Goal: Task Accomplishment & Management: Use online tool/utility

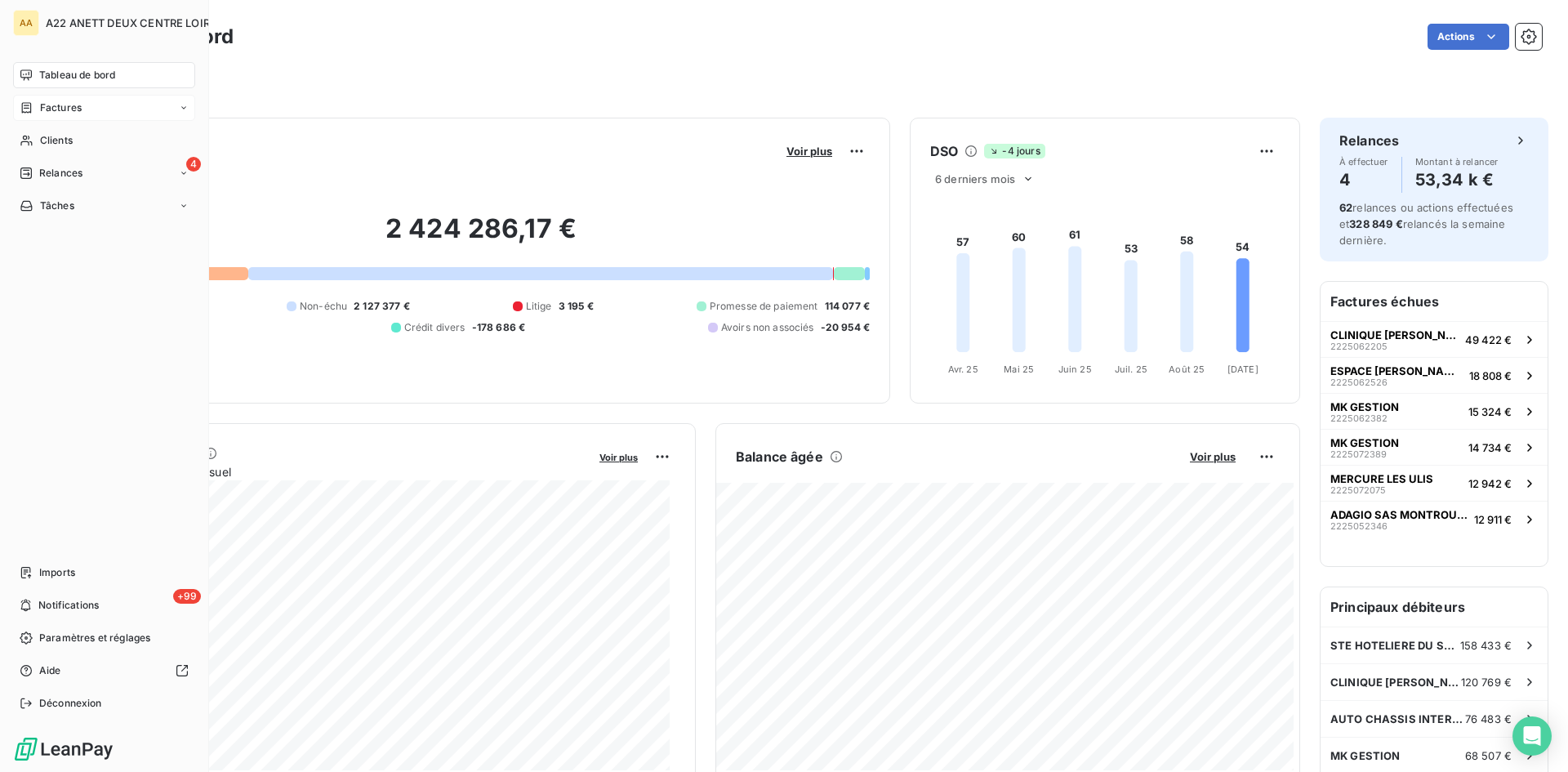
click at [64, 107] on span "Factures" at bounding box center [60, 107] width 42 height 15
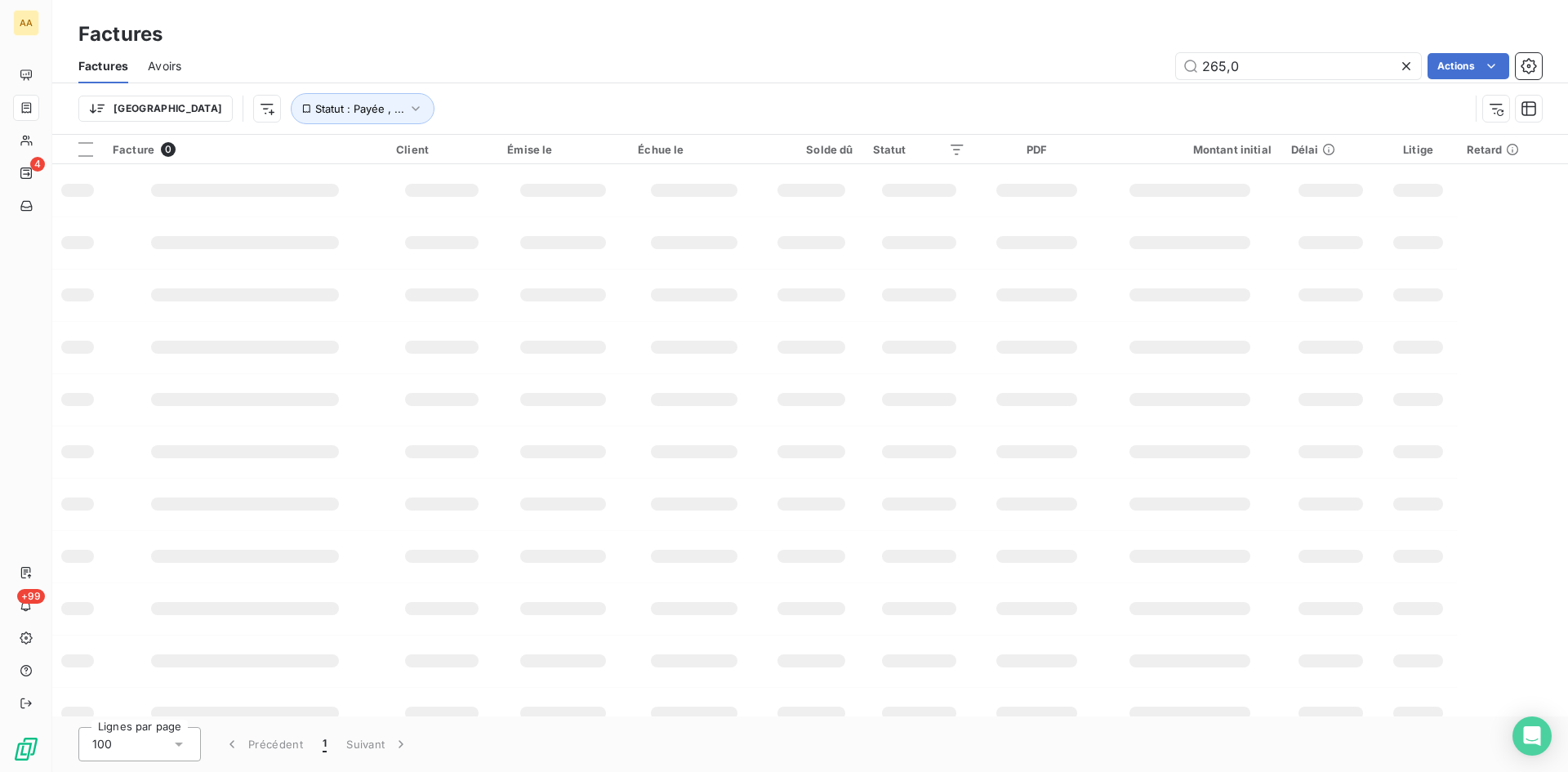
drag, startPoint x: 1217, startPoint y: 76, endPoint x: 1012, endPoint y: 125, distance: 210.8
click at [1013, 124] on div "Factures Avoirs 265,0 Actions Trier Statut : Payée , ..." at bounding box center [810, 91] width 1515 height 85
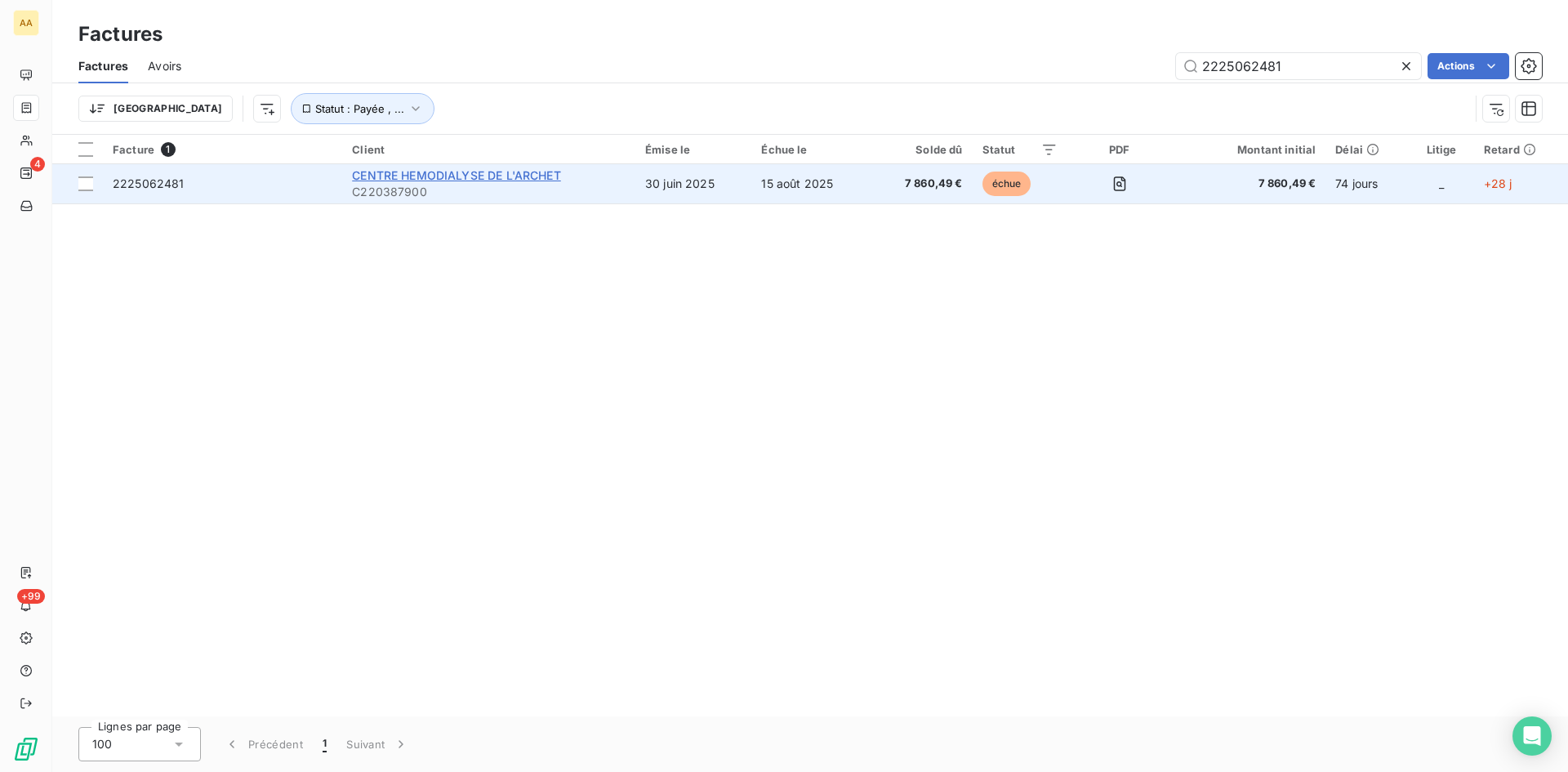
type input "2225062481"
click at [390, 176] on span "CENTRE HEMODIALYSE DE L'ARCHET" at bounding box center [456, 175] width 210 height 14
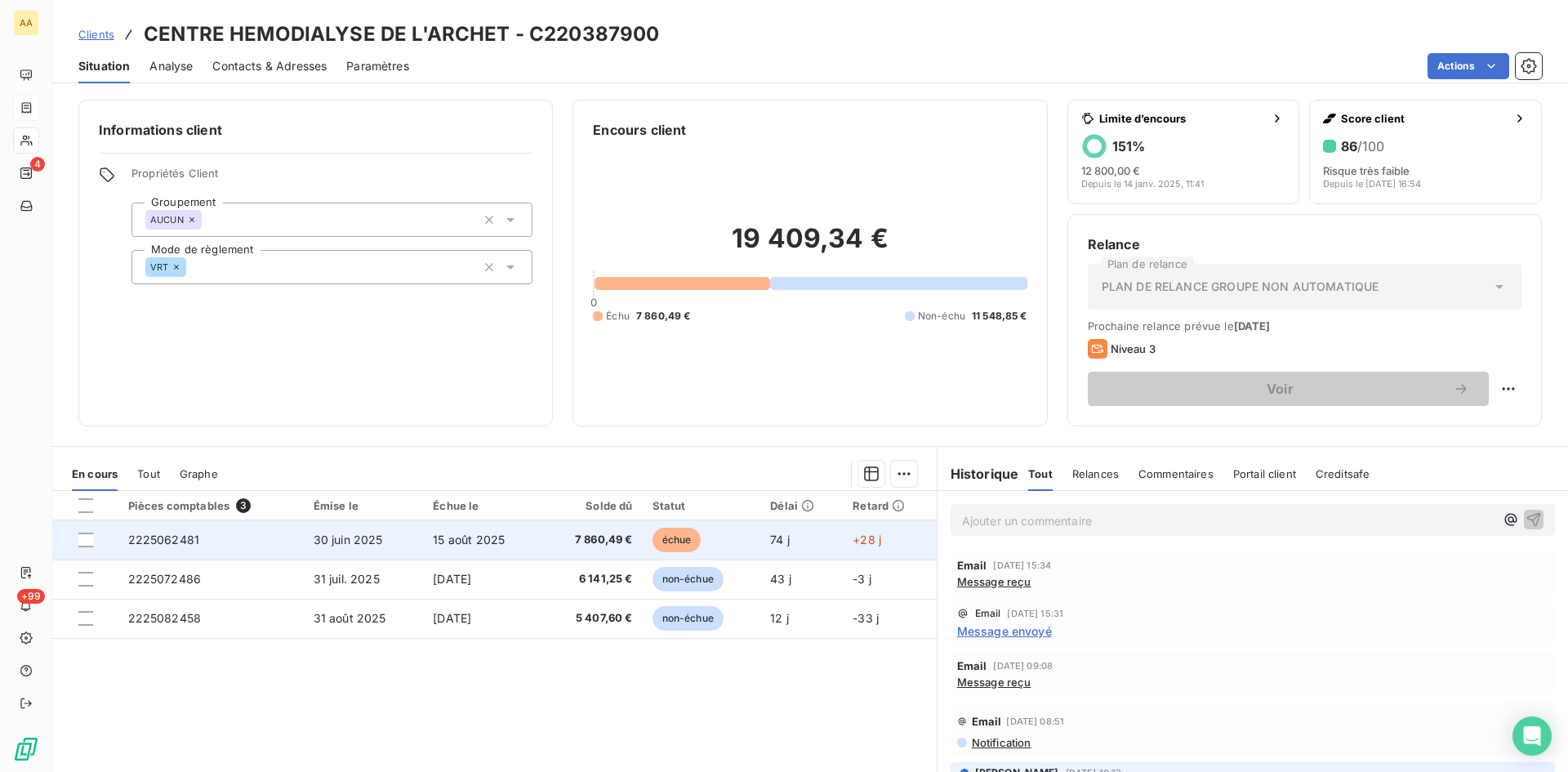
click at [179, 542] on span "2225062481" at bounding box center [165, 539] width 72 height 14
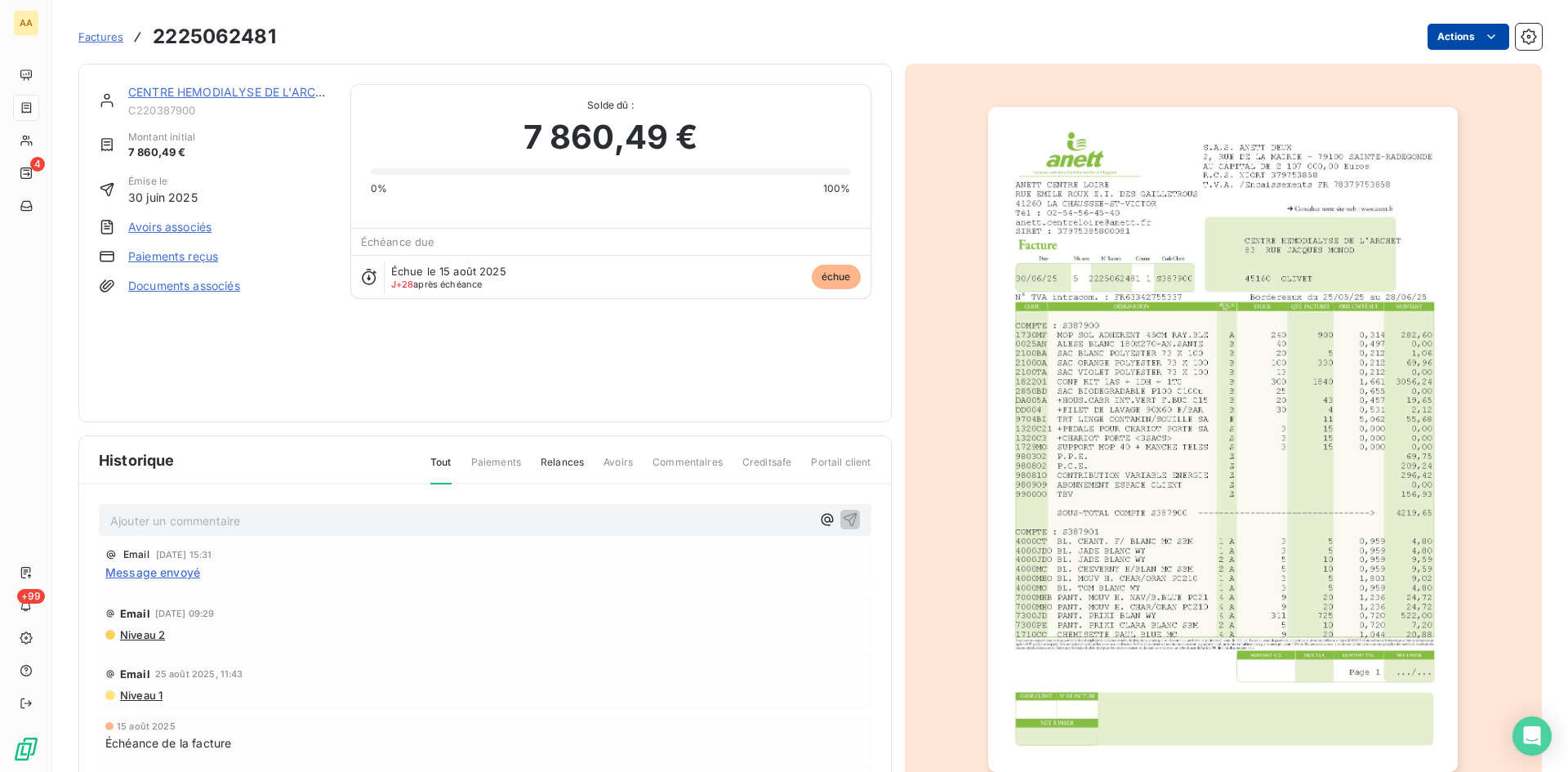
click at [1459, 33] on html "AA 4 +99 Factures 2225062481 Actions CENTRE HEMODIALYSE DE L'ARCHET C220387900 …" at bounding box center [784, 386] width 1568 height 772
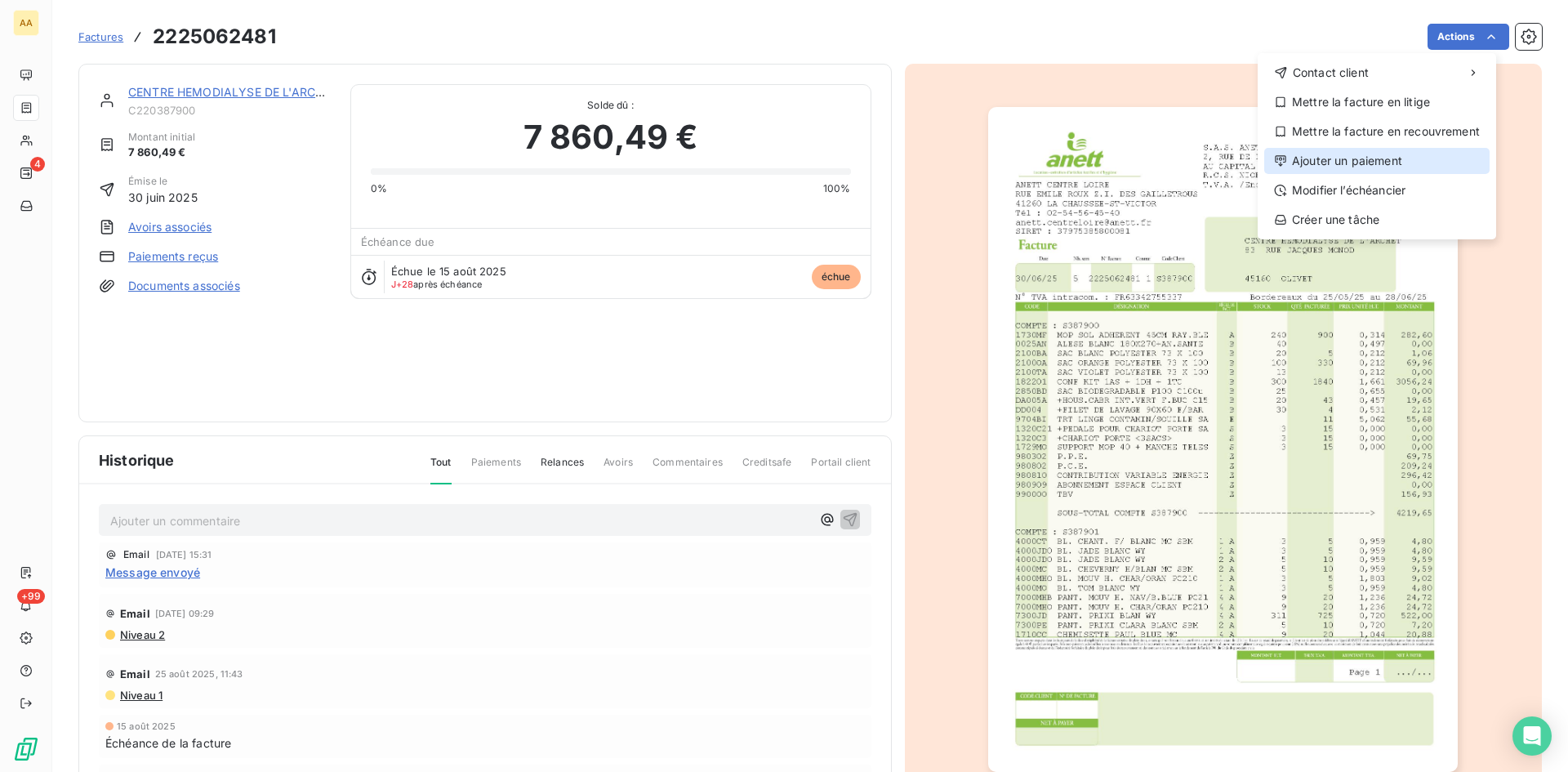
click at [1378, 152] on div "Ajouter un paiement" at bounding box center [1376, 161] width 225 height 26
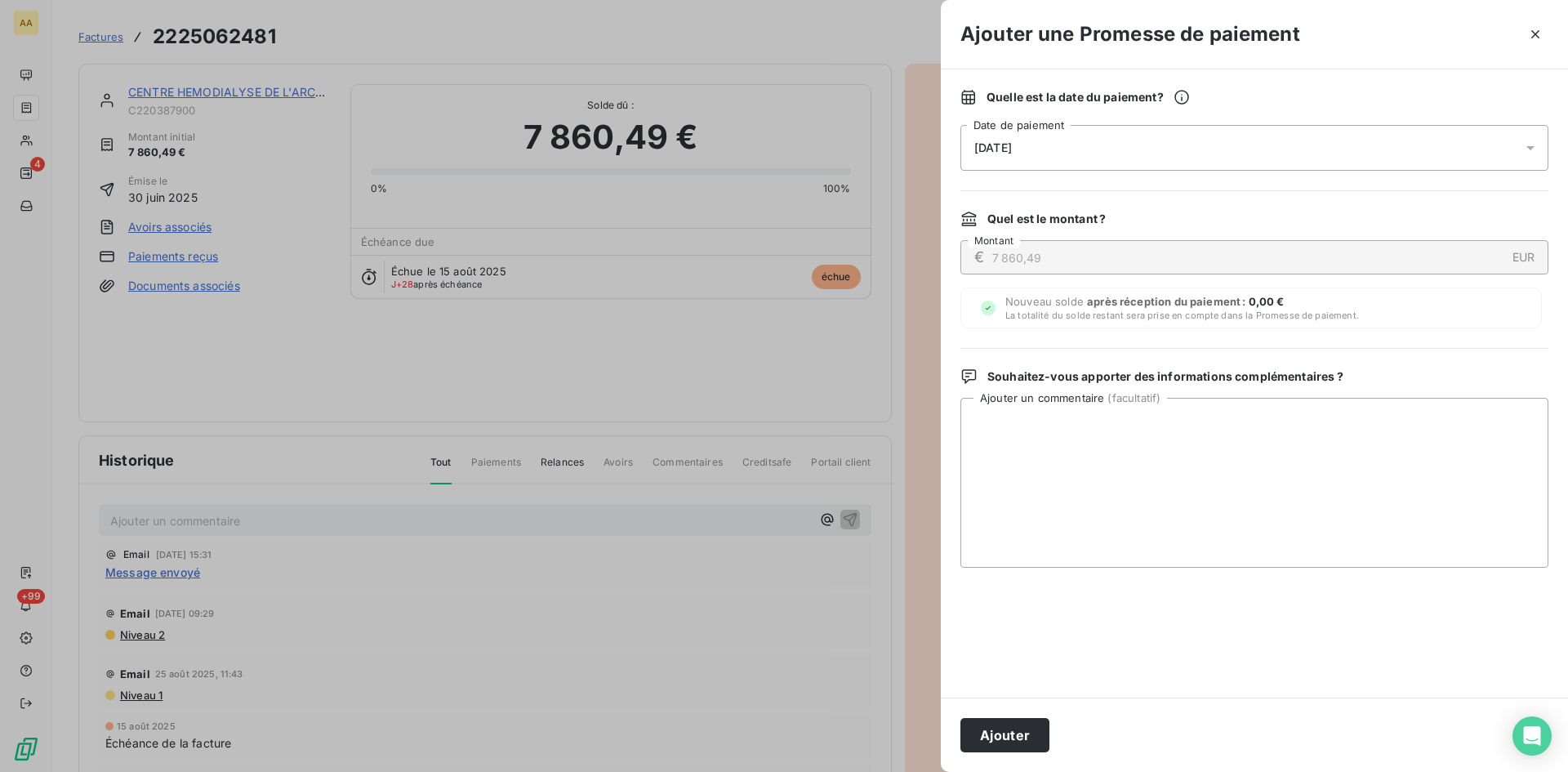
click at [1077, 154] on div "[DATE]" at bounding box center [1253, 147] width 588 height 46
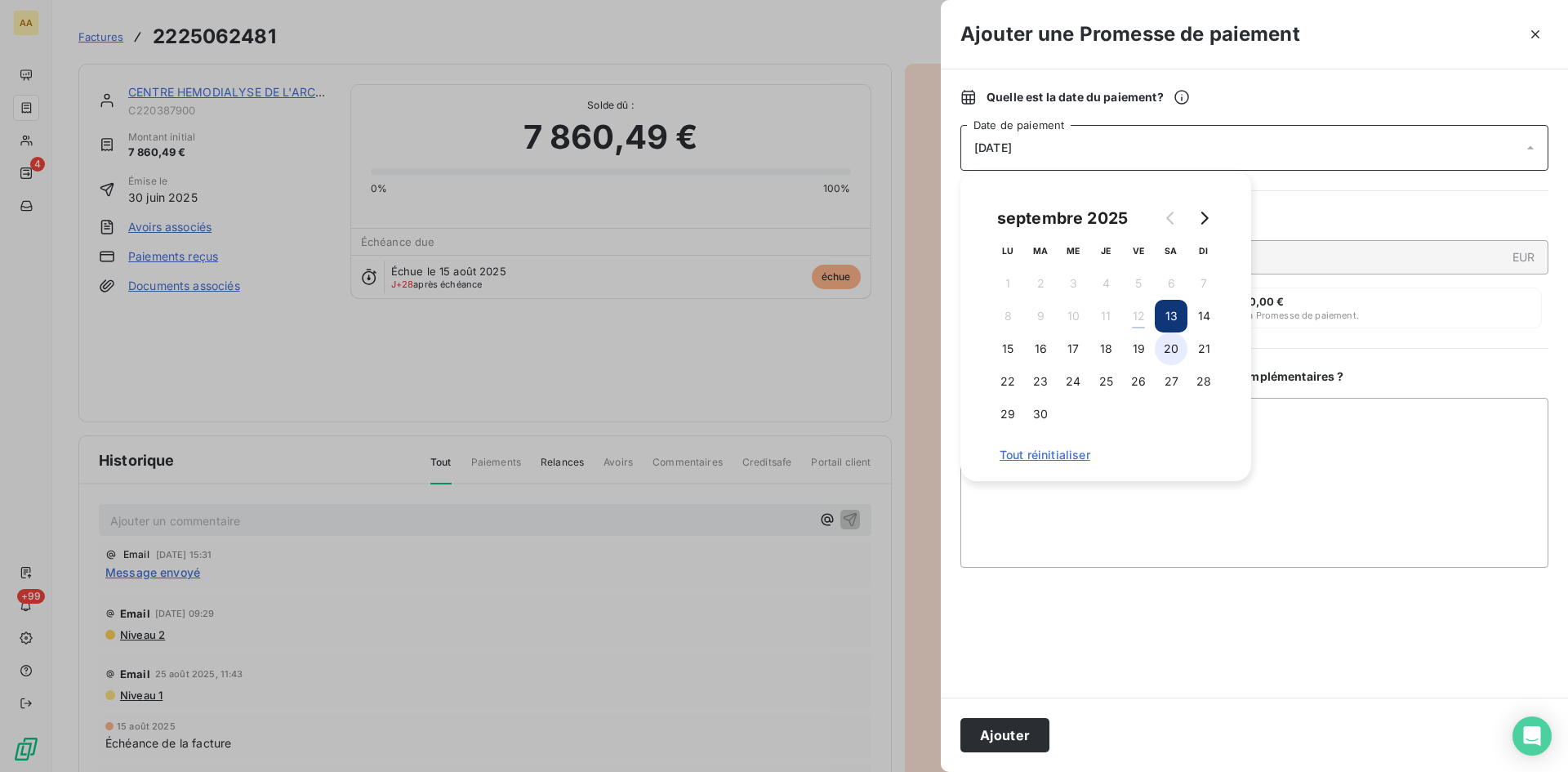
click at [1171, 360] on button "20" at bounding box center [1171, 349] width 33 height 33
click at [1007, 719] on button "Ajouter" at bounding box center [1004, 735] width 89 height 34
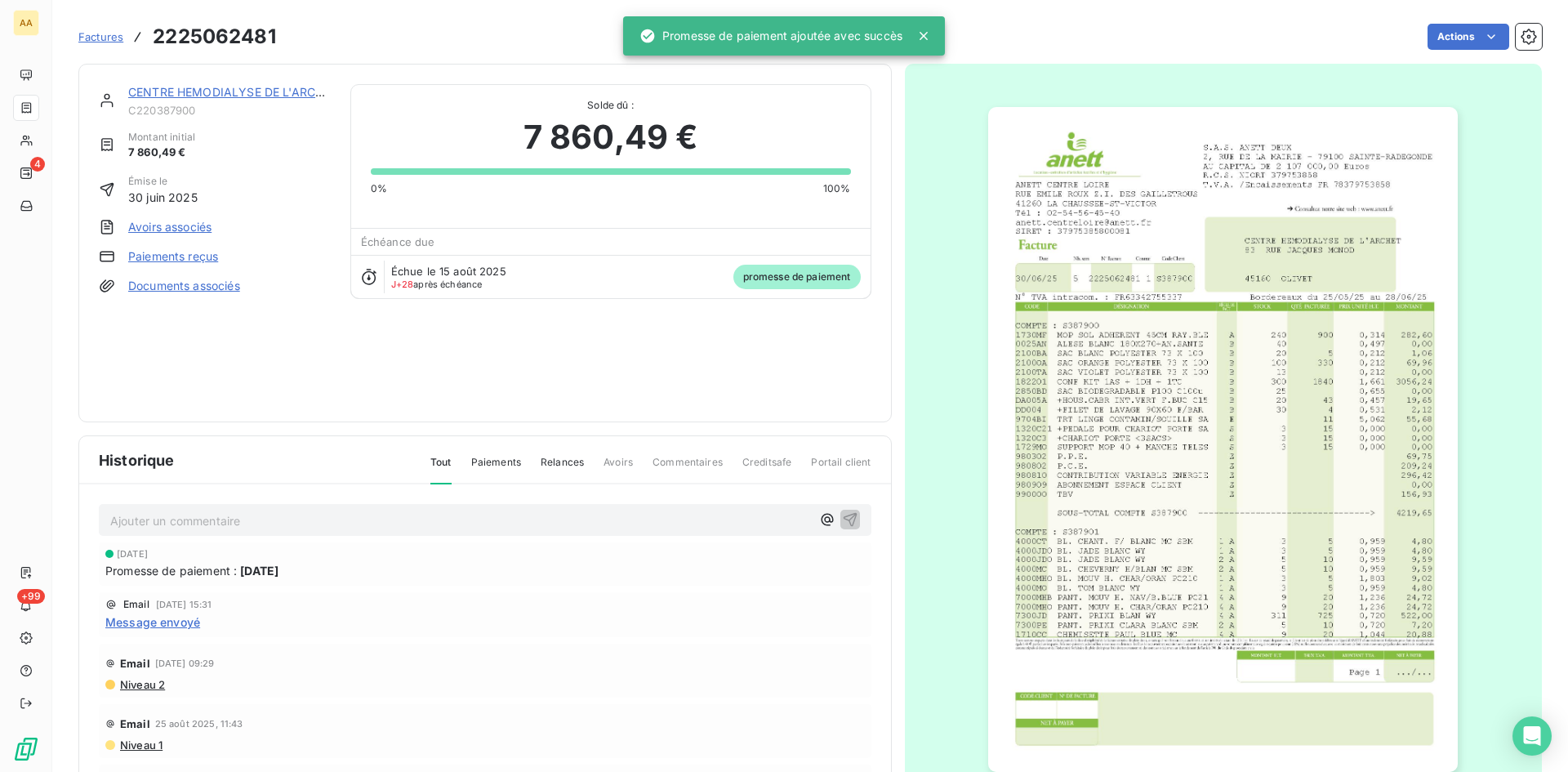
click at [597, 513] on p "Ajouter un commentaire ﻿" at bounding box center [460, 521] width 701 height 20
click at [842, 517] on icon "button" at bounding box center [850, 519] width 17 height 17
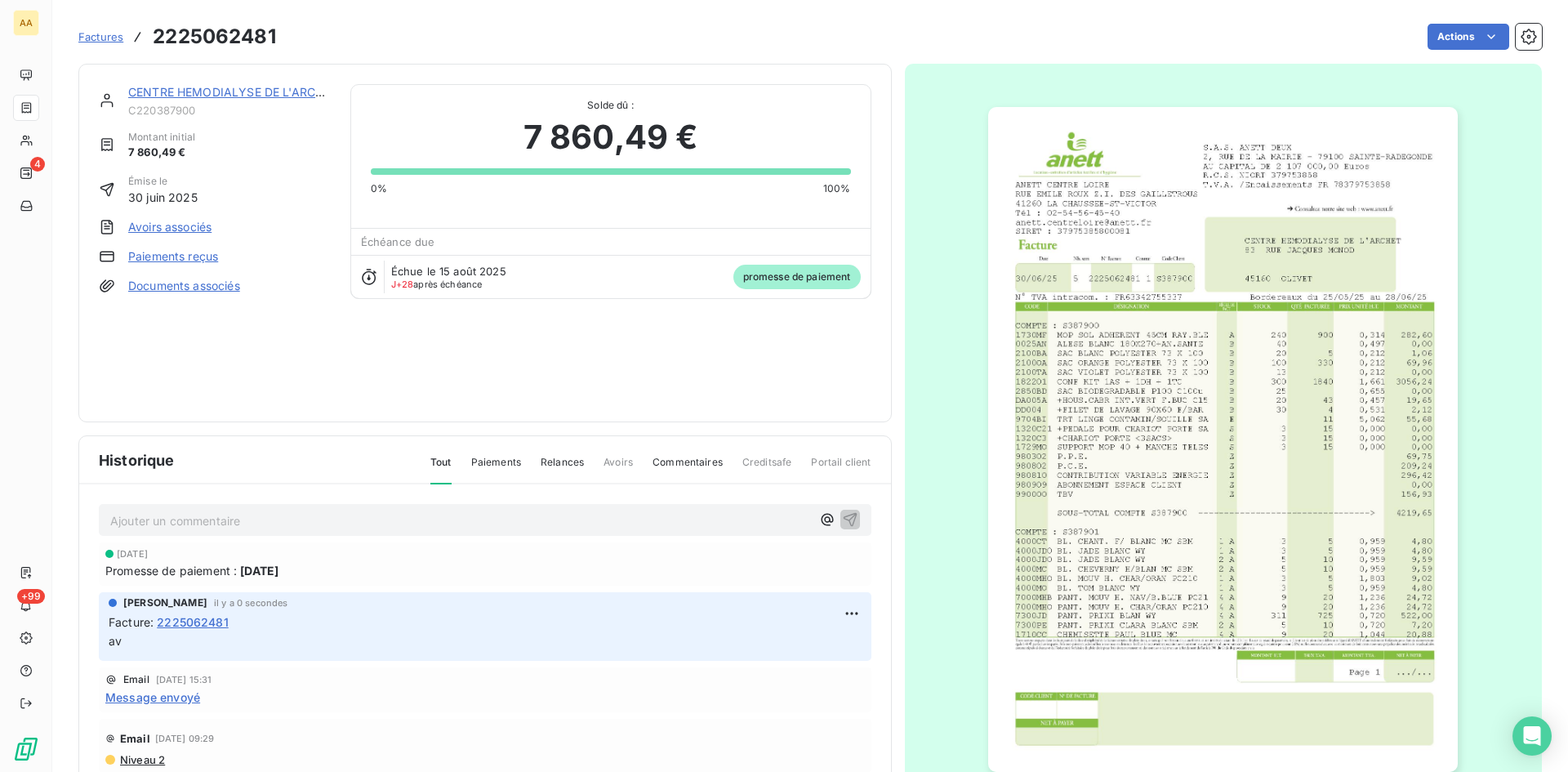
click at [235, 91] on link "CENTRE HEMODIALYSE DE L'ARCHET" at bounding box center [233, 92] width 210 height 14
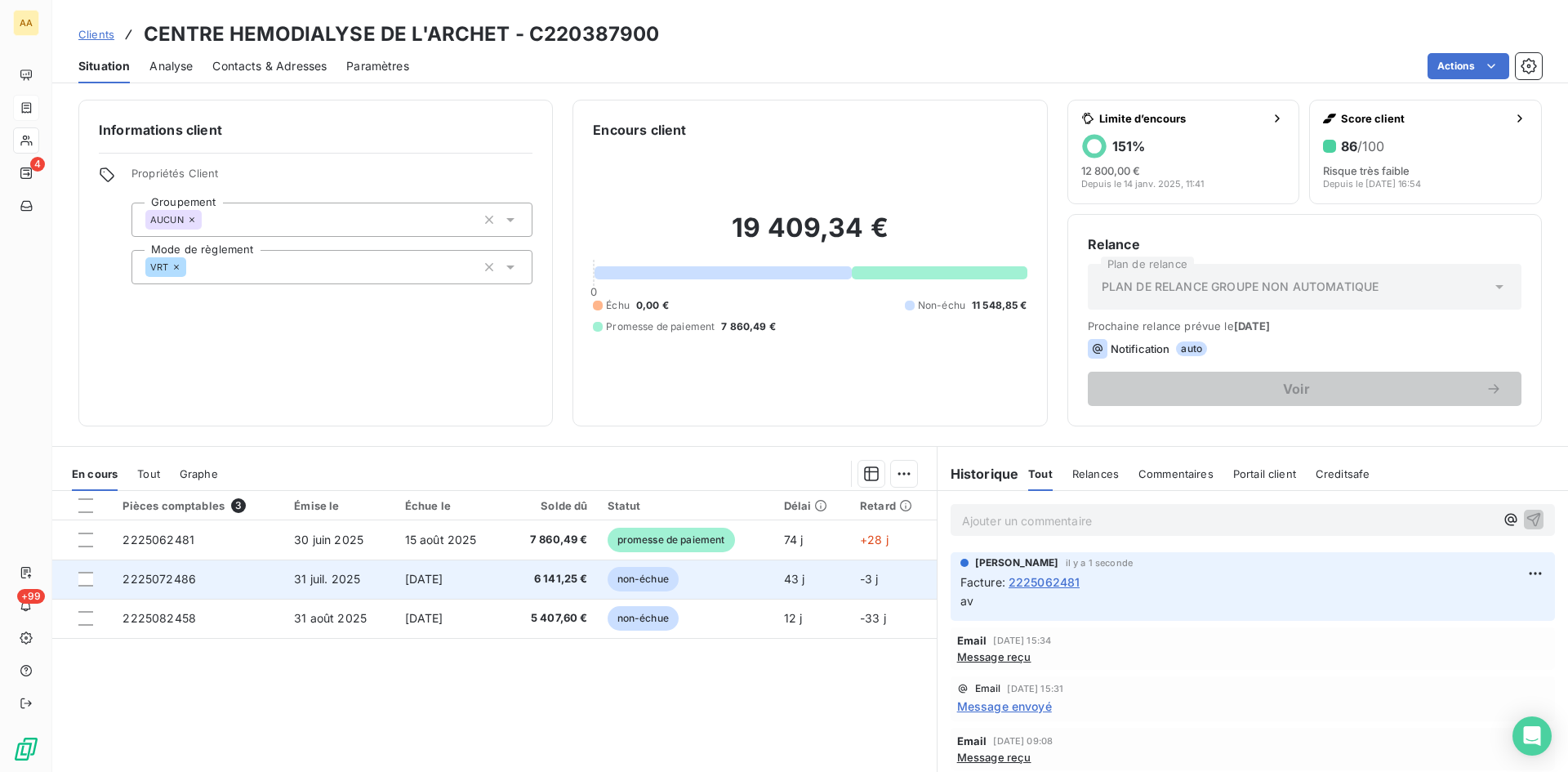
click at [154, 586] on td "2225072486" at bounding box center [199, 579] width 172 height 39
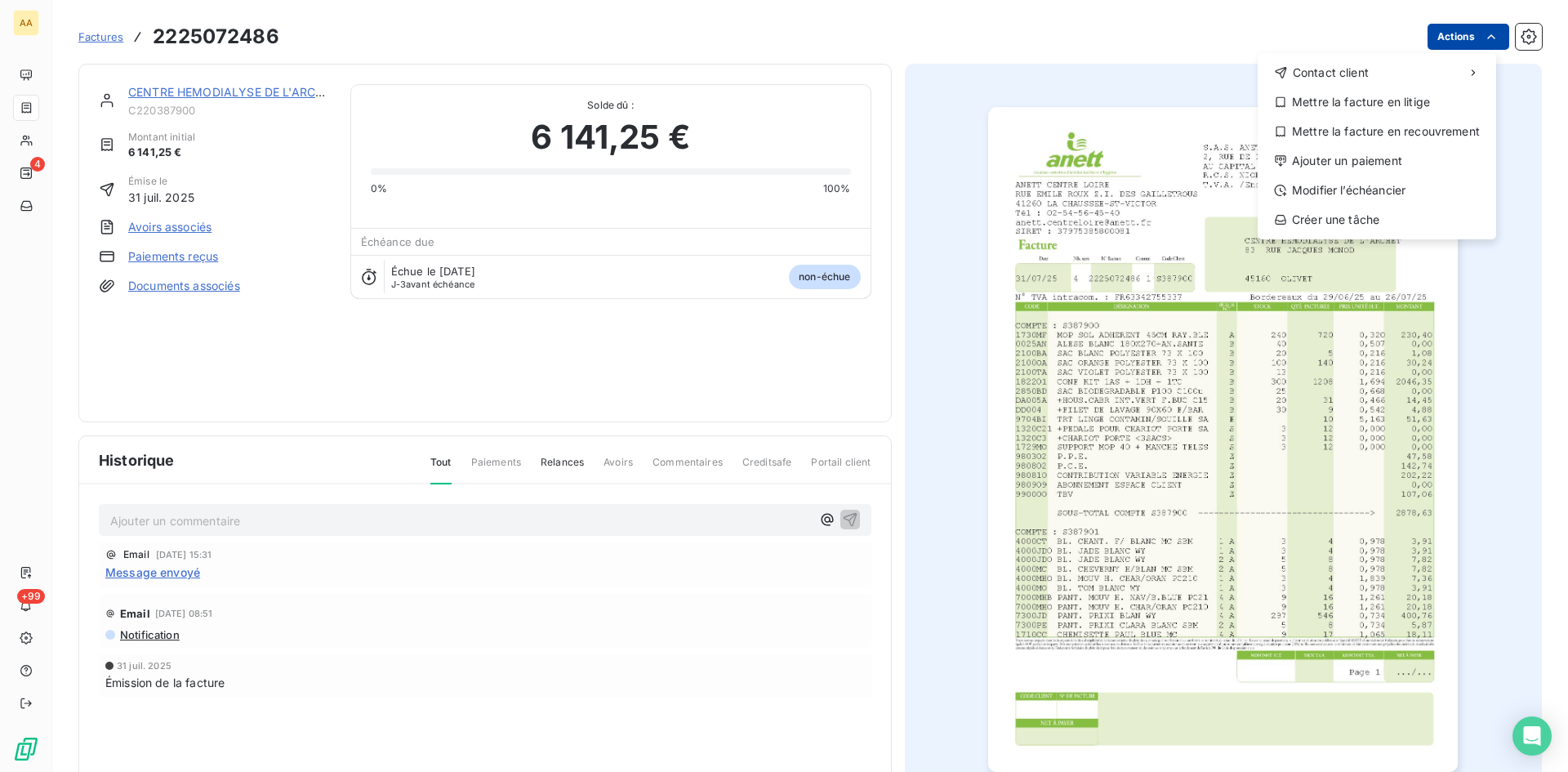
click at [1446, 31] on html "AA 4 +99 Factures [PHONE_NUMBER] Actions Contact client Mettre la facture en li…" at bounding box center [784, 386] width 1568 height 772
click at [1332, 164] on div "Ajouter un paiement" at bounding box center [1376, 161] width 225 height 26
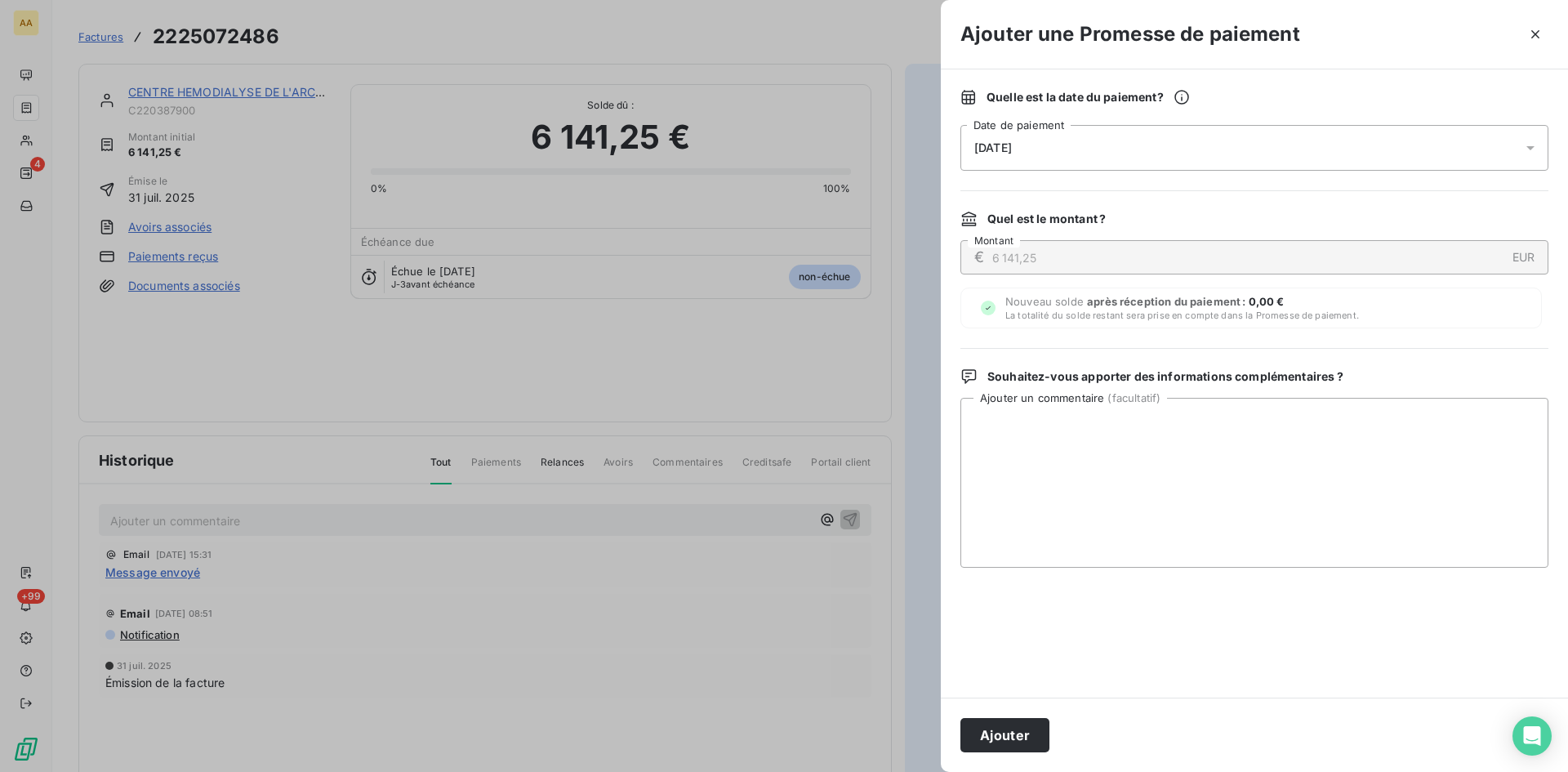
click at [1049, 143] on div "[DATE]" at bounding box center [1253, 147] width 588 height 46
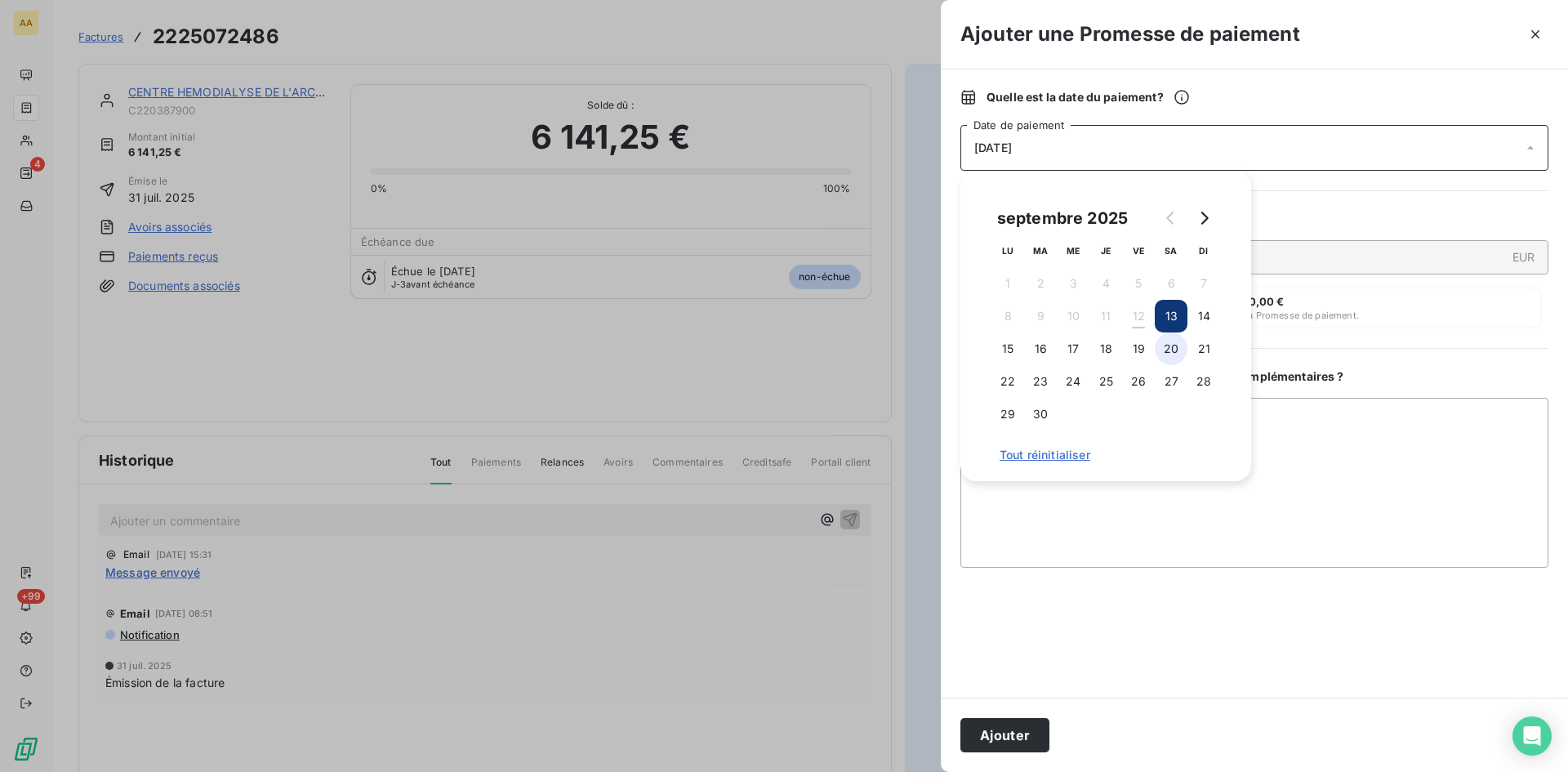
click at [1176, 356] on button "20" at bounding box center [1171, 349] width 33 height 33
click at [1171, 347] on button "20" at bounding box center [1171, 349] width 33 height 33
click at [998, 734] on button "Ajouter" at bounding box center [1004, 735] width 89 height 34
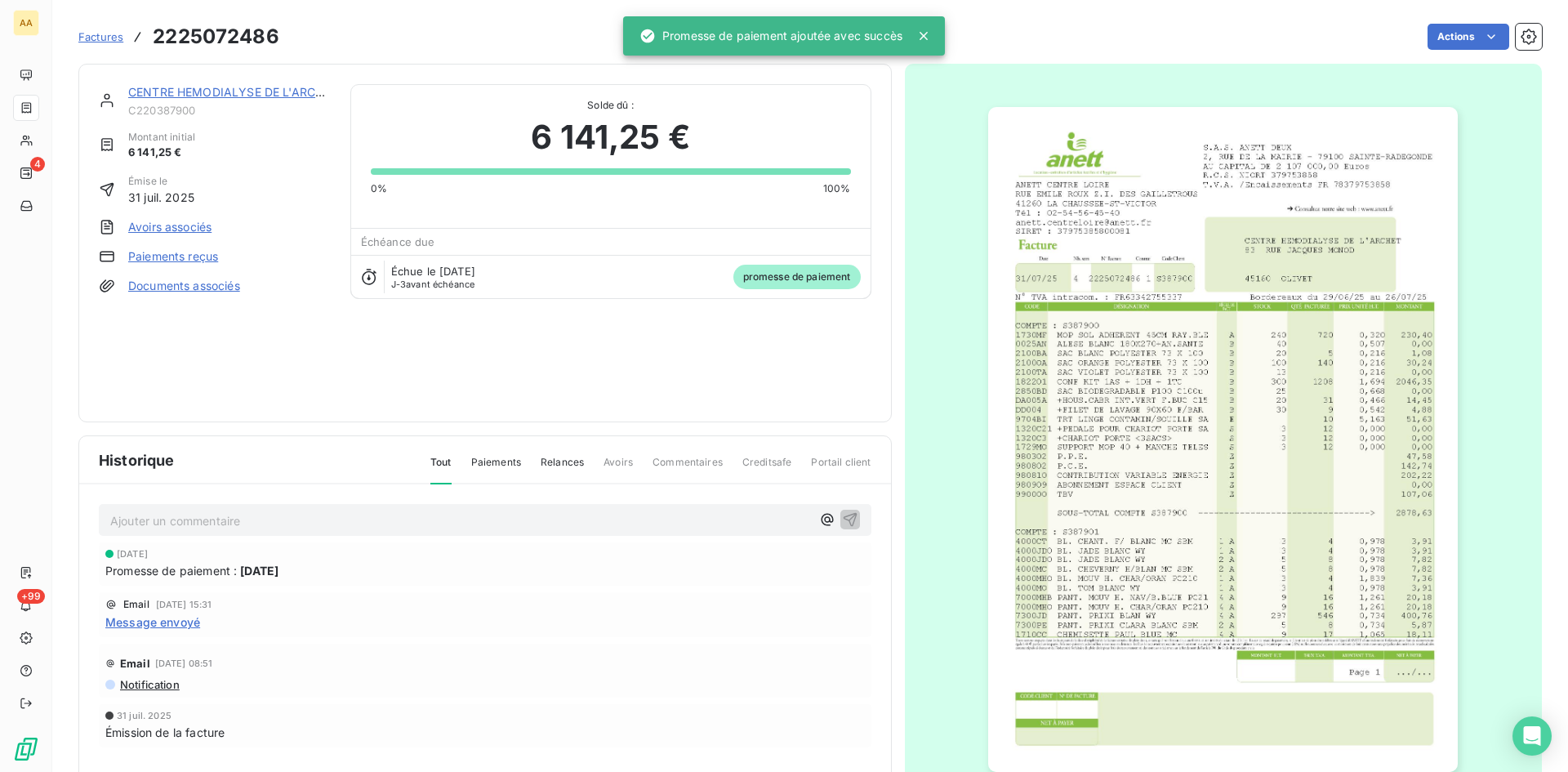
click at [278, 528] on p "Ajouter un commentaire ﻿" at bounding box center [460, 521] width 701 height 20
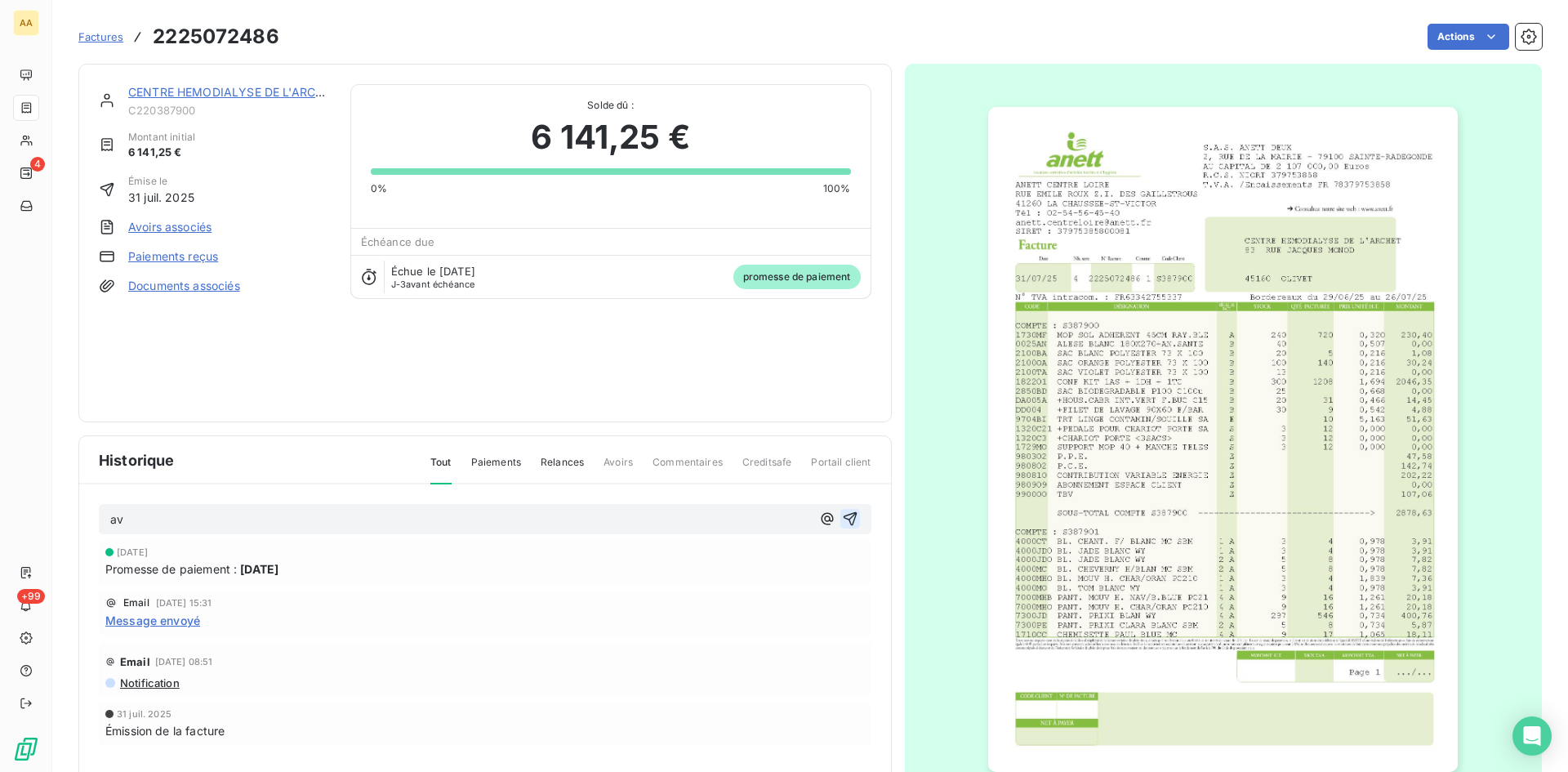
drag, startPoint x: 846, startPoint y: 516, endPoint x: 438, endPoint y: 157, distance: 543.5
click at [846, 513] on icon "button" at bounding box center [850, 519] width 17 height 17
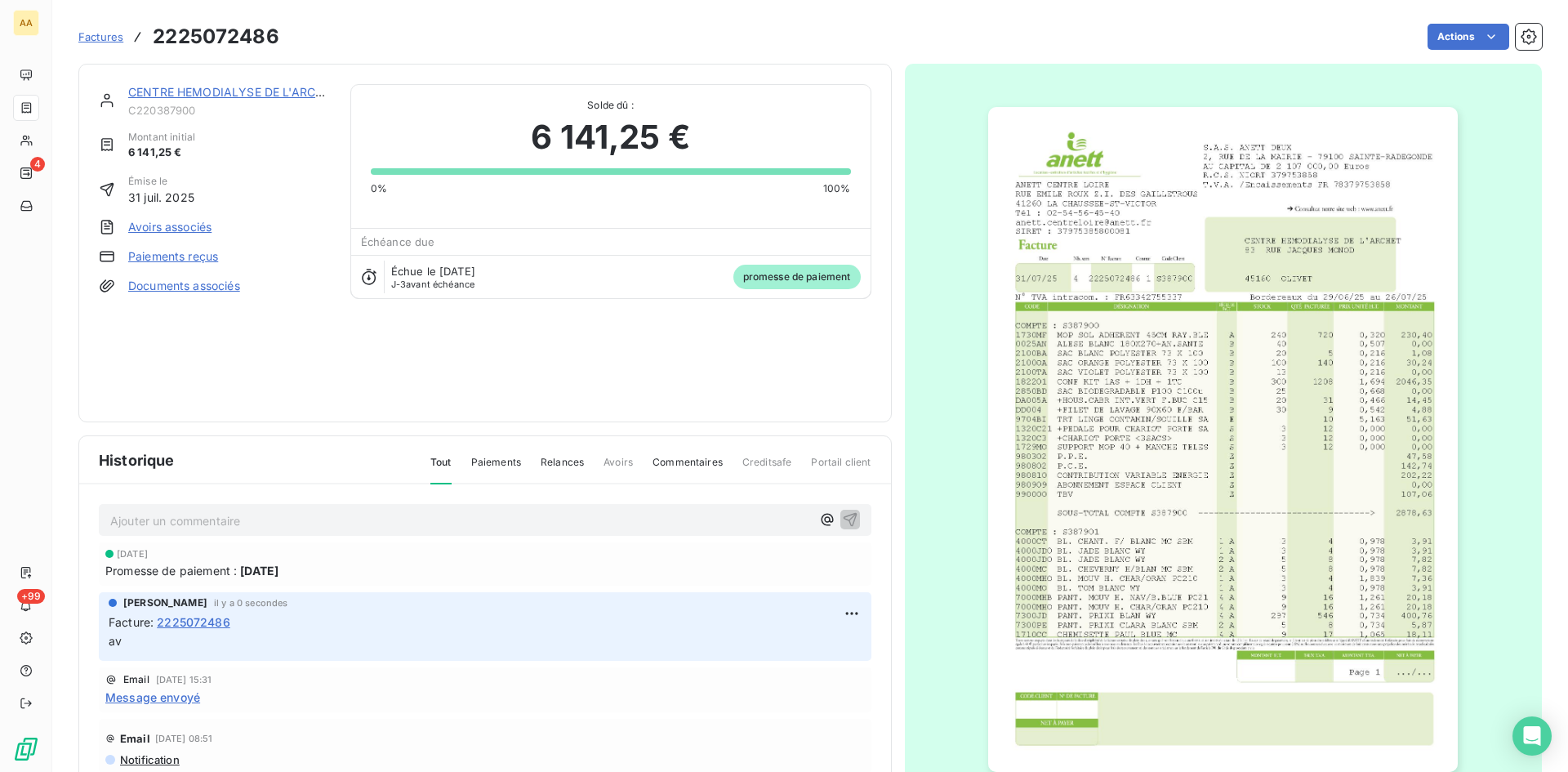
click at [289, 88] on link "CENTRE HEMODIALYSE DE L'ARCHET" at bounding box center [233, 92] width 210 height 14
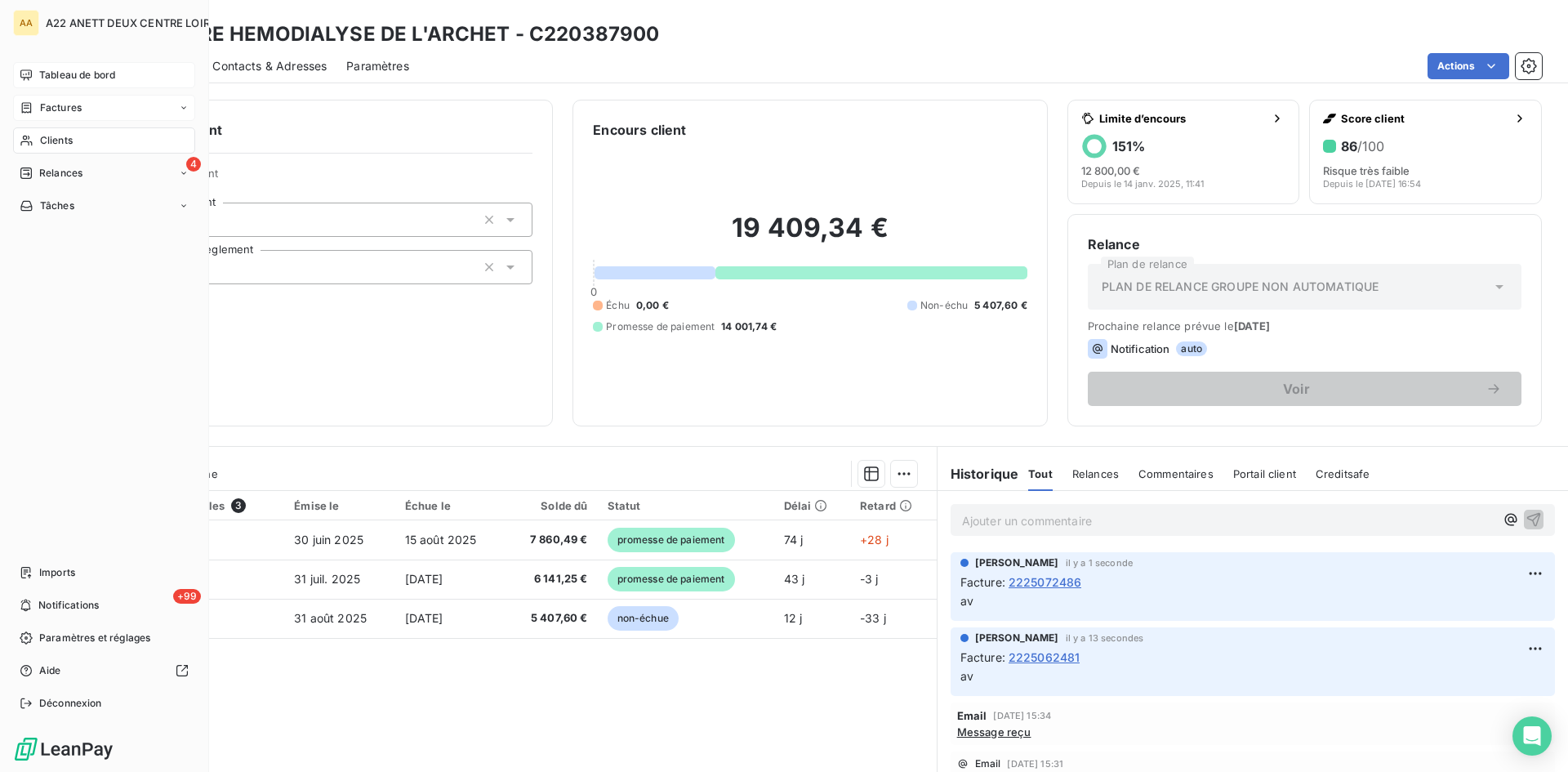
click at [73, 60] on div "AA A22 ANETT DEUX CENTRE LOIRE Tableau de bord Factures Clients 4 Relances Tâch…" at bounding box center [104, 386] width 210 height 772
click at [78, 66] on div "Tableau de bord" at bounding box center [103, 75] width 182 height 26
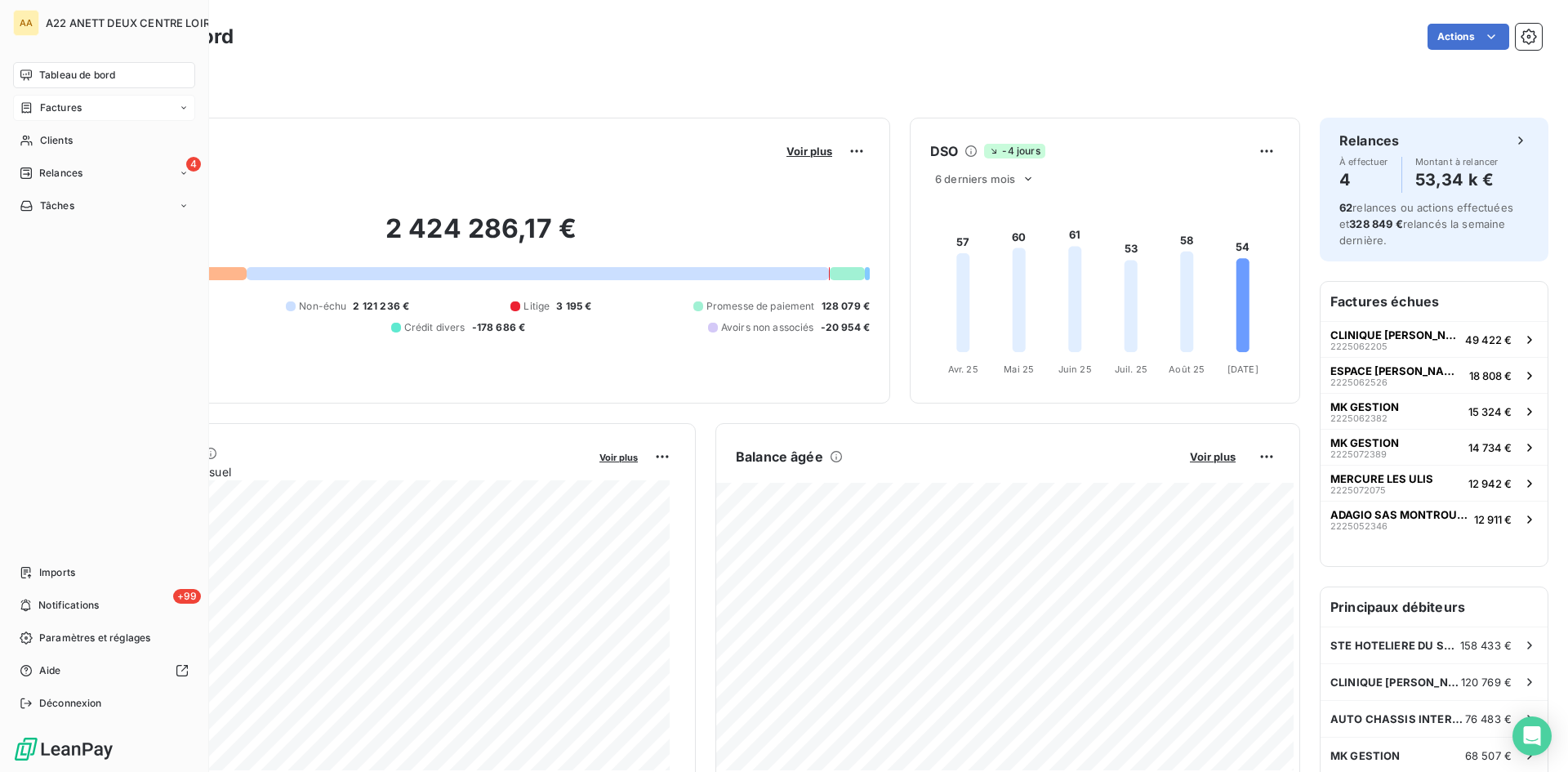
click at [53, 77] on span "Tableau de bord" at bounding box center [77, 75] width 76 height 15
click at [38, 108] on div "Factures" at bounding box center [51, 107] width 62 height 15
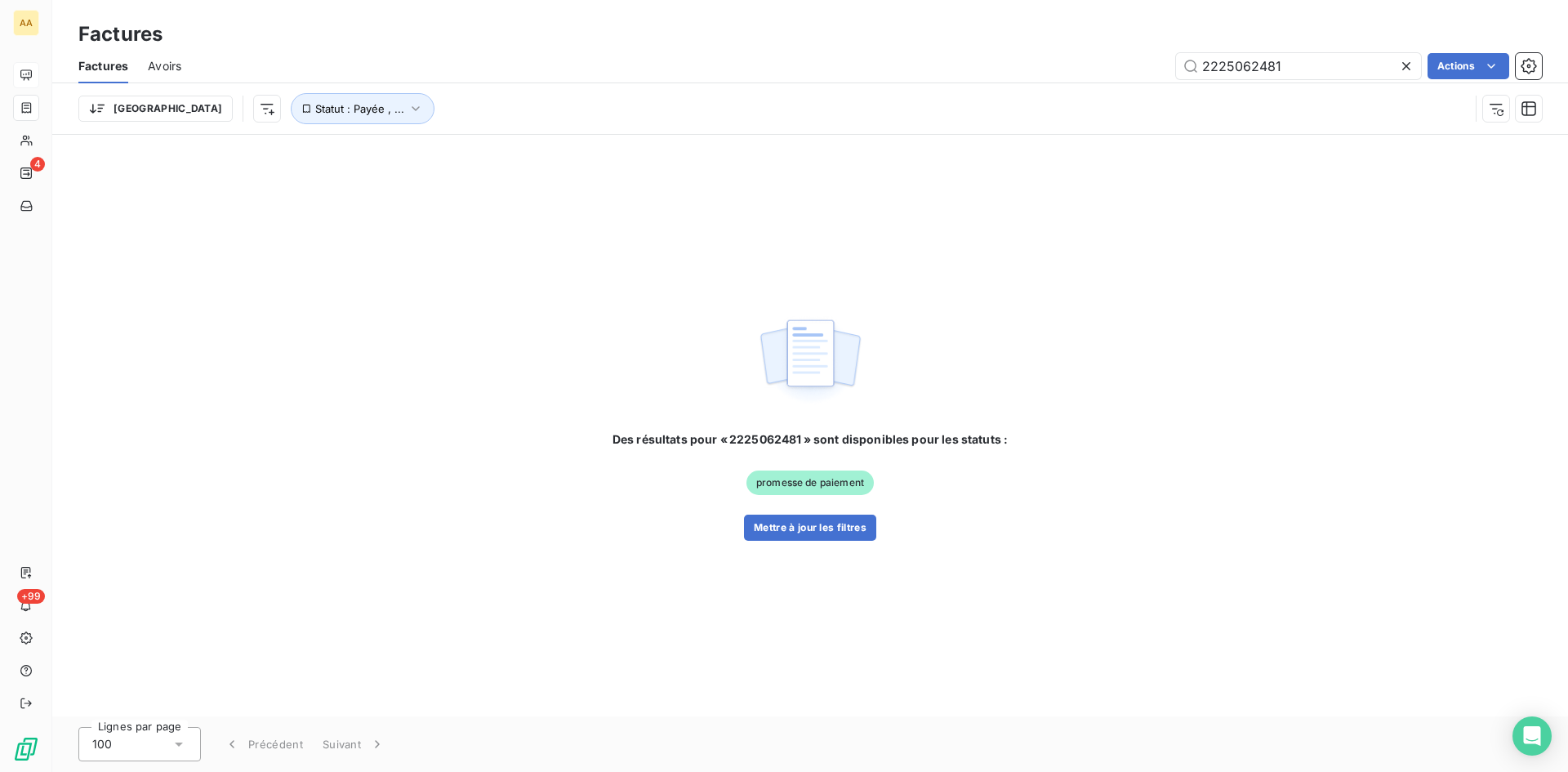
drag, startPoint x: 1306, startPoint y: 64, endPoint x: 1017, endPoint y: 95, distance: 290.7
click at [1017, 95] on div "Factures Avoirs 2225062481 Actions Trier Statut : Payée , ..." at bounding box center [810, 91] width 1515 height 85
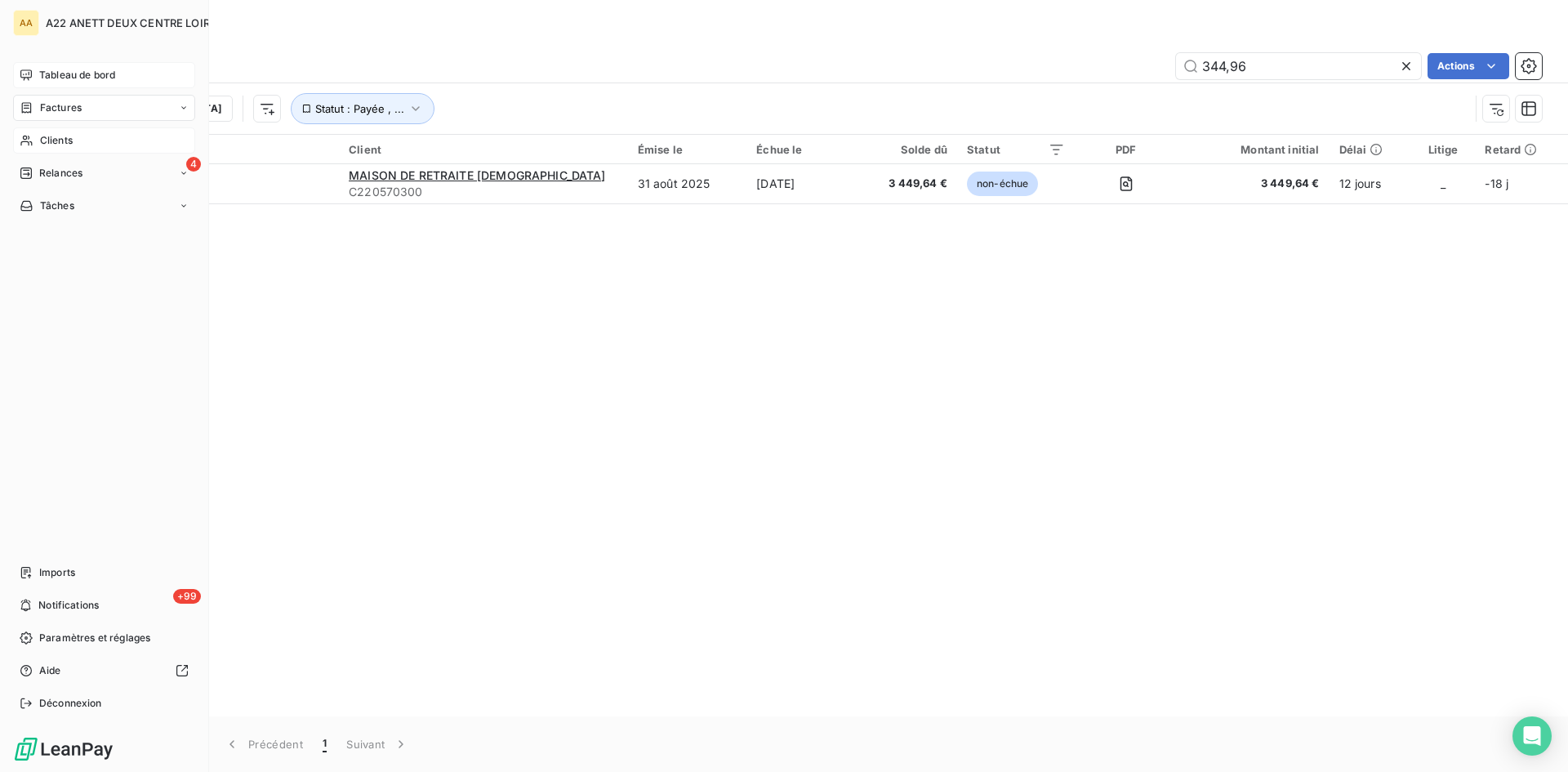
type input "344,96"
click at [48, 139] on span "Clients" at bounding box center [57, 140] width 33 height 15
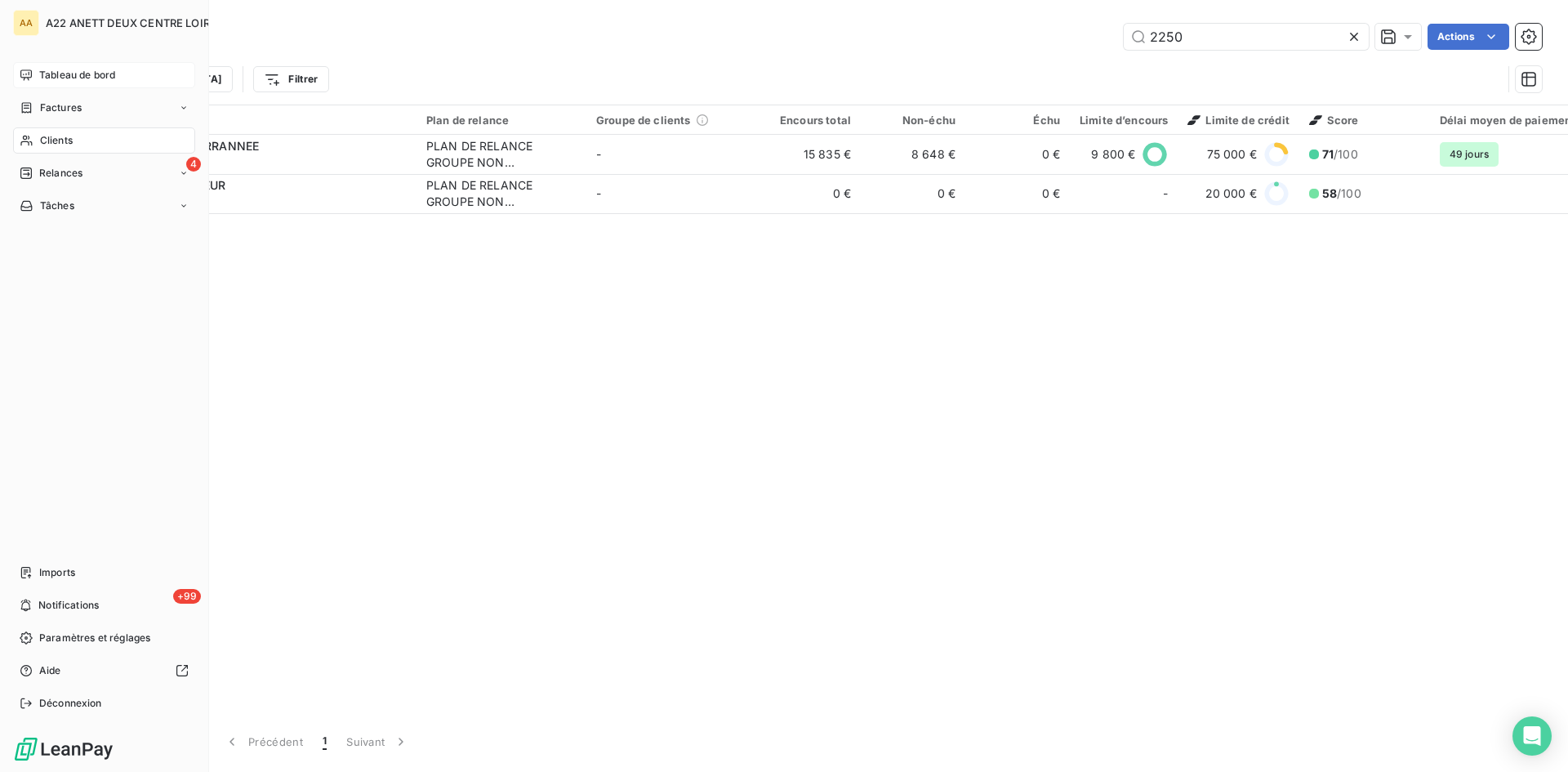
click at [60, 133] on div "Clients" at bounding box center [103, 140] width 182 height 26
click at [57, 143] on span "Clients" at bounding box center [57, 140] width 33 height 15
click at [82, 79] on span "Tableau de bord" at bounding box center [77, 75] width 76 height 15
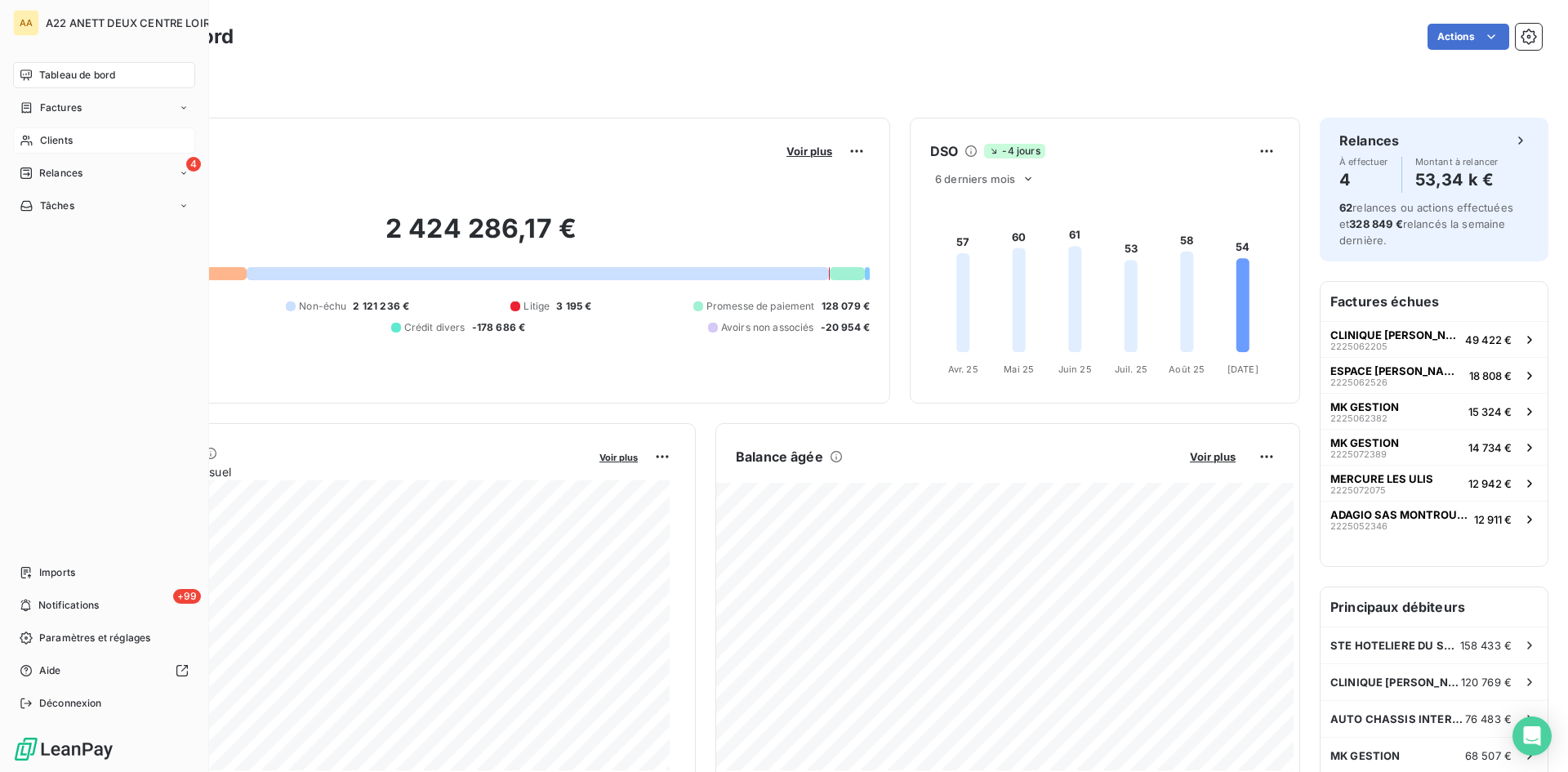
click at [46, 135] on span "Clients" at bounding box center [57, 140] width 33 height 15
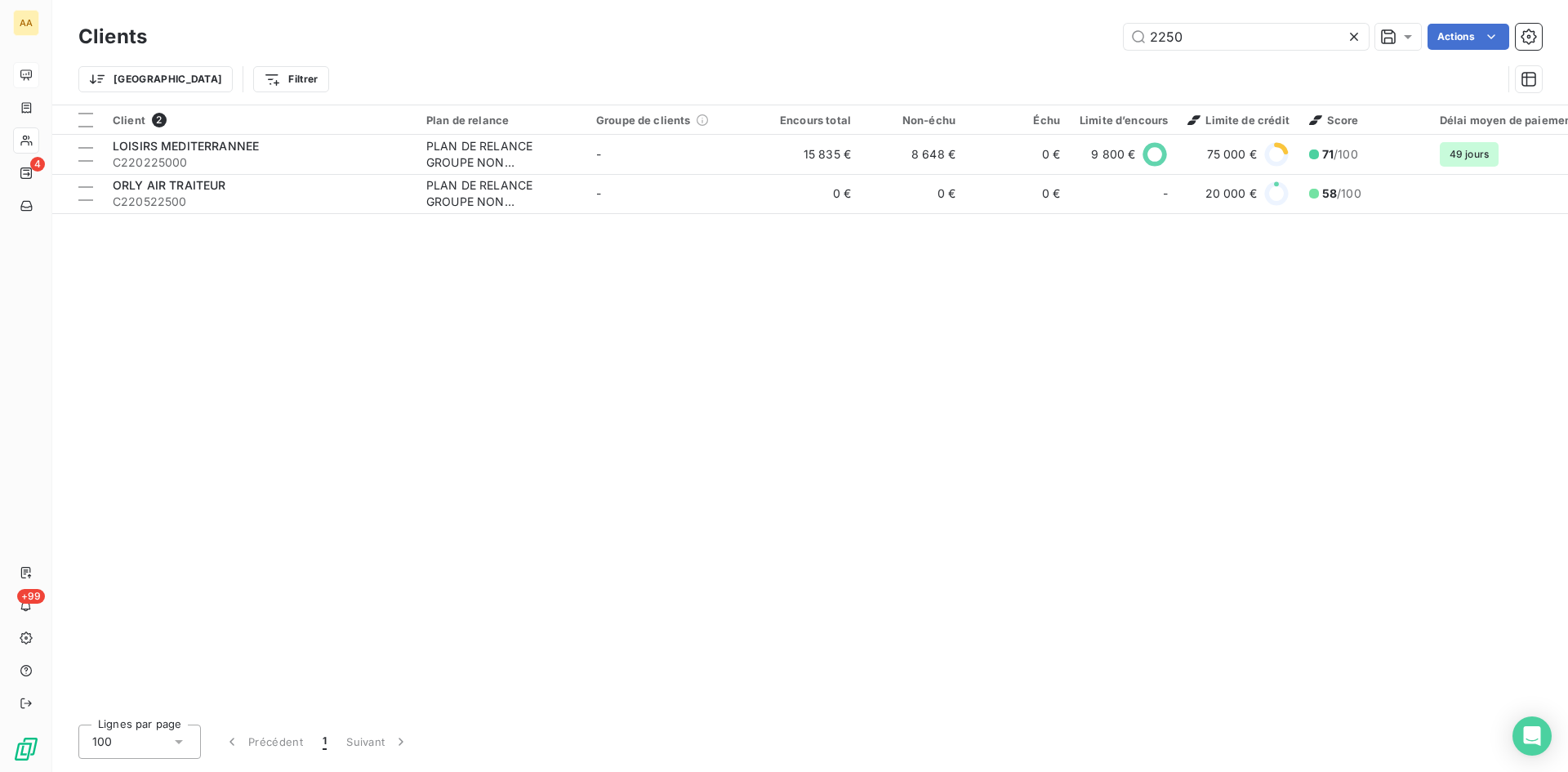
drag, startPoint x: 1124, startPoint y: 36, endPoint x: 1107, endPoint y: 36, distance: 17.0
click at [1107, 36] on div "2250 Actions" at bounding box center [854, 36] width 1375 height 26
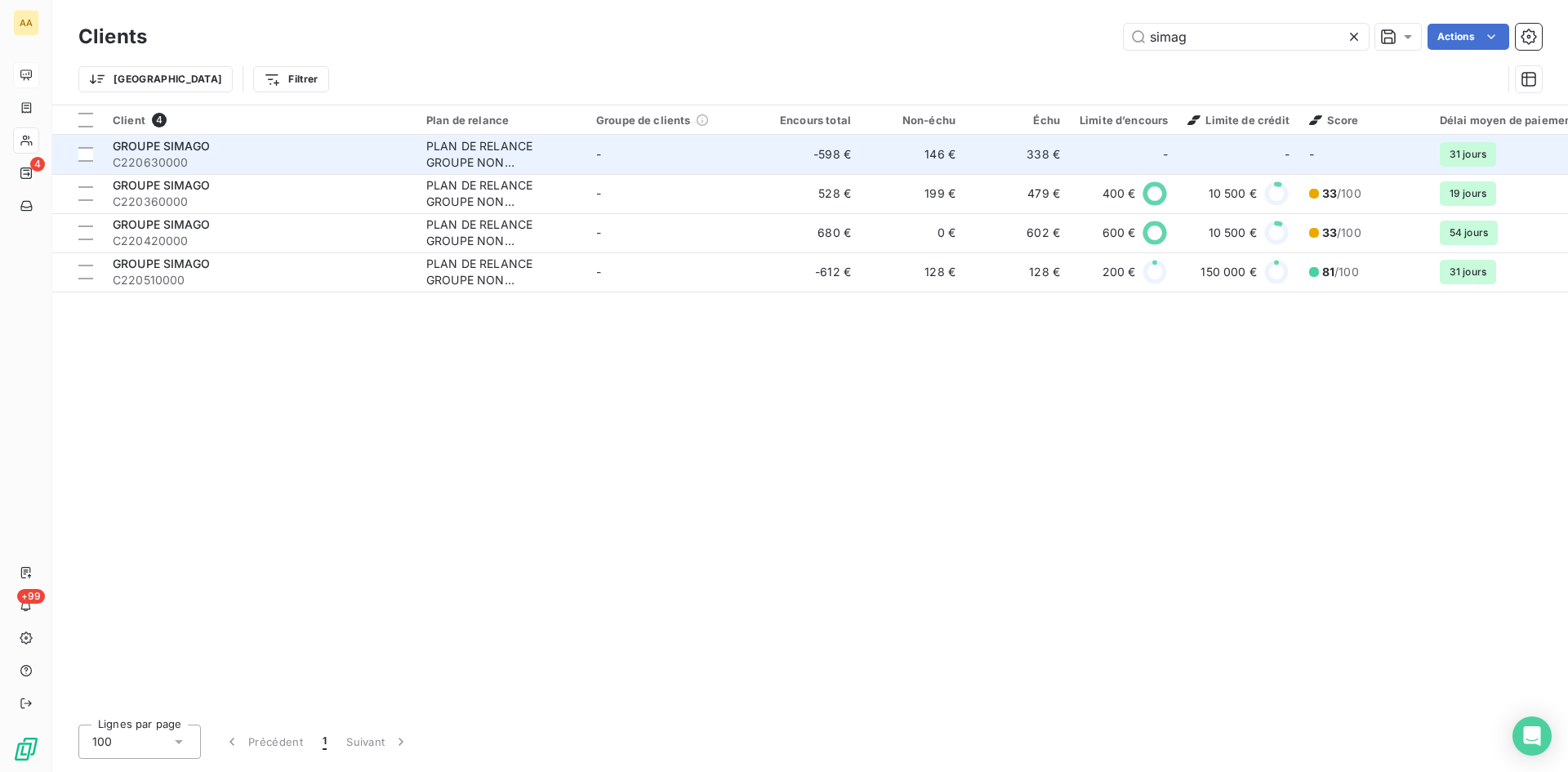
type input "simag"
click at [478, 149] on div "PLAN DE RELANCE GROUPE NON AUTOMATIQUE" at bounding box center [501, 155] width 150 height 33
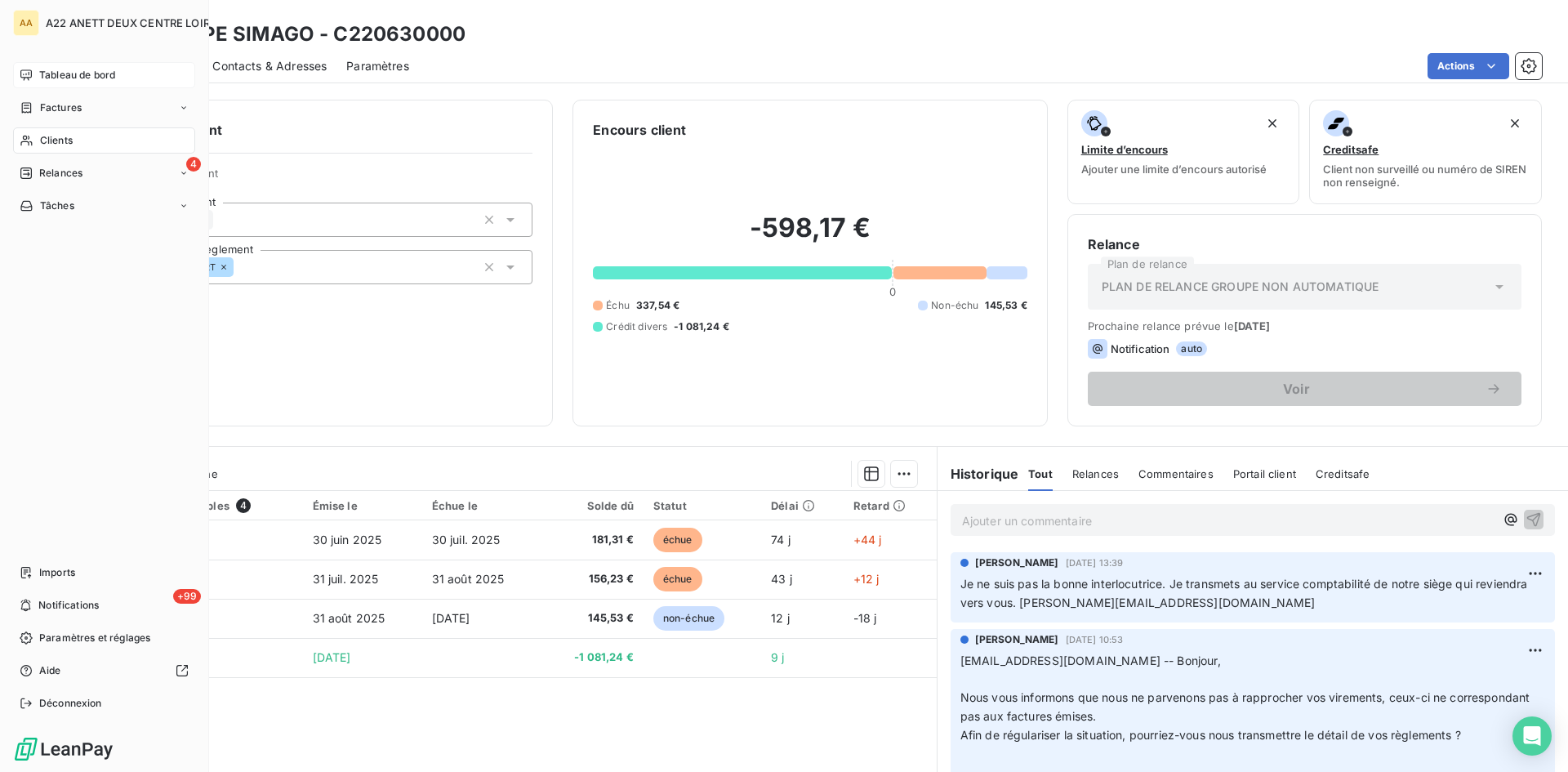
click at [43, 136] on span "Clients" at bounding box center [57, 140] width 33 height 15
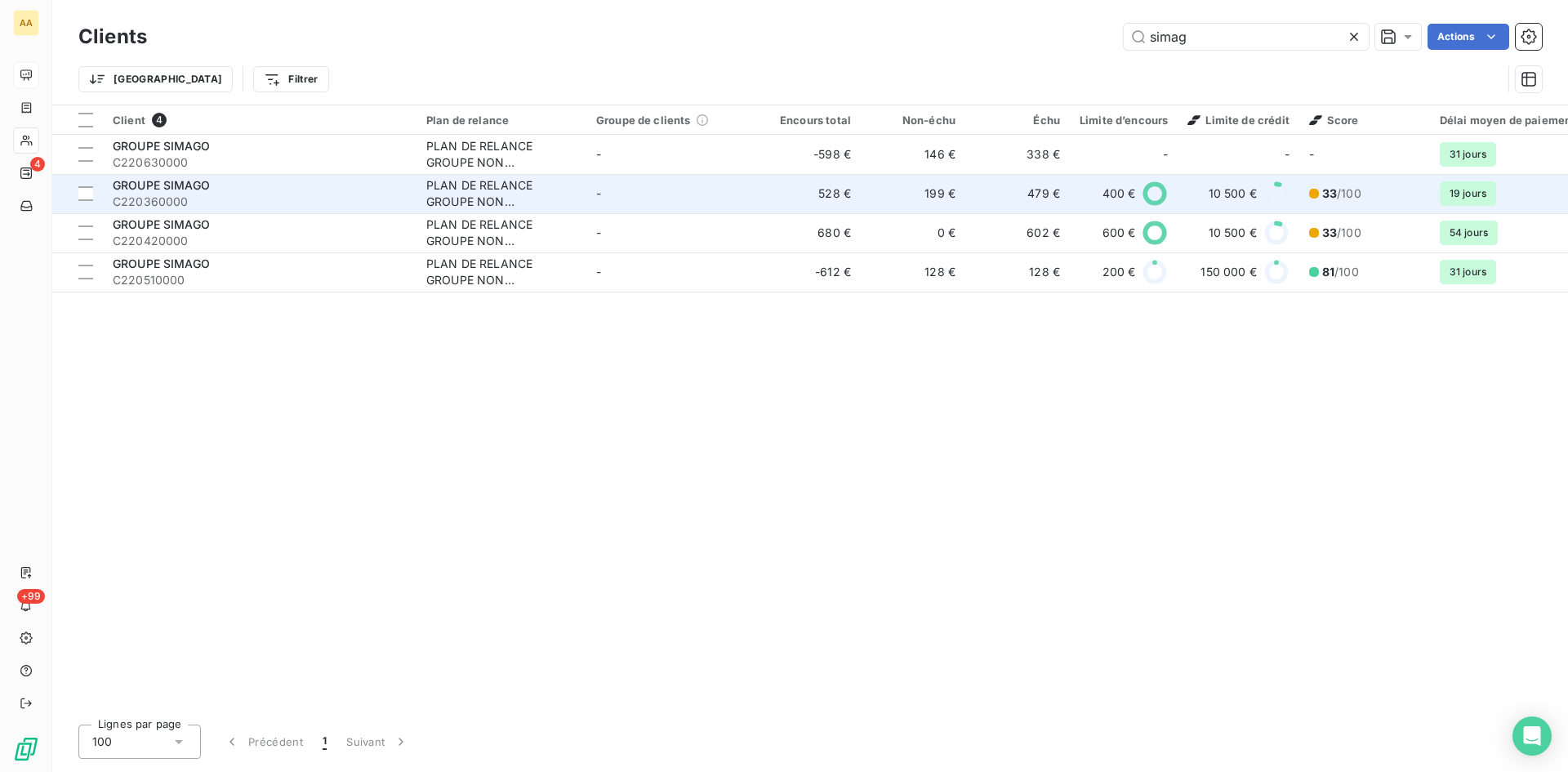
click at [177, 199] on span "C220360000" at bounding box center [260, 202] width 294 height 17
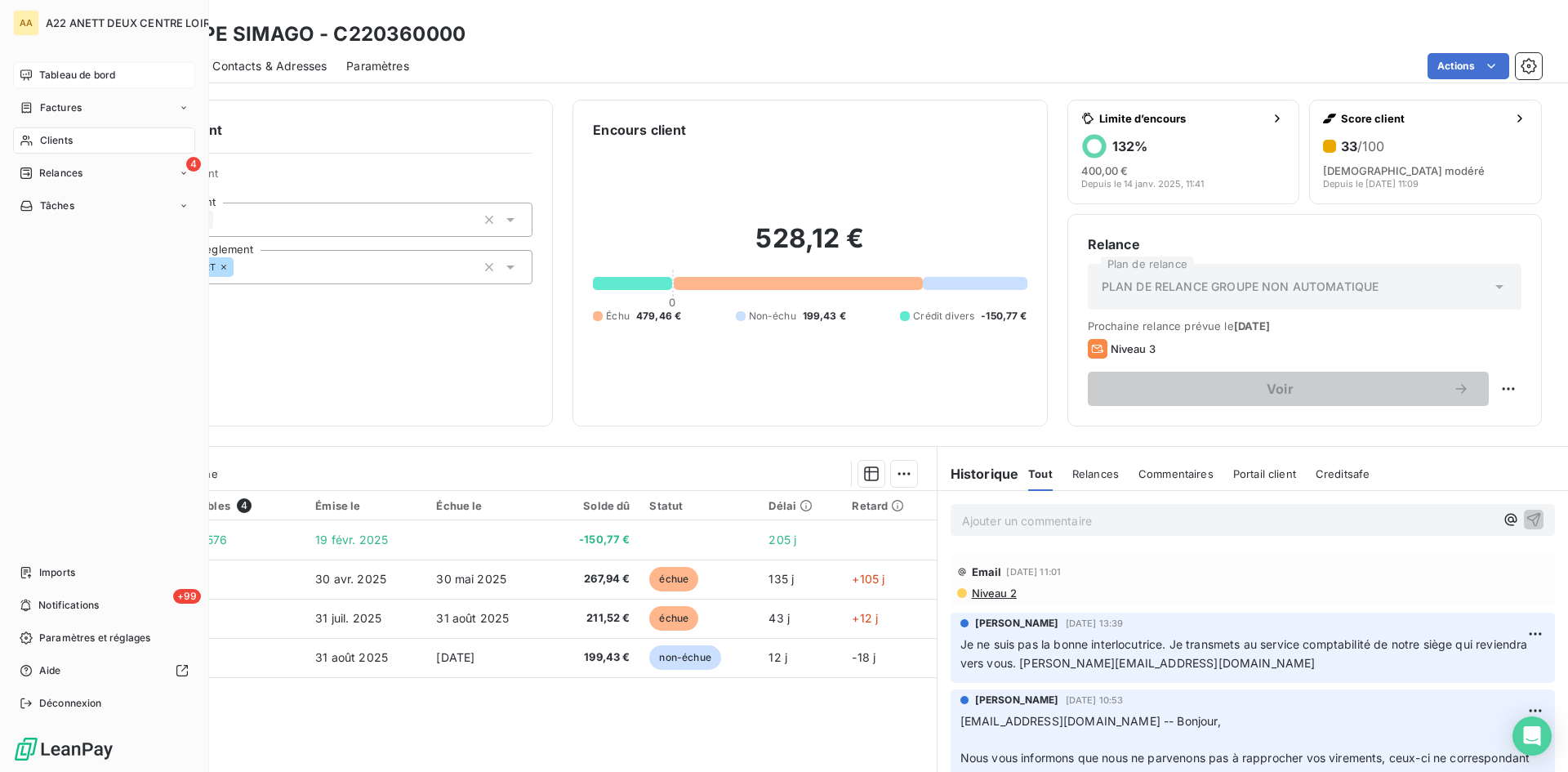
click at [63, 138] on span "Clients" at bounding box center [57, 140] width 33 height 15
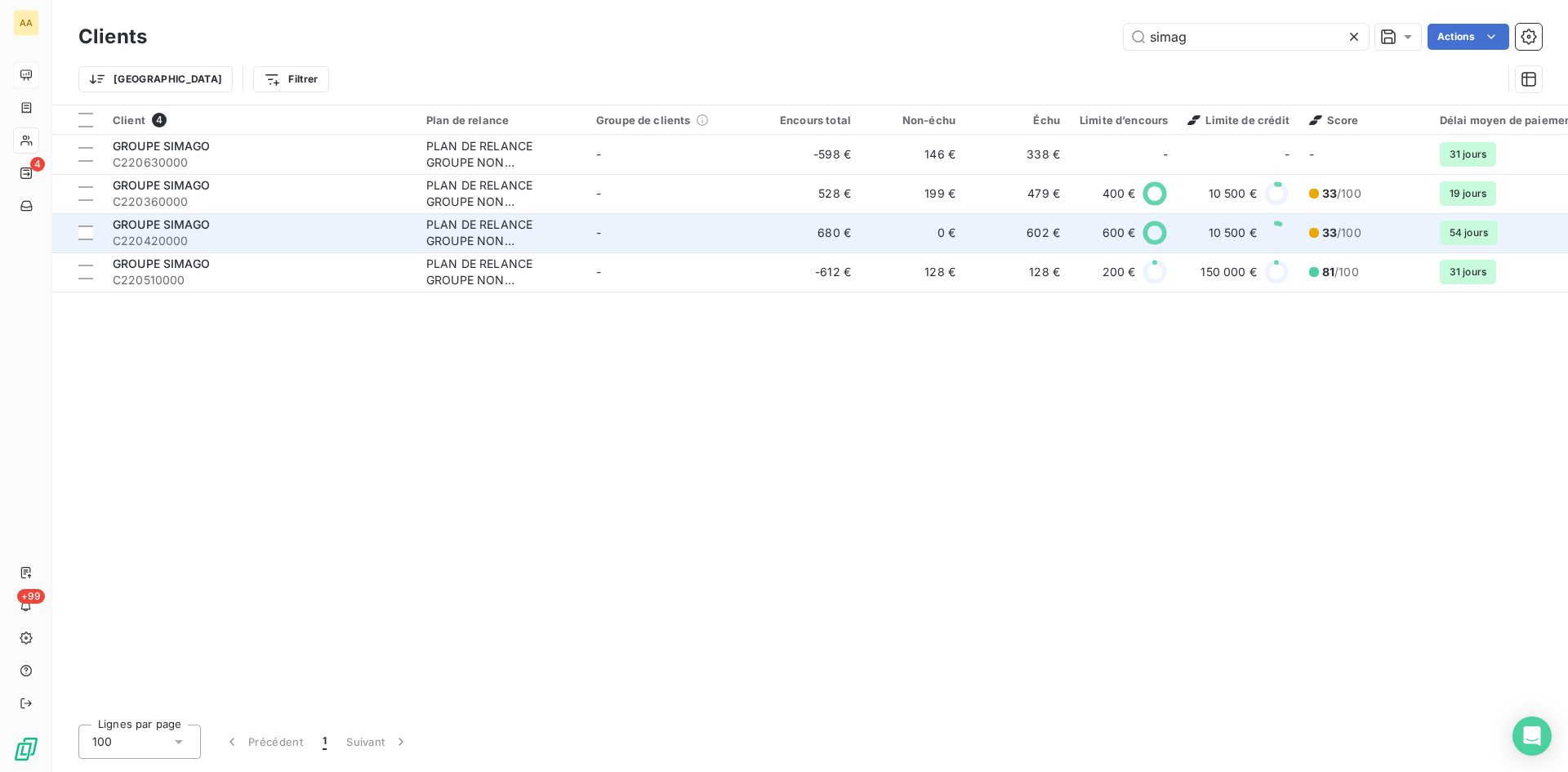
click at [249, 229] on div "GROUPE SIMAGO" at bounding box center [260, 224] width 294 height 17
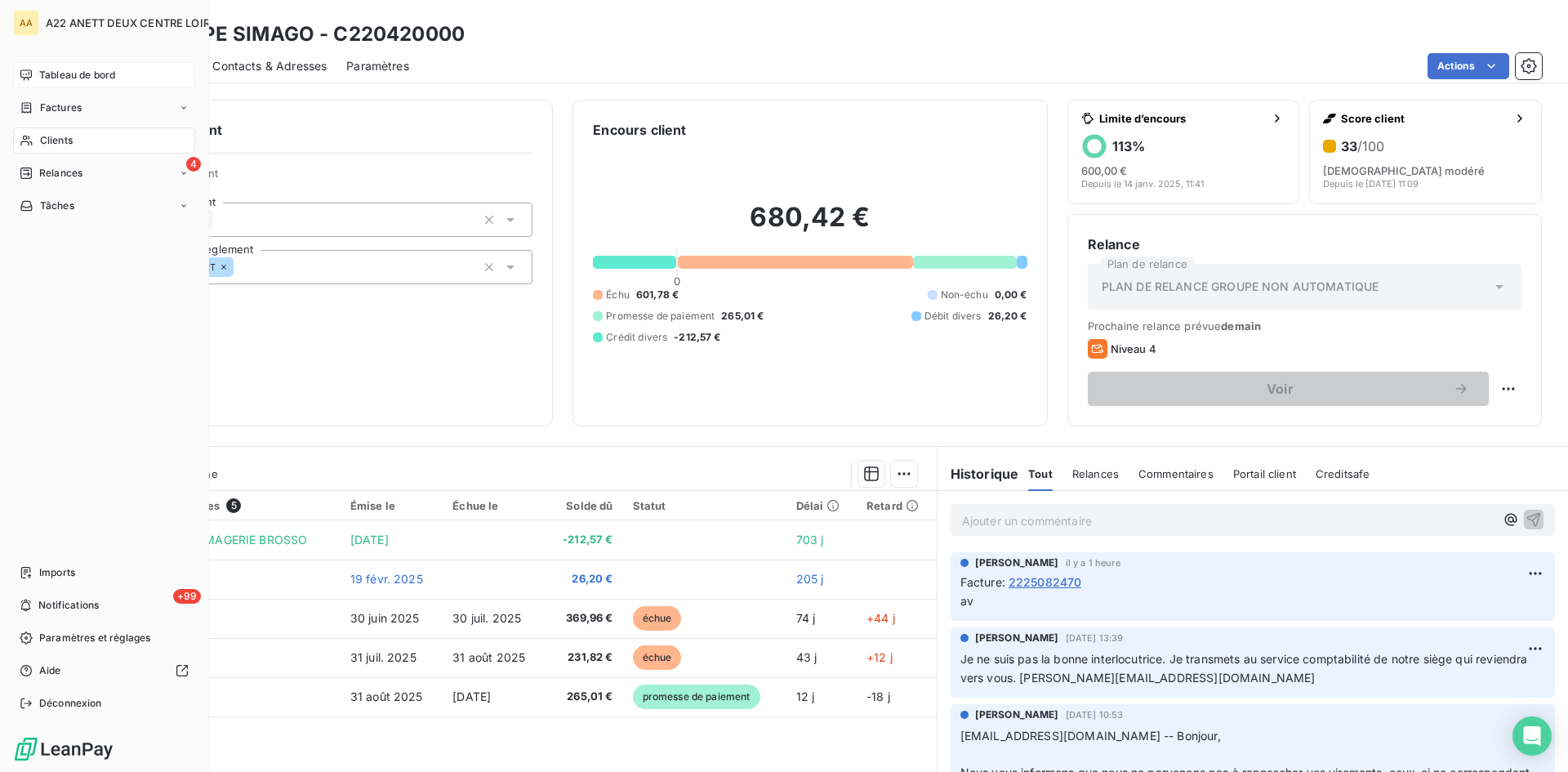
click at [33, 140] on icon at bounding box center [26, 139] width 14 height 13
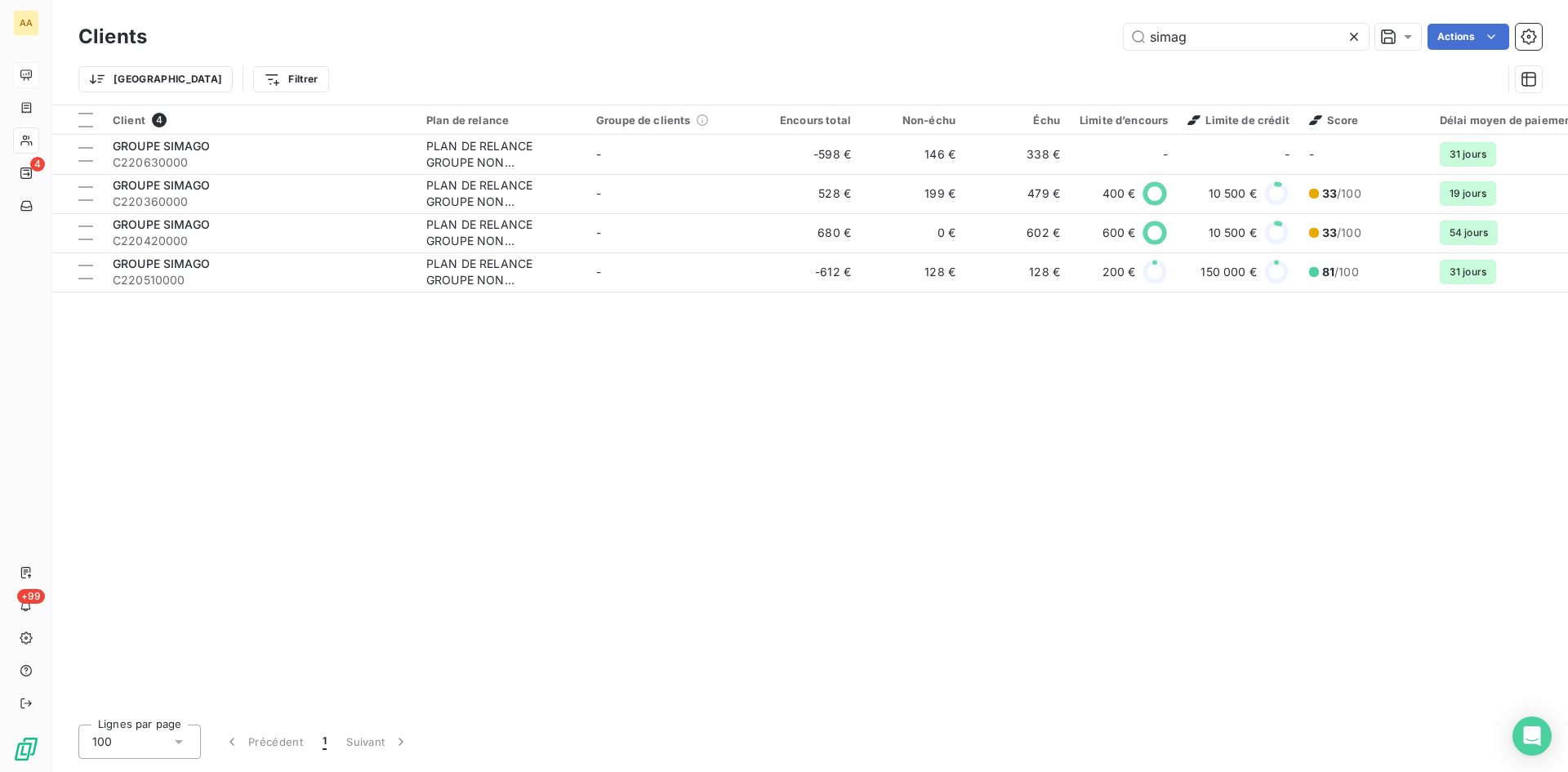
drag, startPoint x: 1146, startPoint y: 35, endPoint x: 1106, endPoint y: 43, distance: 40.8
click at [1106, 43] on div "simag Actions" at bounding box center [854, 36] width 1375 height 26
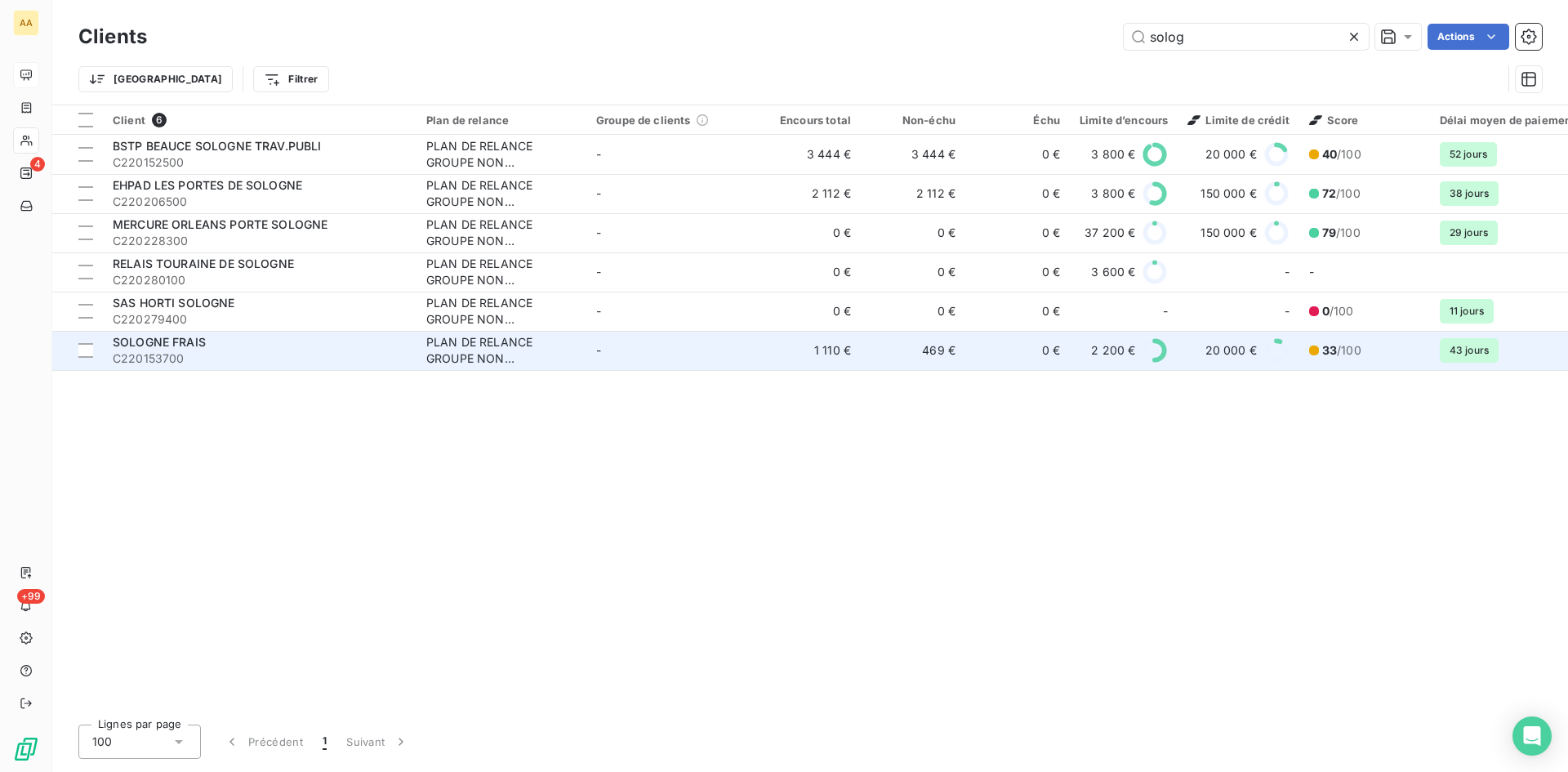
type input "solog"
click at [461, 345] on div "PLAN DE RELANCE GROUPE NON AUTOMATIQUE" at bounding box center [501, 351] width 150 height 33
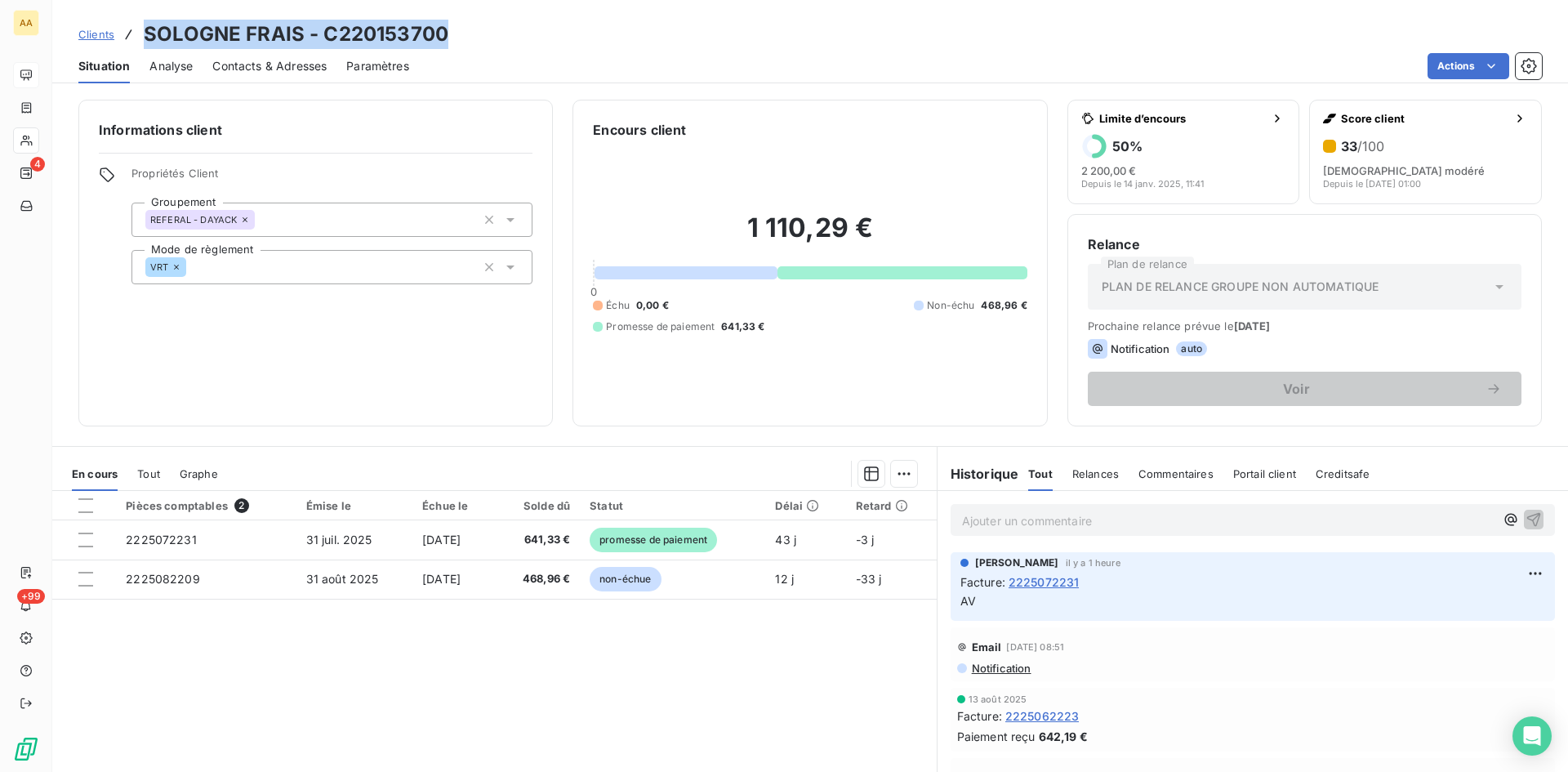
drag, startPoint x: 453, startPoint y: 42, endPoint x: 135, endPoint y: 35, distance: 318.1
click at [135, 35] on div "Clients SOLOGNE FRAIS - C220153700" at bounding box center [810, 34] width 1515 height 29
copy h3 "SOLOGNE FRAIS - C220153700"
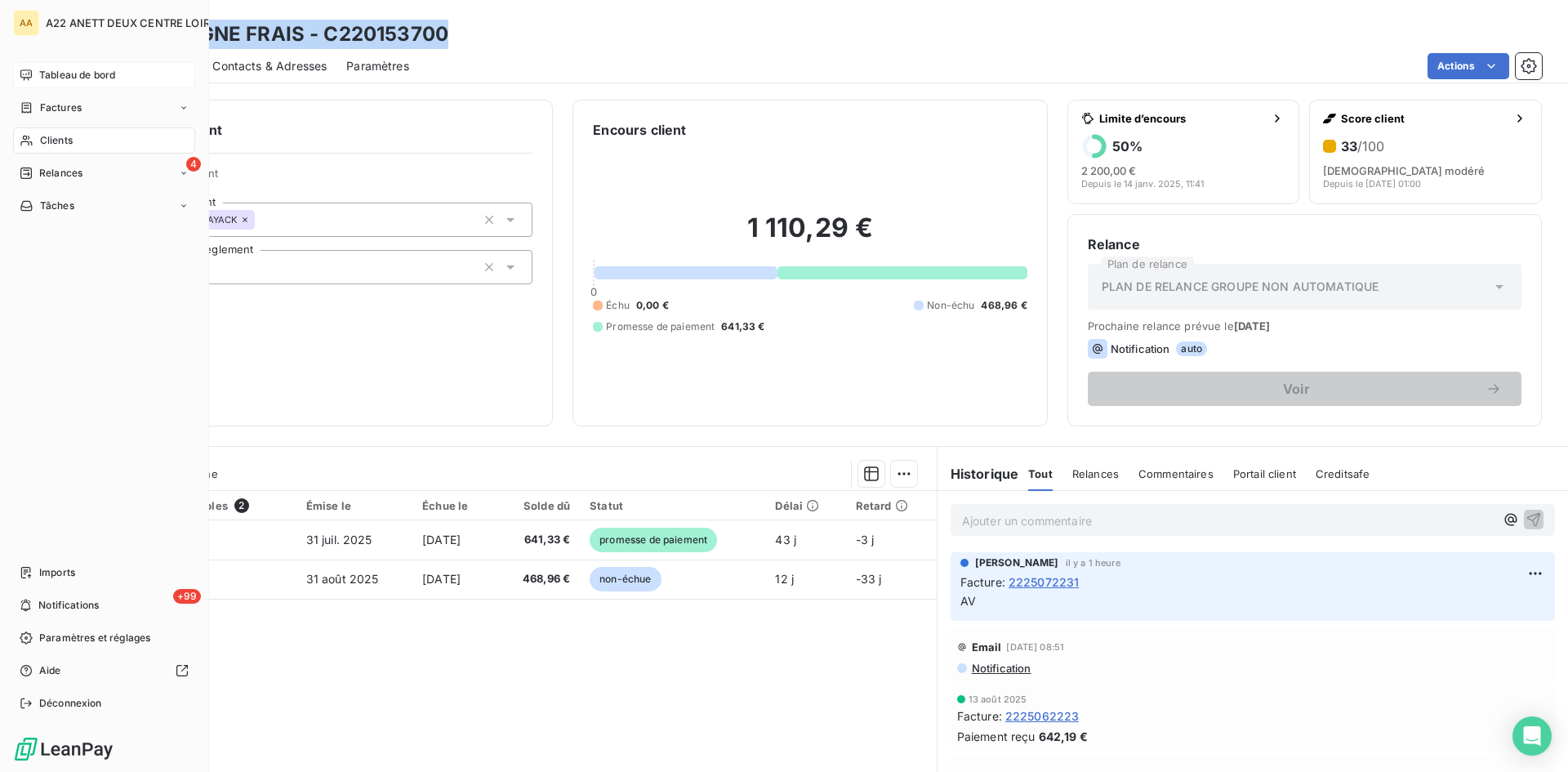
drag, startPoint x: 73, startPoint y: 67, endPoint x: 146, endPoint y: 65, distance: 73.0
click at [73, 67] on div "Tableau de bord" at bounding box center [103, 75] width 182 height 26
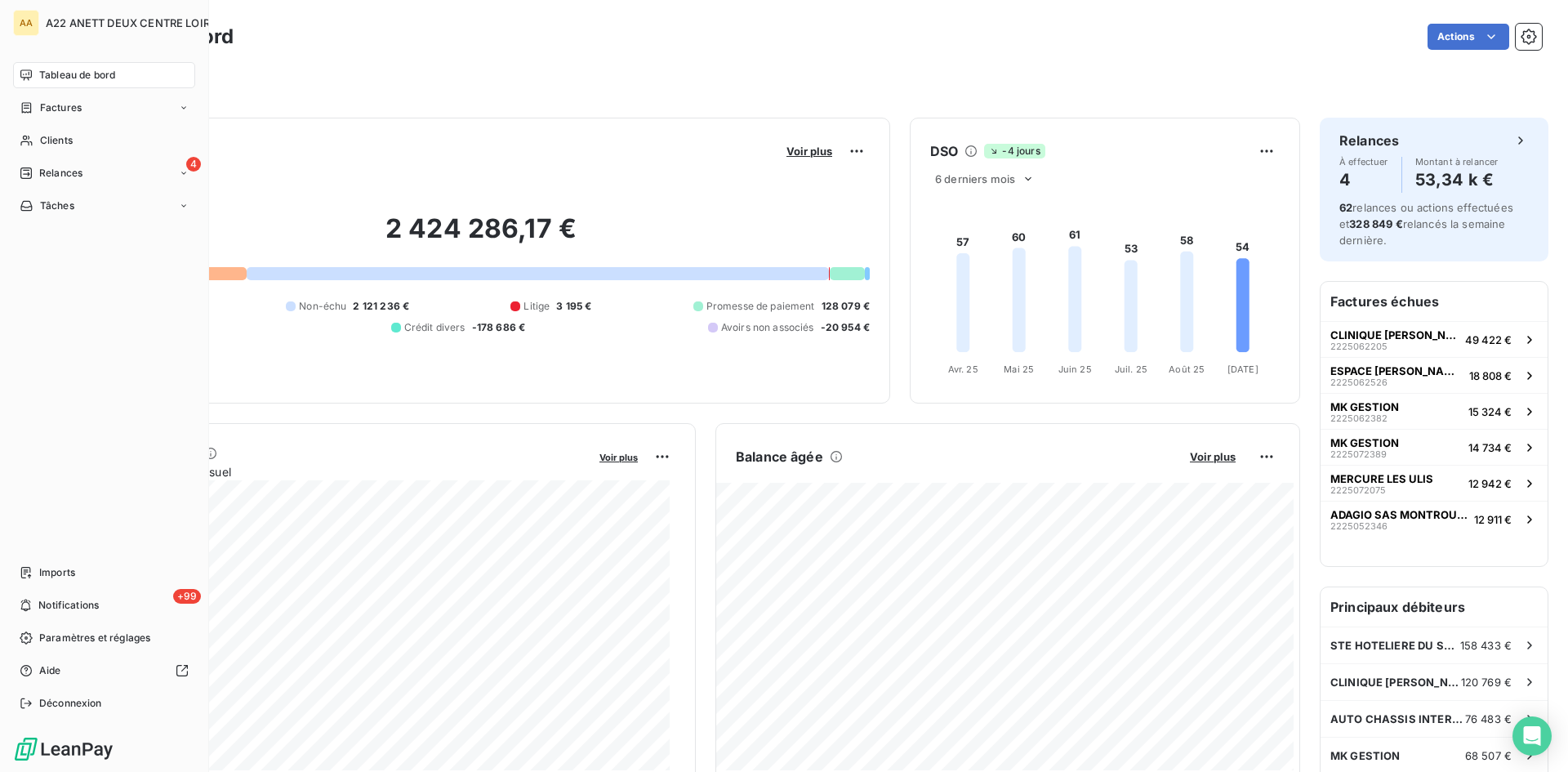
click at [75, 73] on span "Tableau de bord" at bounding box center [77, 75] width 76 height 15
click at [43, 108] on span "Factures" at bounding box center [60, 107] width 42 height 15
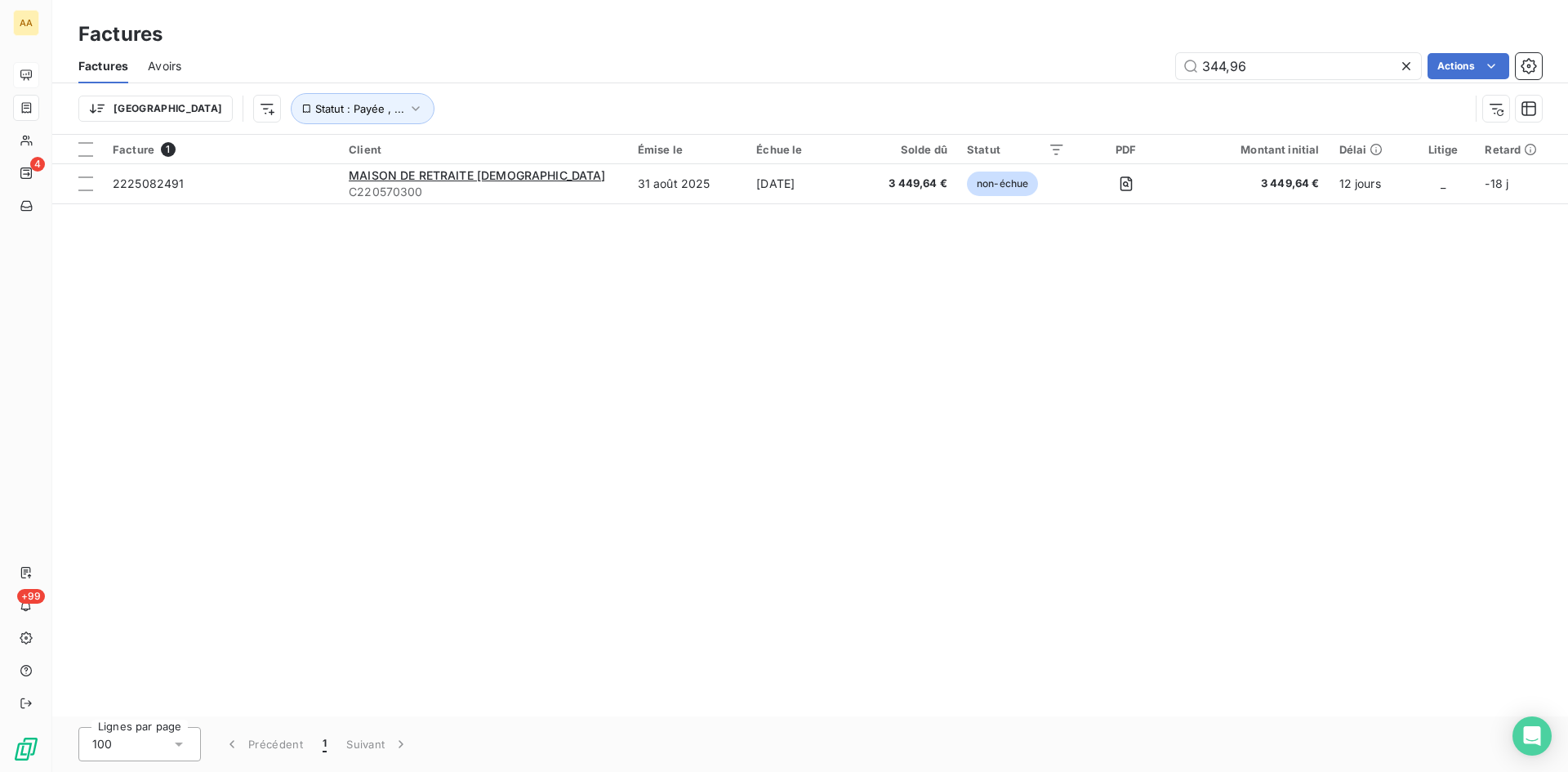
drag, startPoint x: 1260, startPoint y: 63, endPoint x: 1148, endPoint y: 65, distance: 112.0
click at [1148, 65] on div "344,96 Actions" at bounding box center [871, 65] width 1341 height 26
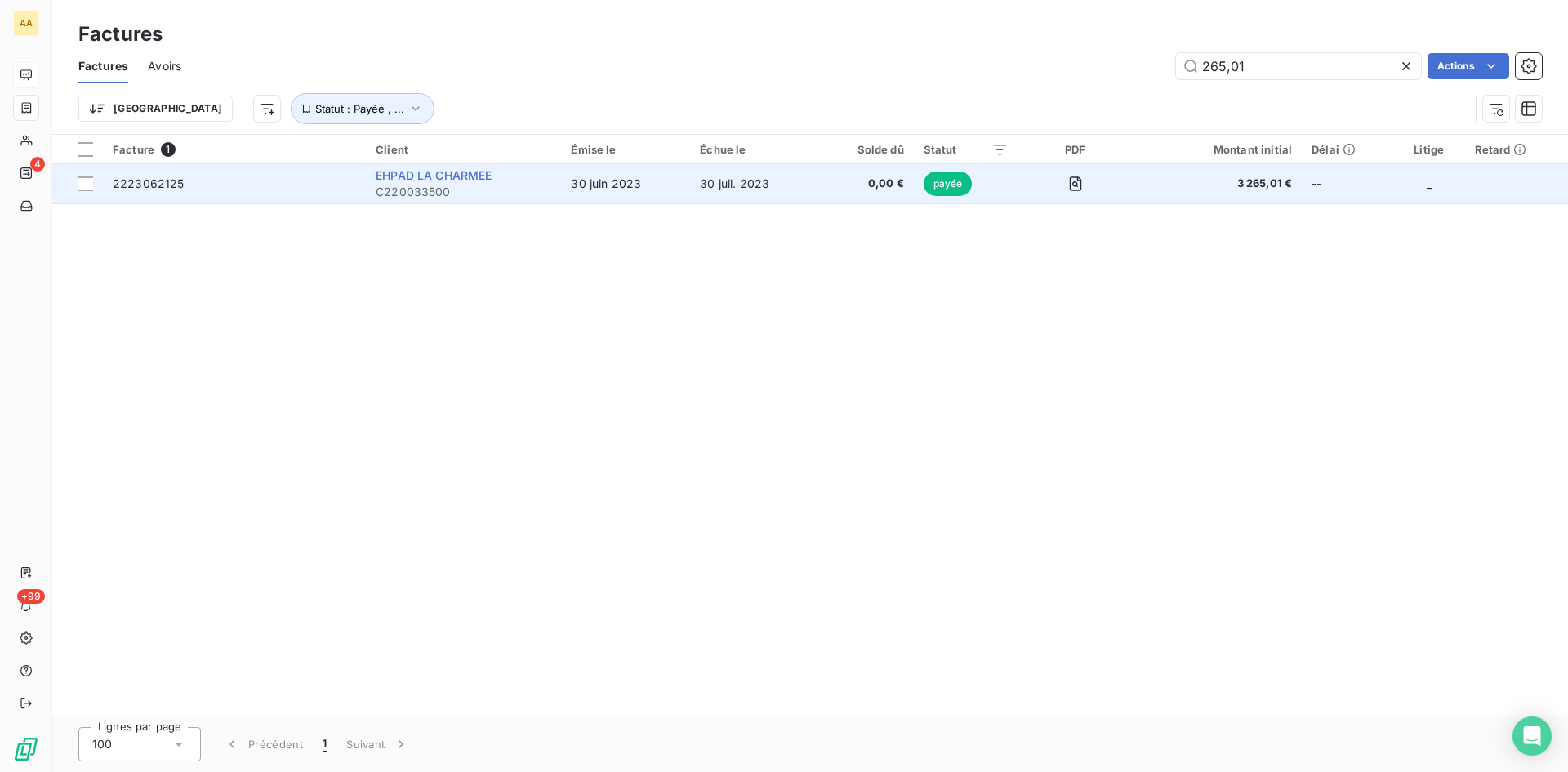
type input "265,01"
click at [429, 181] on span "EHPAD LA CHARMEE" at bounding box center [433, 175] width 116 height 14
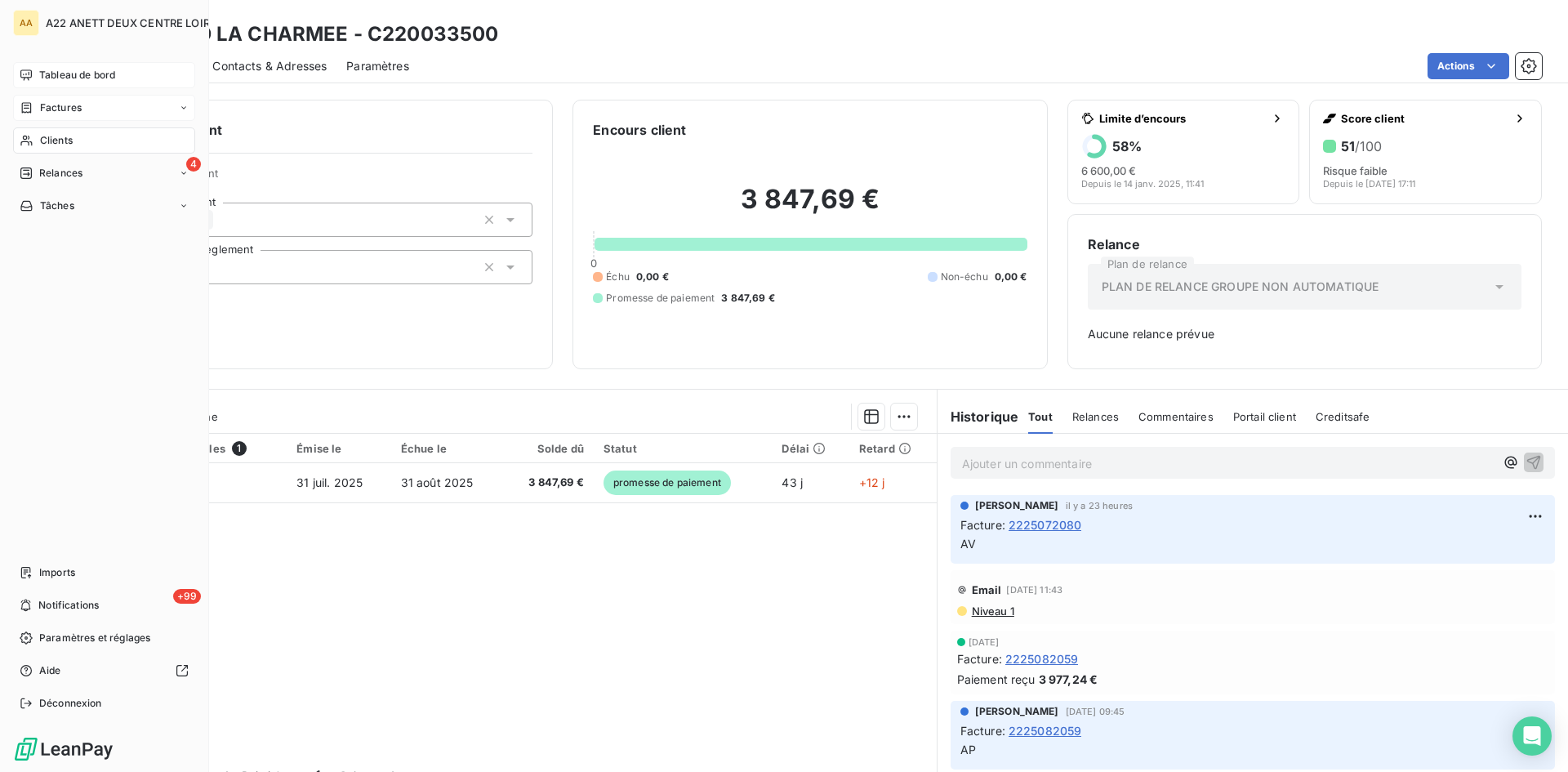
click at [53, 143] on span "Clients" at bounding box center [57, 140] width 33 height 15
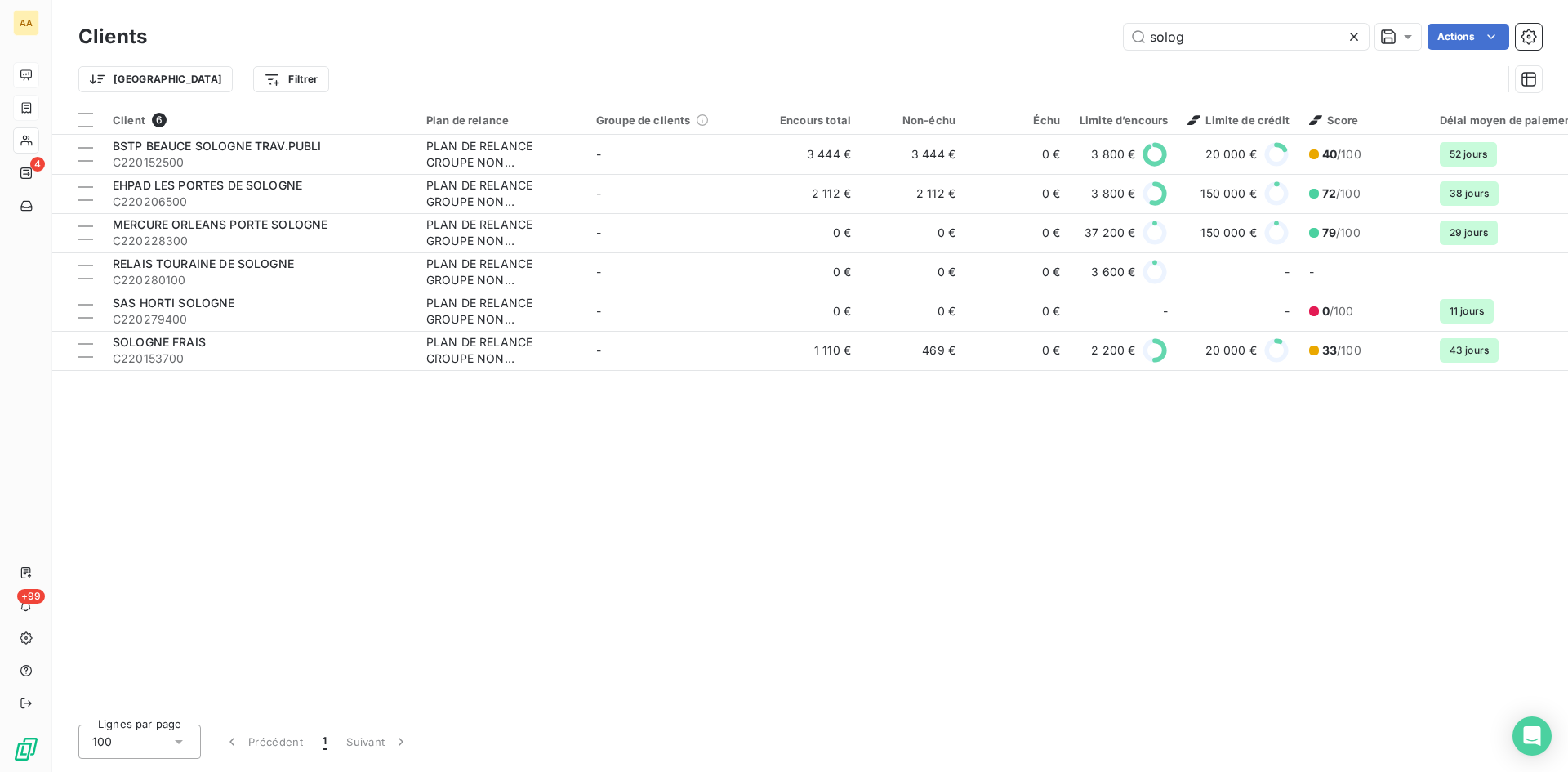
drag, startPoint x: 1220, startPoint y: 31, endPoint x: 1079, endPoint y: 33, distance: 141.0
click at [1079, 33] on div "solog Actions" at bounding box center [854, 36] width 1375 height 26
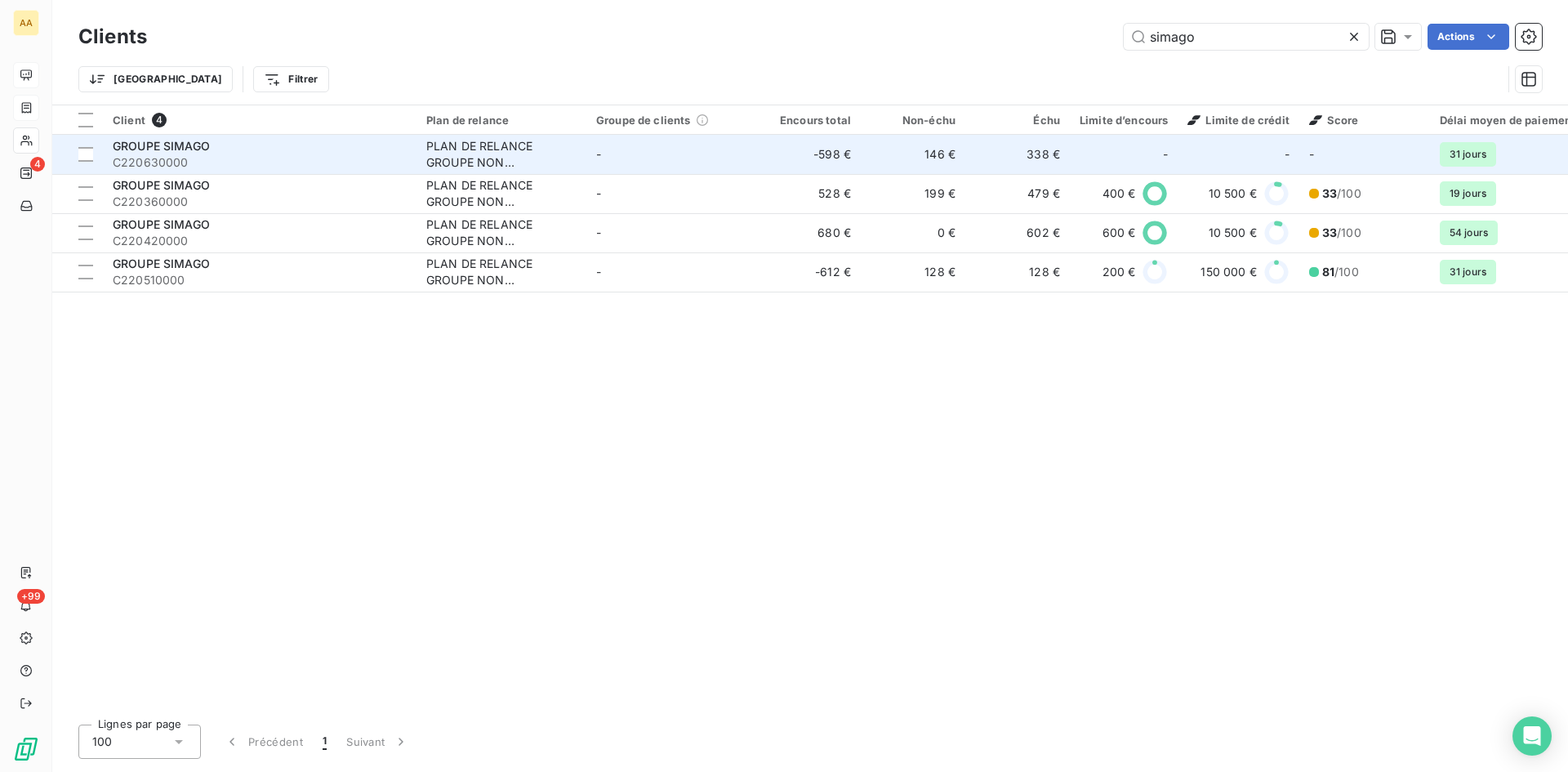
type input "simago"
click at [491, 141] on div "PLAN DE RELANCE GROUPE NON AUTOMATIQUE" at bounding box center [501, 155] width 150 height 33
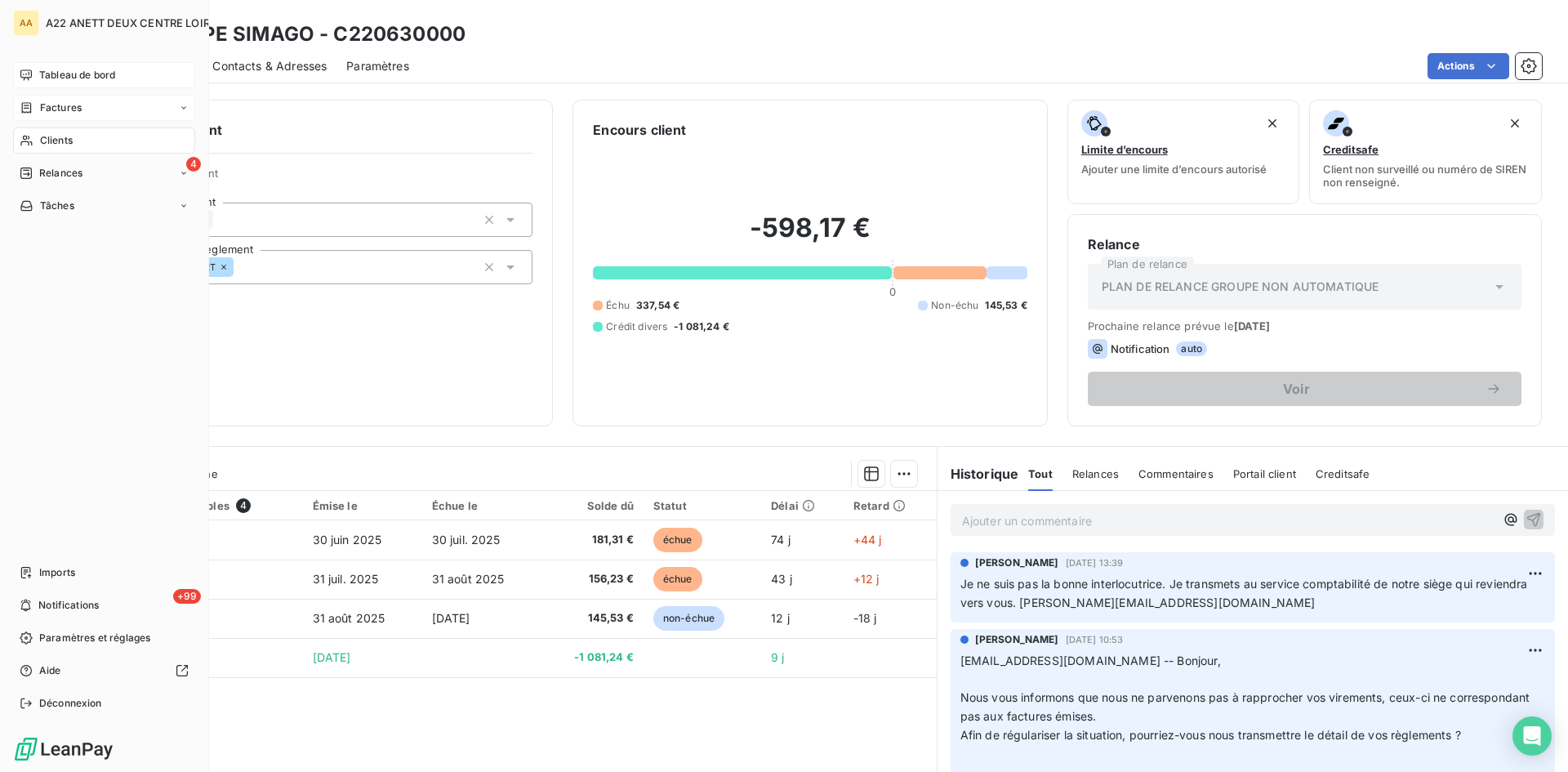
click at [63, 135] on span "Clients" at bounding box center [57, 140] width 33 height 15
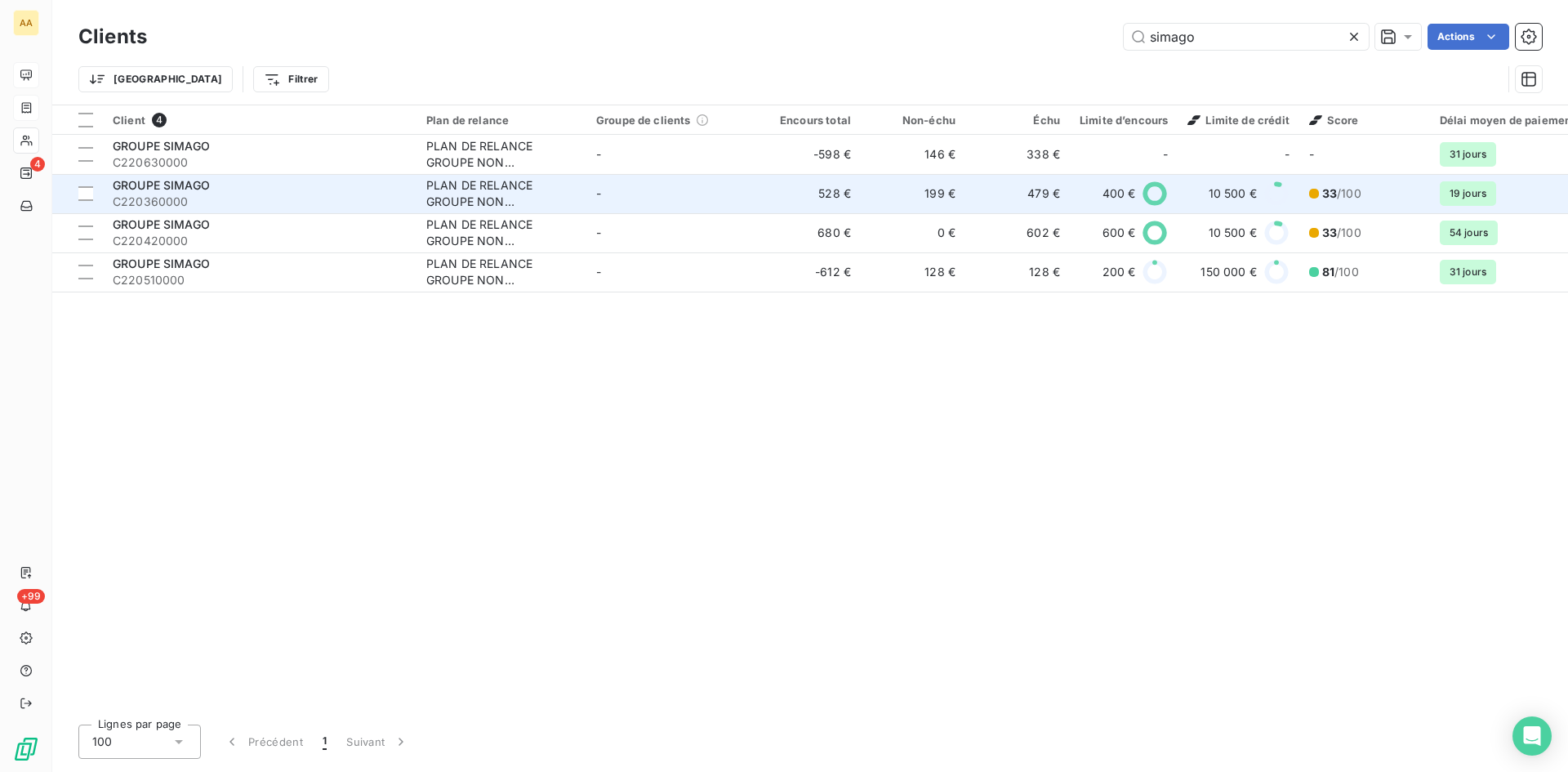
click at [496, 201] on div "PLAN DE RELANCE GROUPE NON AUTOMATIQUE" at bounding box center [501, 194] width 150 height 33
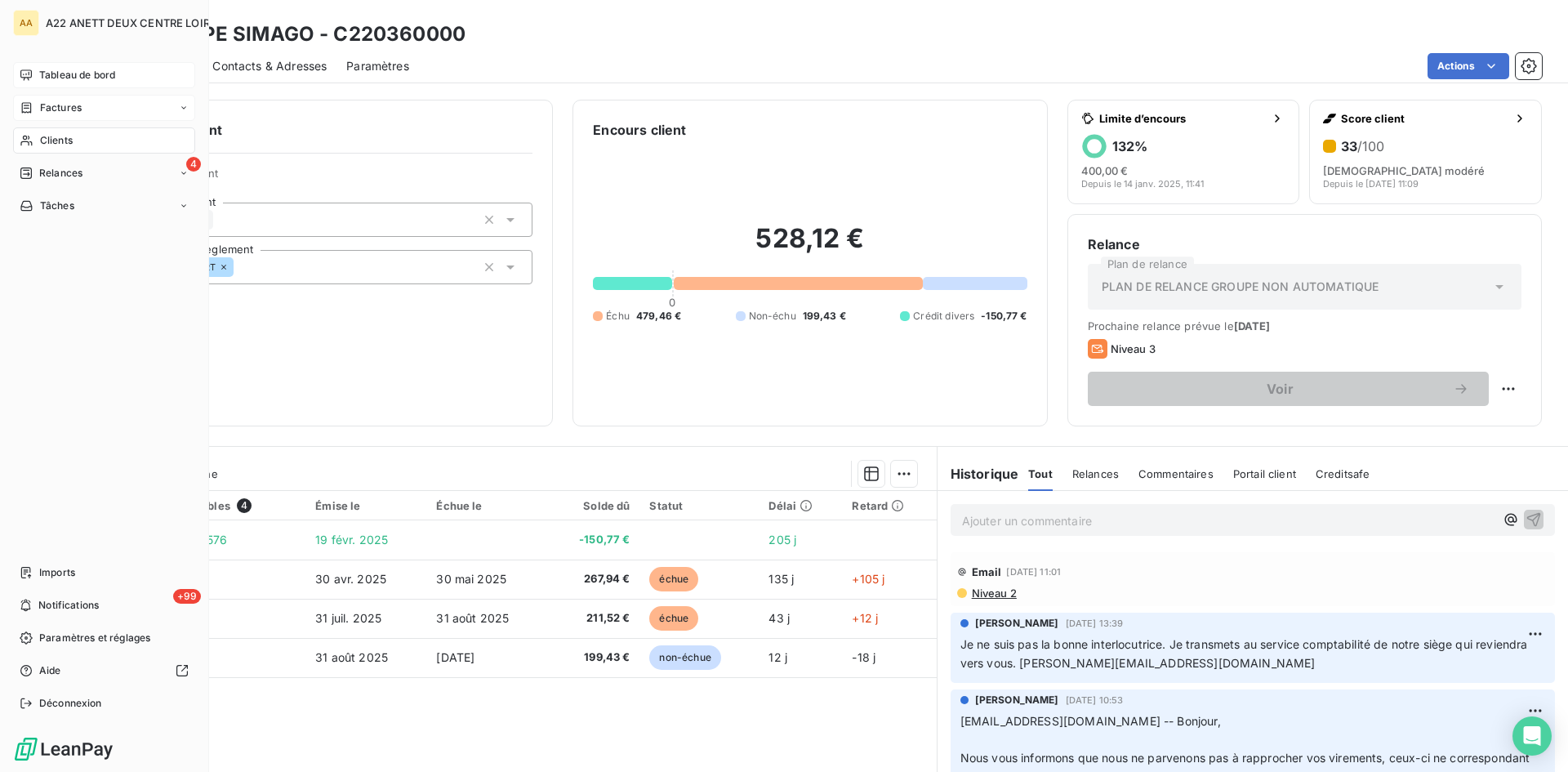
click at [48, 138] on span "Clients" at bounding box center [57, 140] width 33 height 15
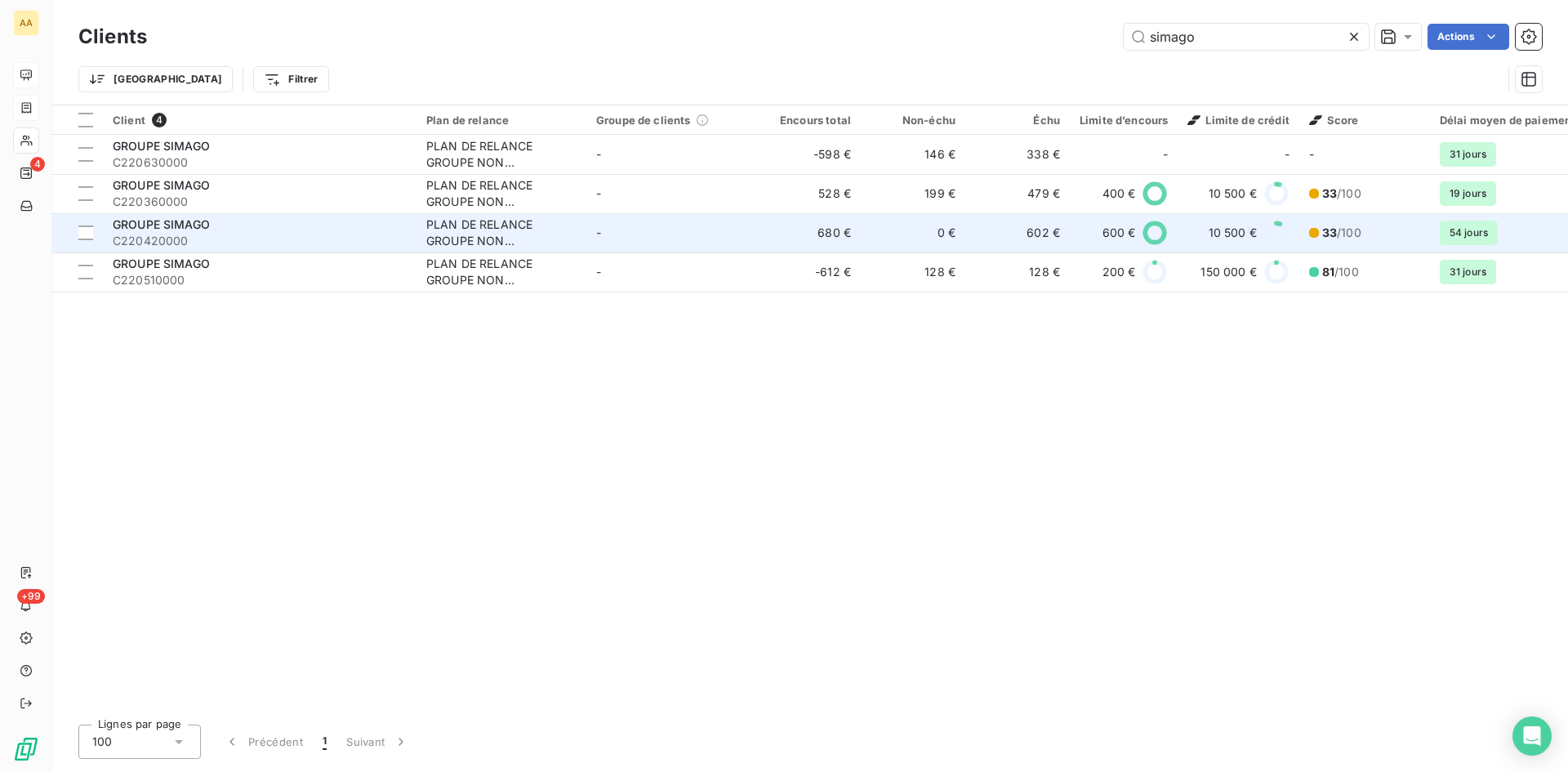
click at [640, 233] on td "-" at bounding box center [671, 233] width 170 height 39
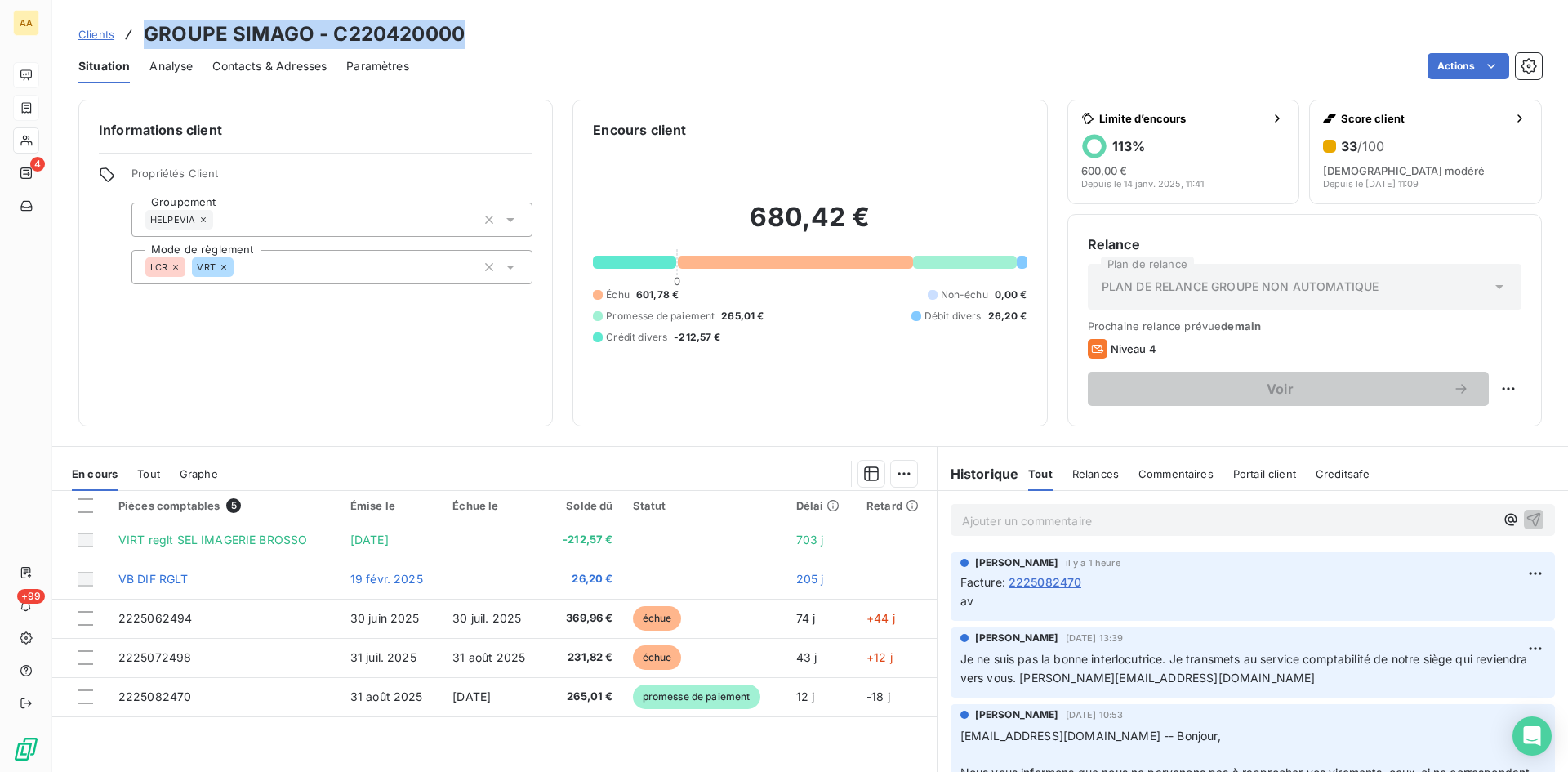
drag, startPoint x: 485, startPoint y: 32, endPoint x: 138, endPoint y: 31, distance: 347.0
click at [138, 31] on div "Clients GROUPE SIMAGO - C220420000" at bounding box center [810, 34] width 1515 height 29
copy h3 "GROUPE SIMAGO - C220420000"
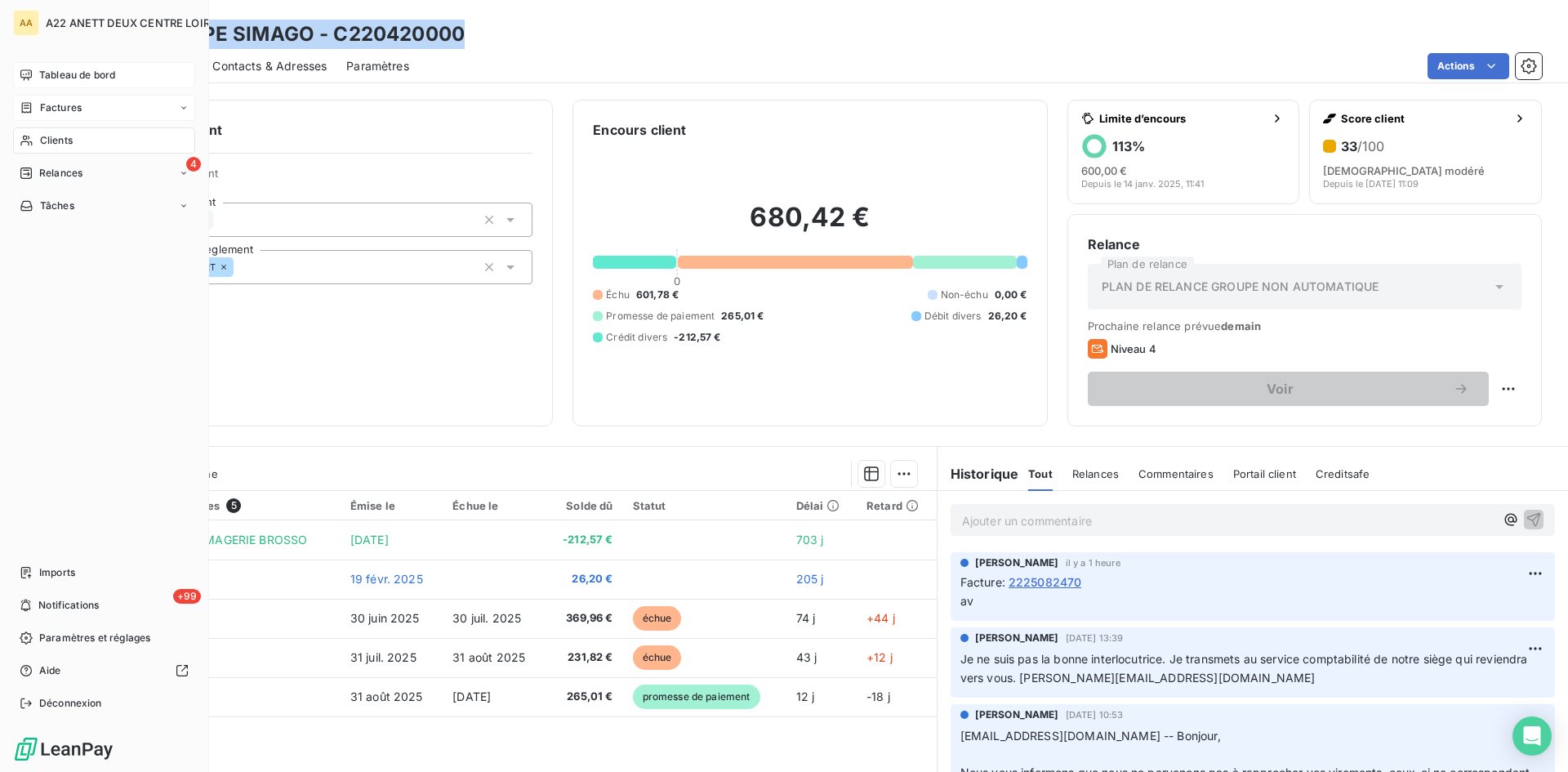
drag, startPoint x: 50, startPoint y: 141, endPoint x: 101, endPoint y: 123, distance: 54.1
click at [50, 141] on span "Clients" at bounding box center [57, 140] width 33 height 15
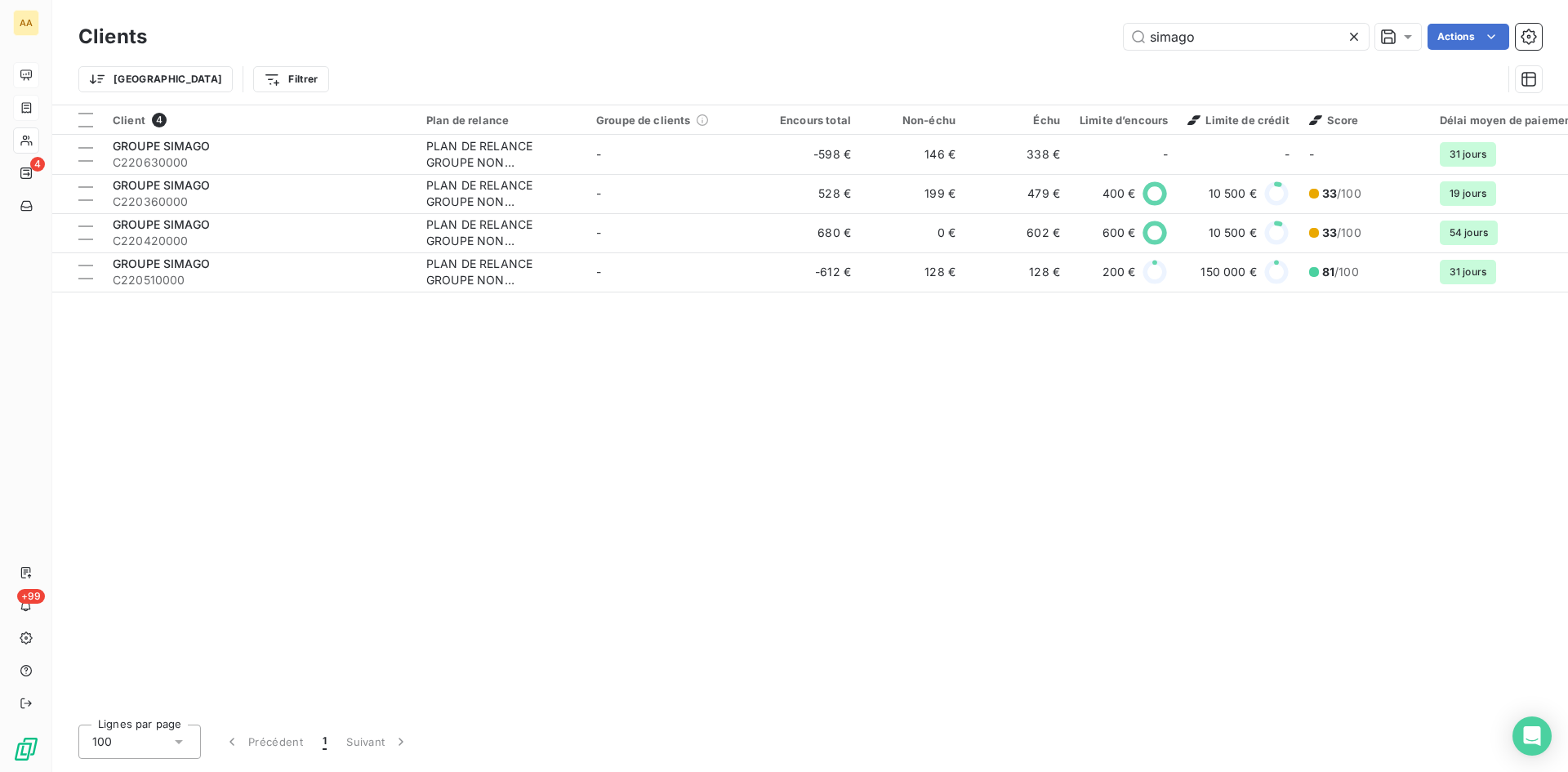
drag, startPoint x: 1206, startPoint y: 43, endPoint x: 1034, endPoint y: 72, distance: 174.4
click at [1034, 72] on div "Clients simago Actions Trier Filtrer" at bounding box center [810, 61] width 1464 height 85
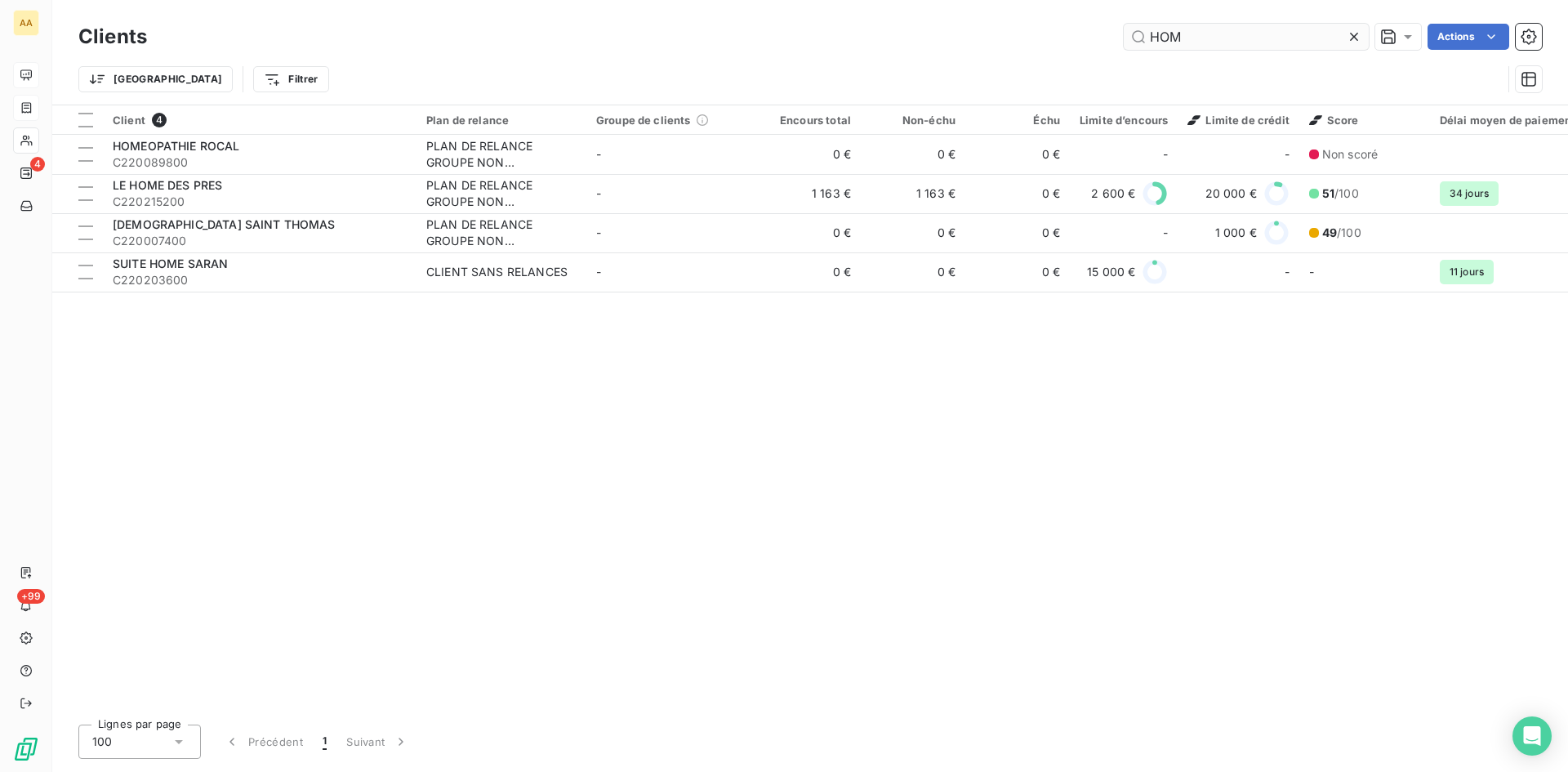
drag, startPoint x: 1182, startPoint y: 38, endPoint x: 1171, endPoint y: 35, distance: 11.4
click at [1171, 35] on input "HOM" at bounding box center [1245, 36] width 245 height 26
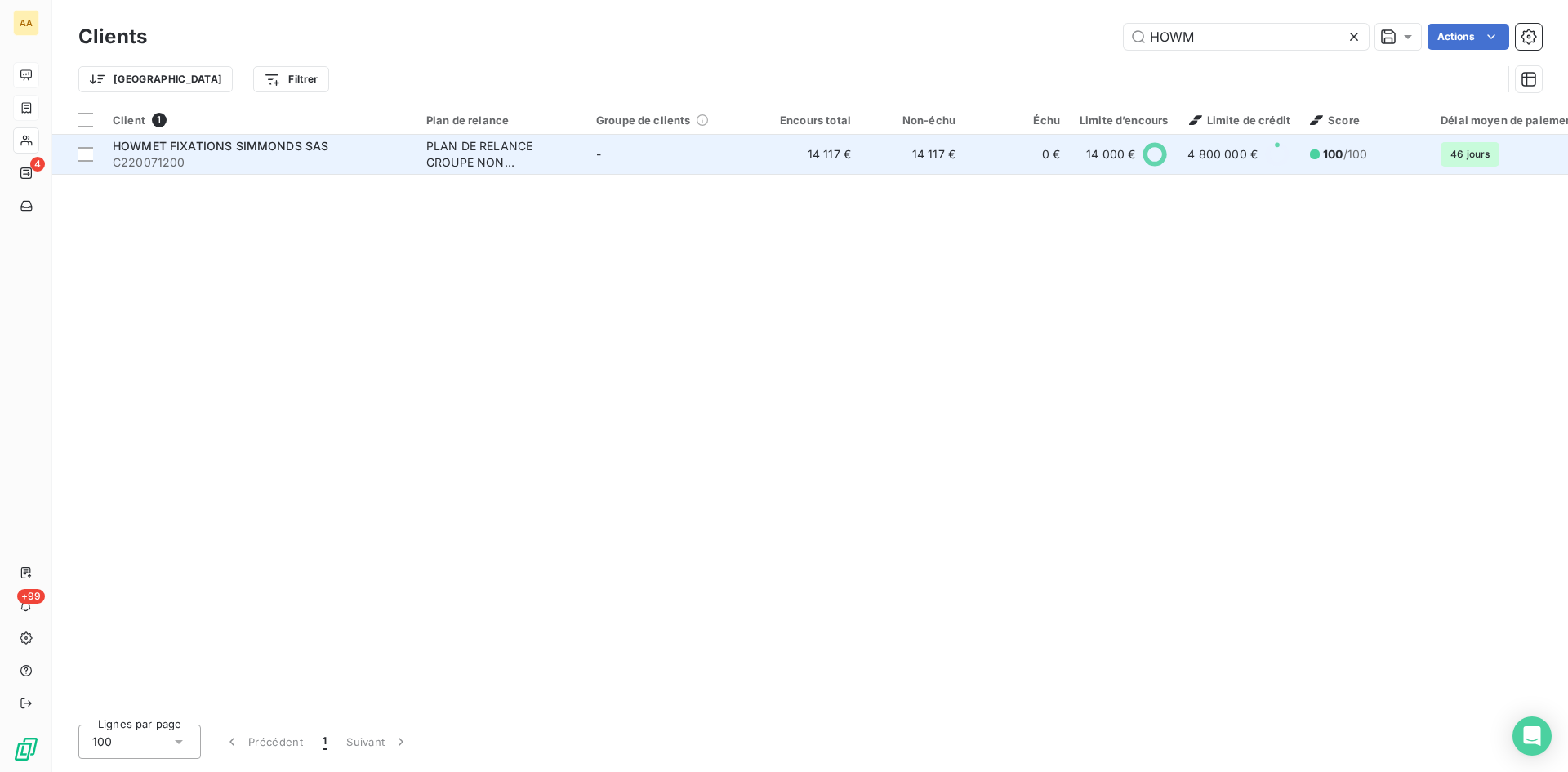
type input "HOWM"
click at [467, 148] on div "PLAN DE RELANCE GROUPE NON AUTOMATIQUE" at bounding box center [501, 155] width 150 height 33
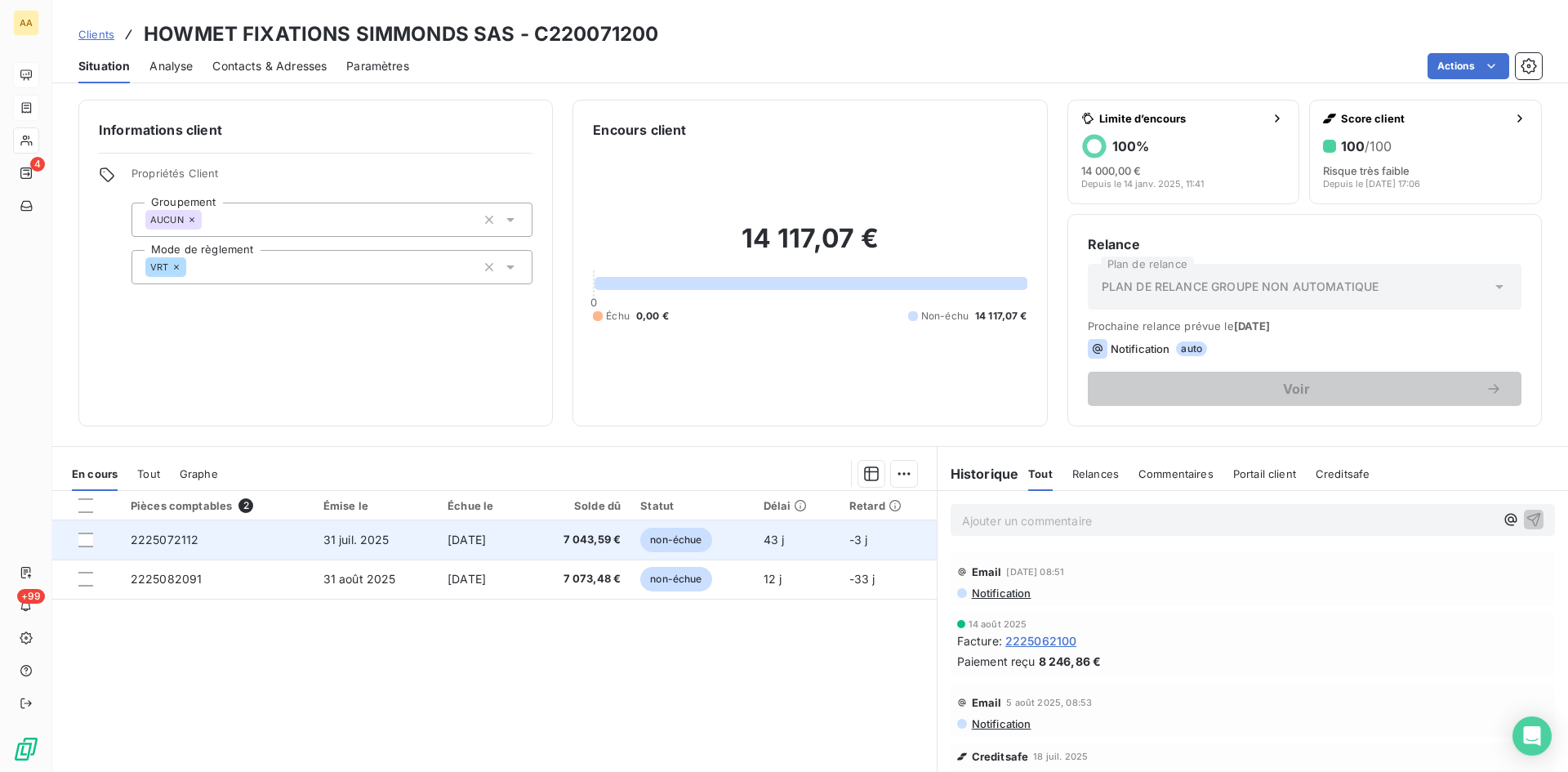
click at [173, 546] on span "2225072112" at bounding box center [165, 539] width 68 height 14
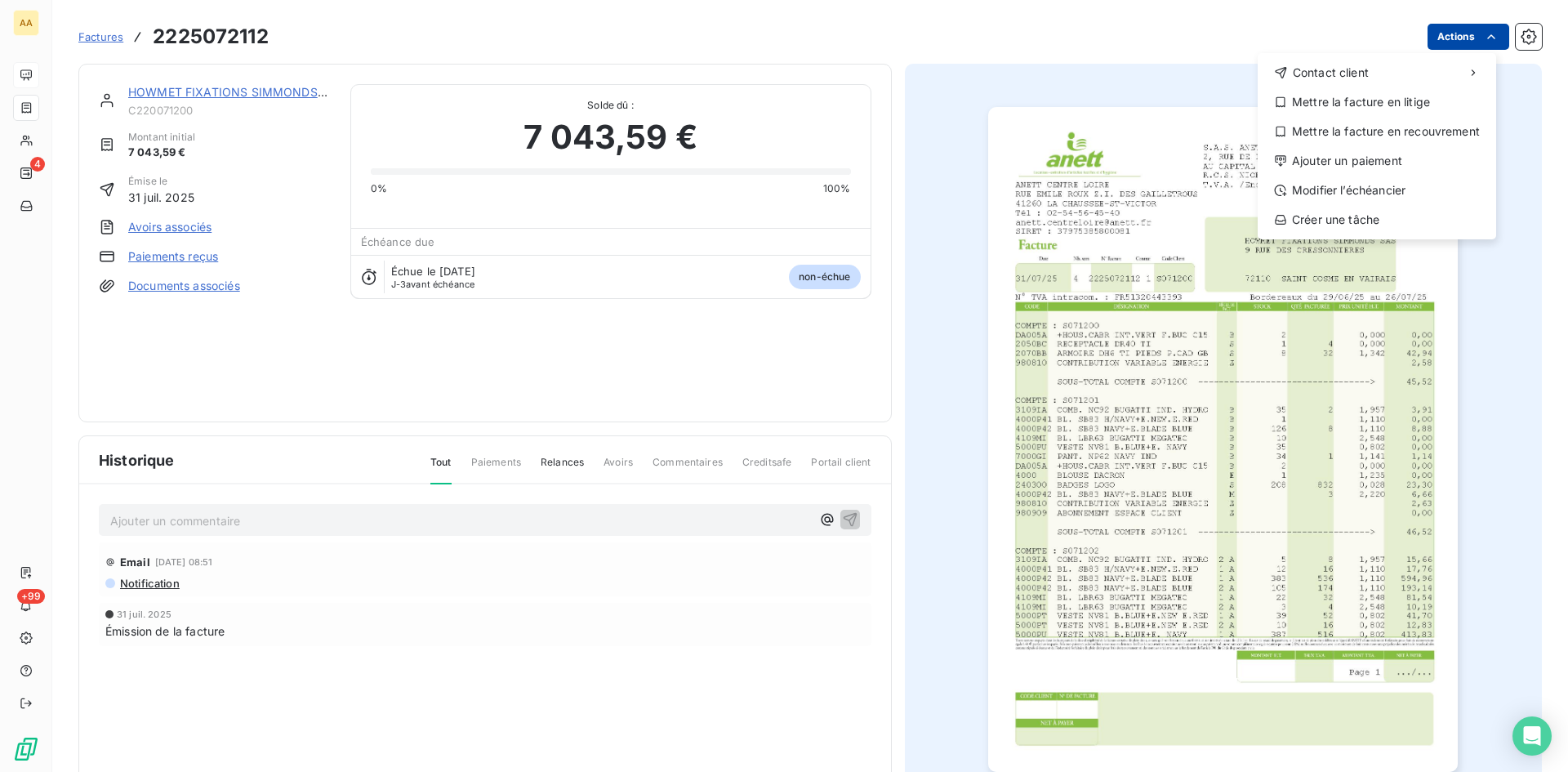
click at [1434, 38] on html "AA 4 +99 Factures [PHONE_NUMBER] Actions Contact client Mettre la facture en li…" at bounding box center [784, 386] width 1568 height 772
click at [1327, 169] on div "Ajouter un paiement" at bounding box center [1376, 161] width 225 height 26
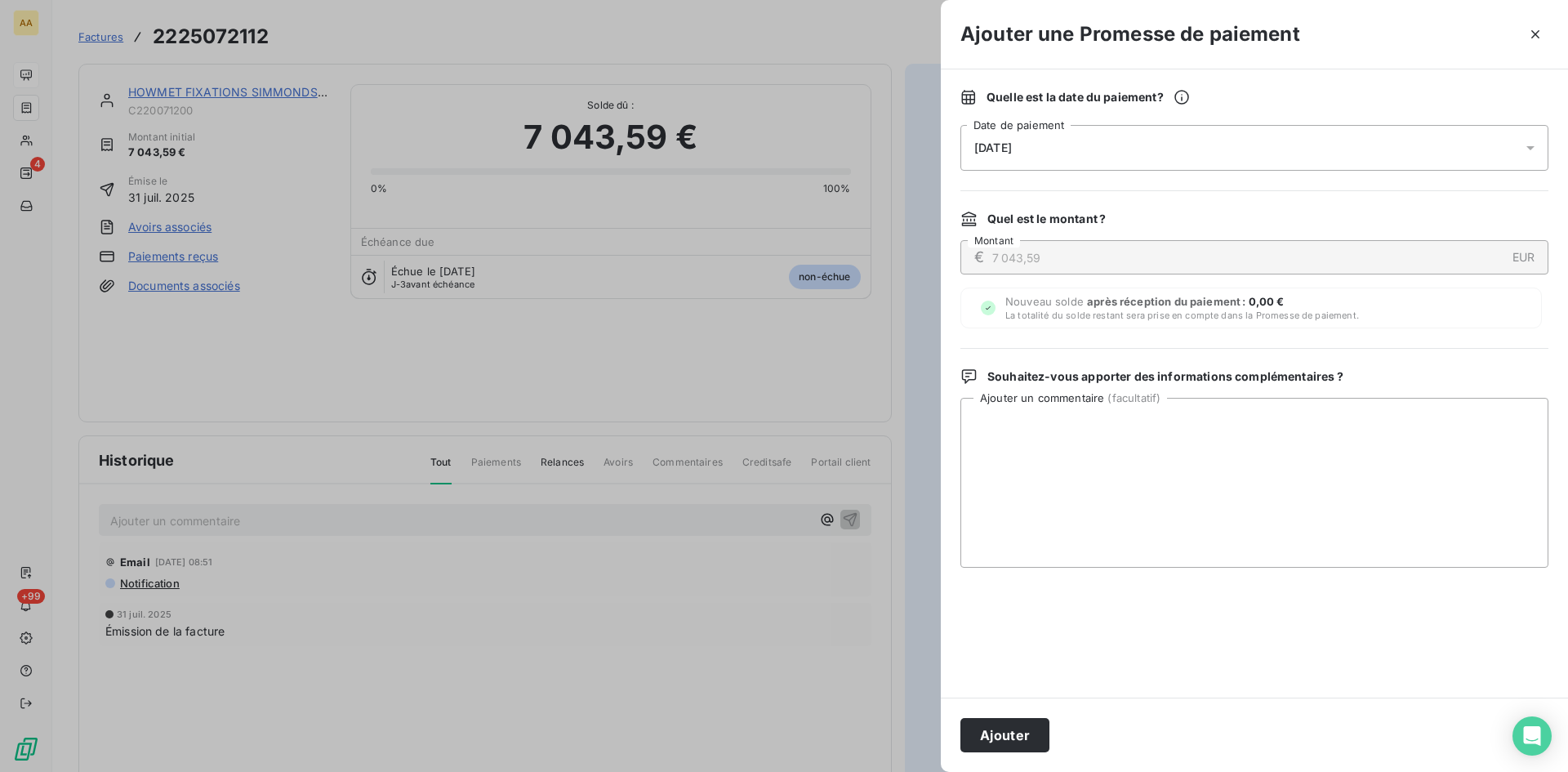
click at [1012, 143] on span "[DATE]" at bounding box center [993, 147] width 38 height 13
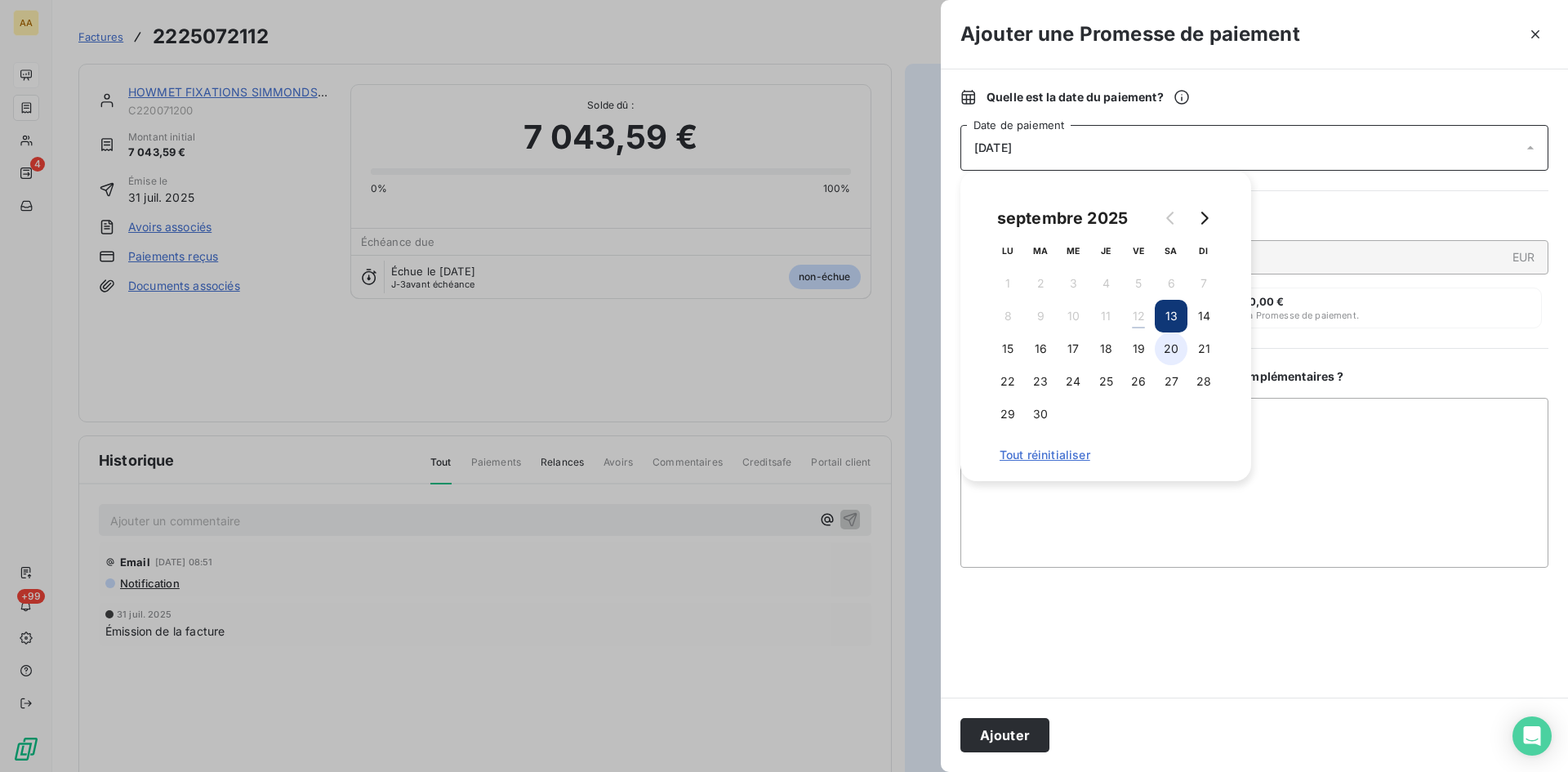
click at [1179, 348] on button "20" at bounding box center [1171, 349] width 33 height 33
click at [1005, 729] on button "Ajouter" at bounding box center [1004, 735] width 89 height 34
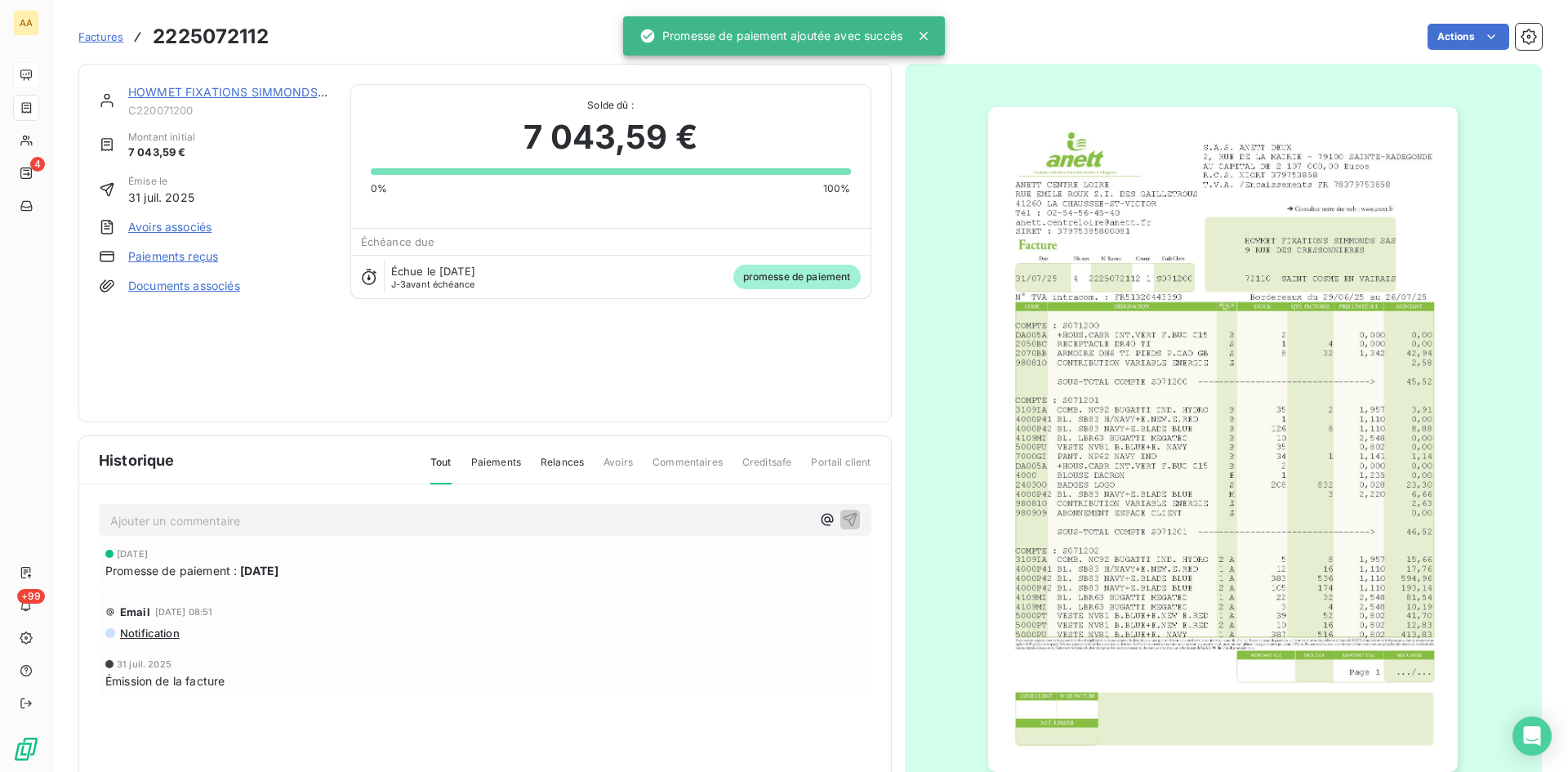
click at [508, 517] on p "Ajouter un commentaire ﻿" at bounding box center [460, 521] width 701 height 20
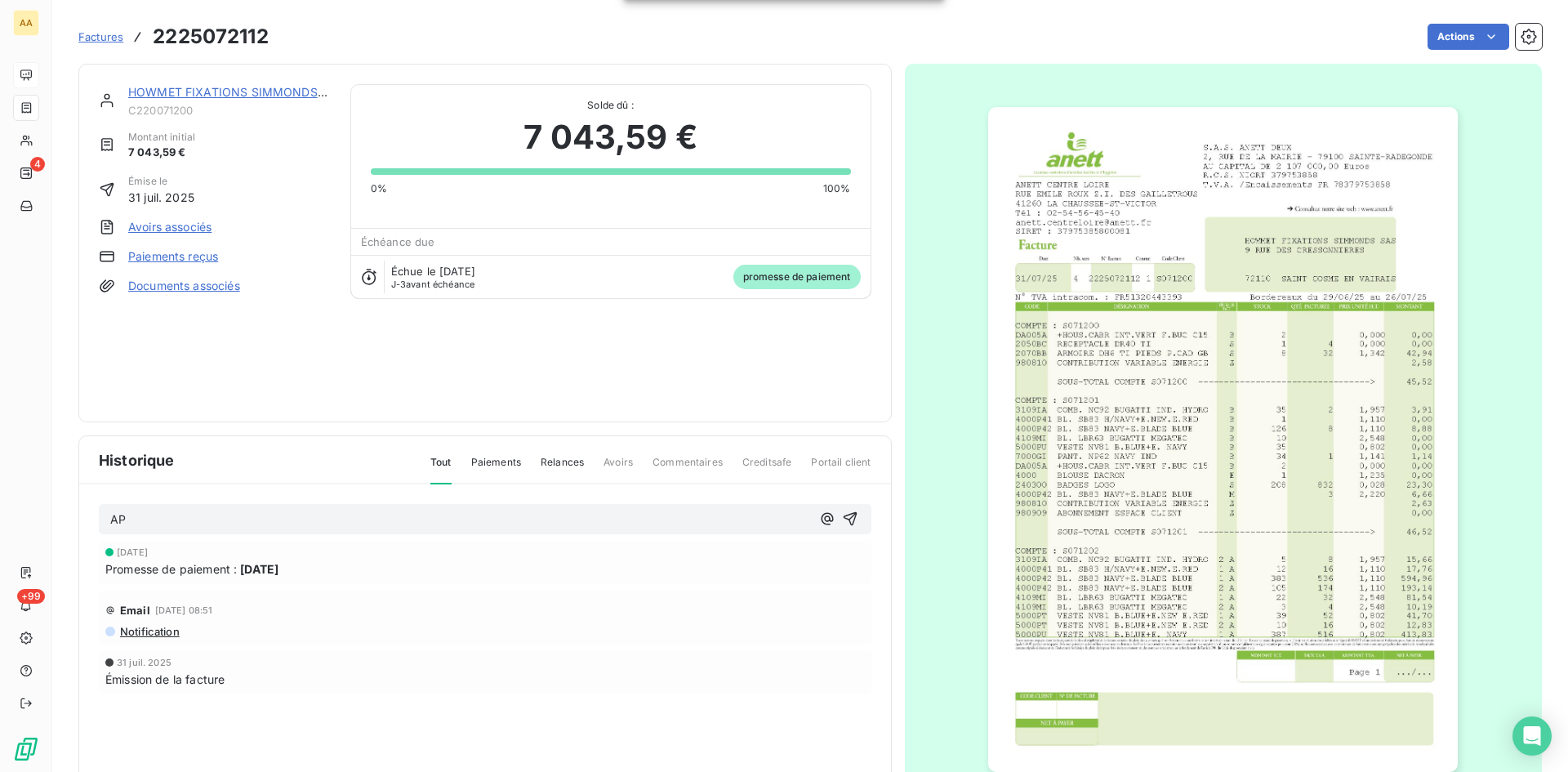
click at [851, 507] on div "AP" at bounding box center [484, 519] width 773 height 30
click at [844, 515] on icon "button" at bounding box center [850, 519] width 14 height 14
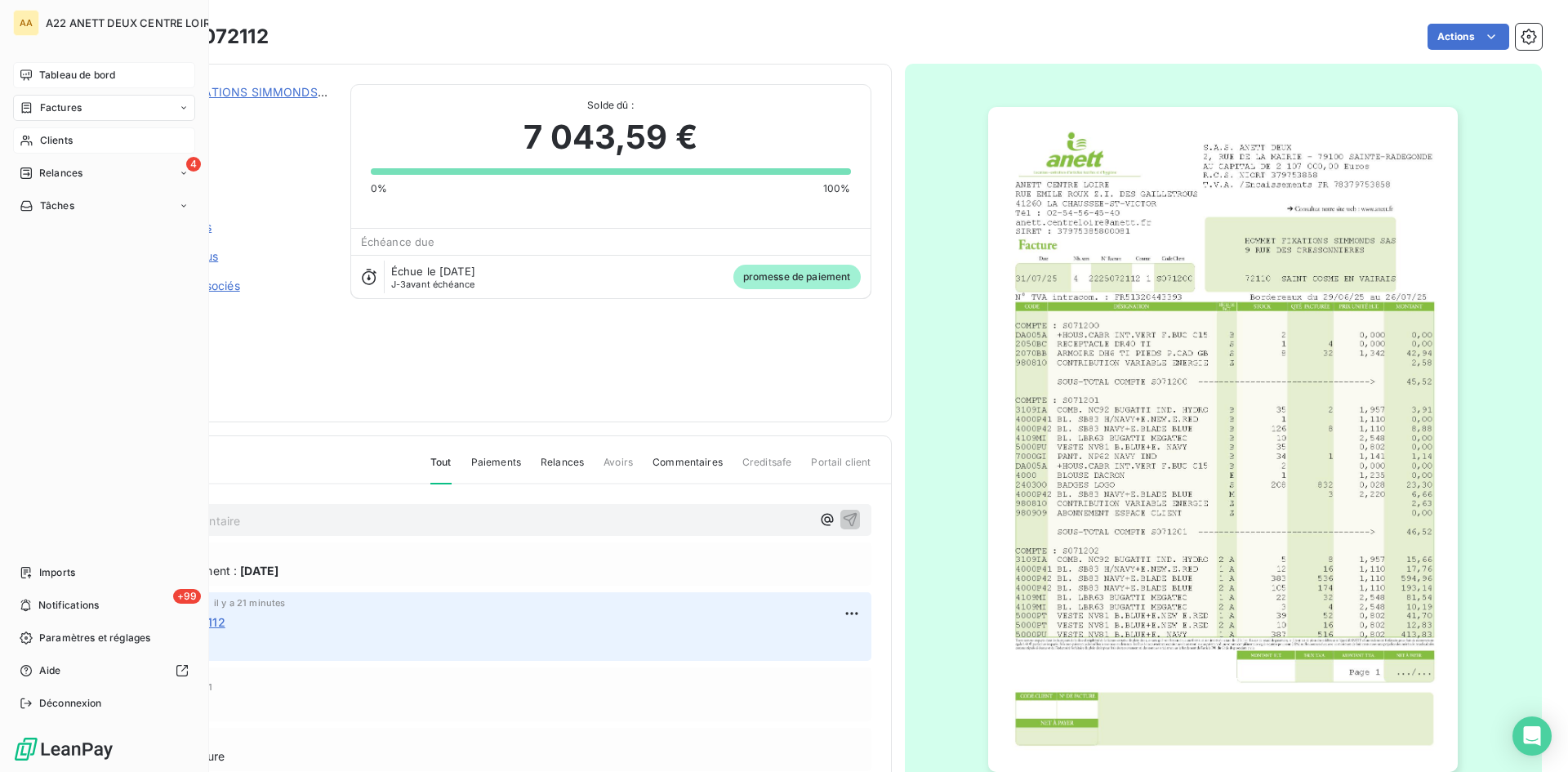
click at [43, 141] on span "Clients" at bounding box center [57, 140] width 33 height 15
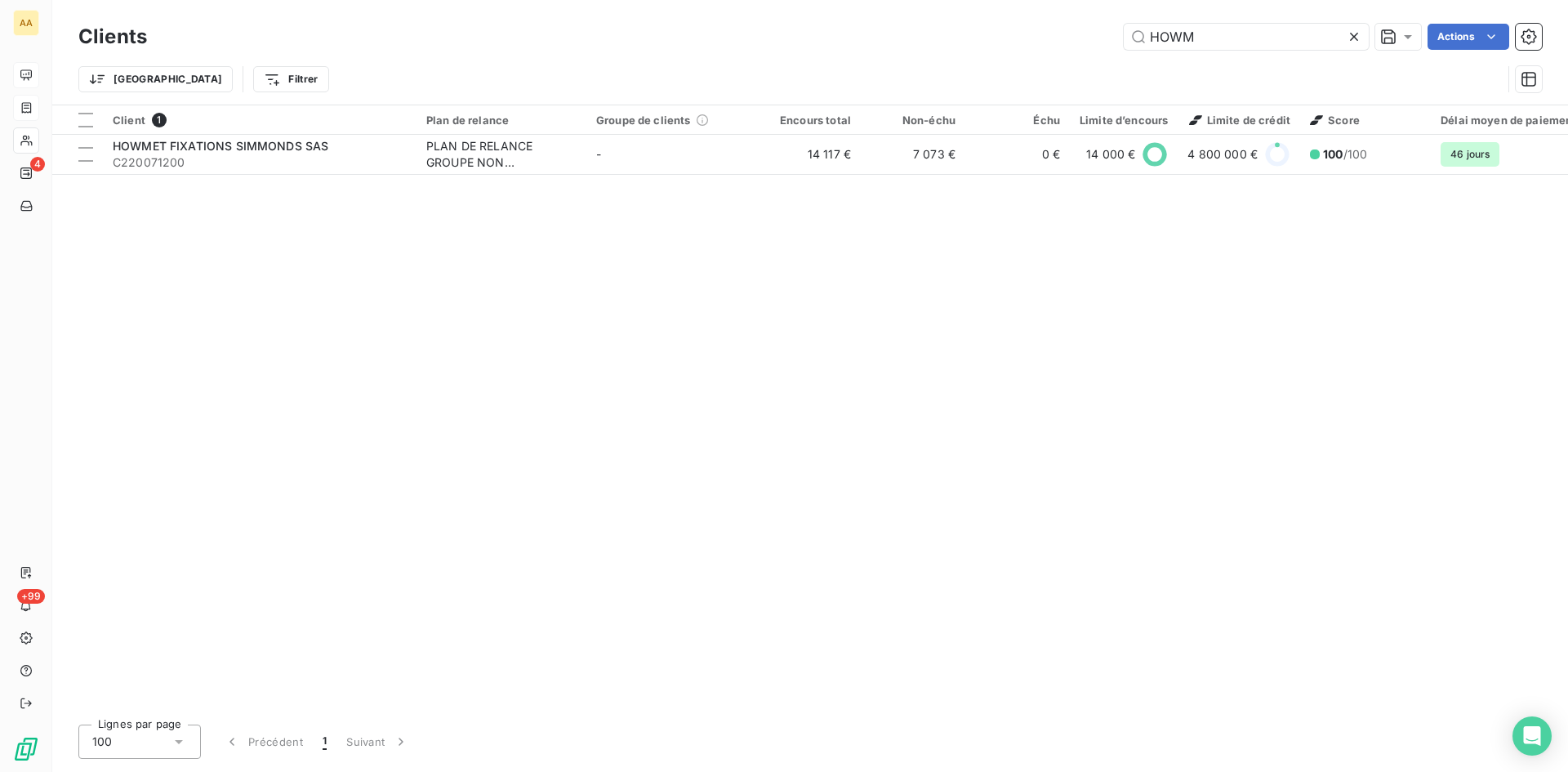
drag, startPoint x: 1114, startPoint y: 36, endPoint x: 1057, endPoint y: 40, distance: 57.1
click at [1059, 40] on div "HOWM Actions" at bounding box center [854, 36] width 1375 height 26
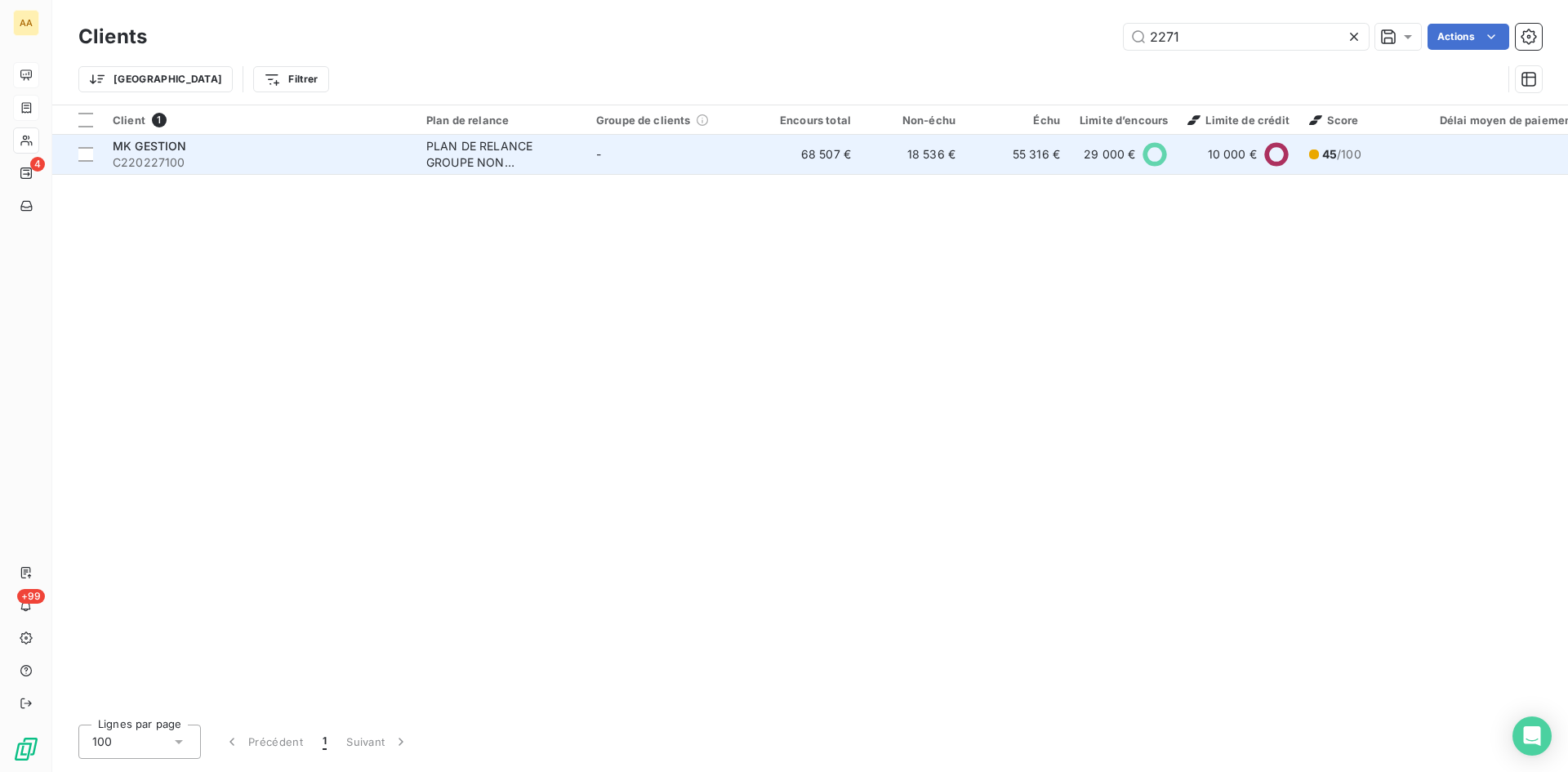
type input "2271"
click at [470, 153] on div "PLAN DE RELANCE GROUPE NON AUTOMATIQUE" at bounding box center [501, 155] width 150 height 33
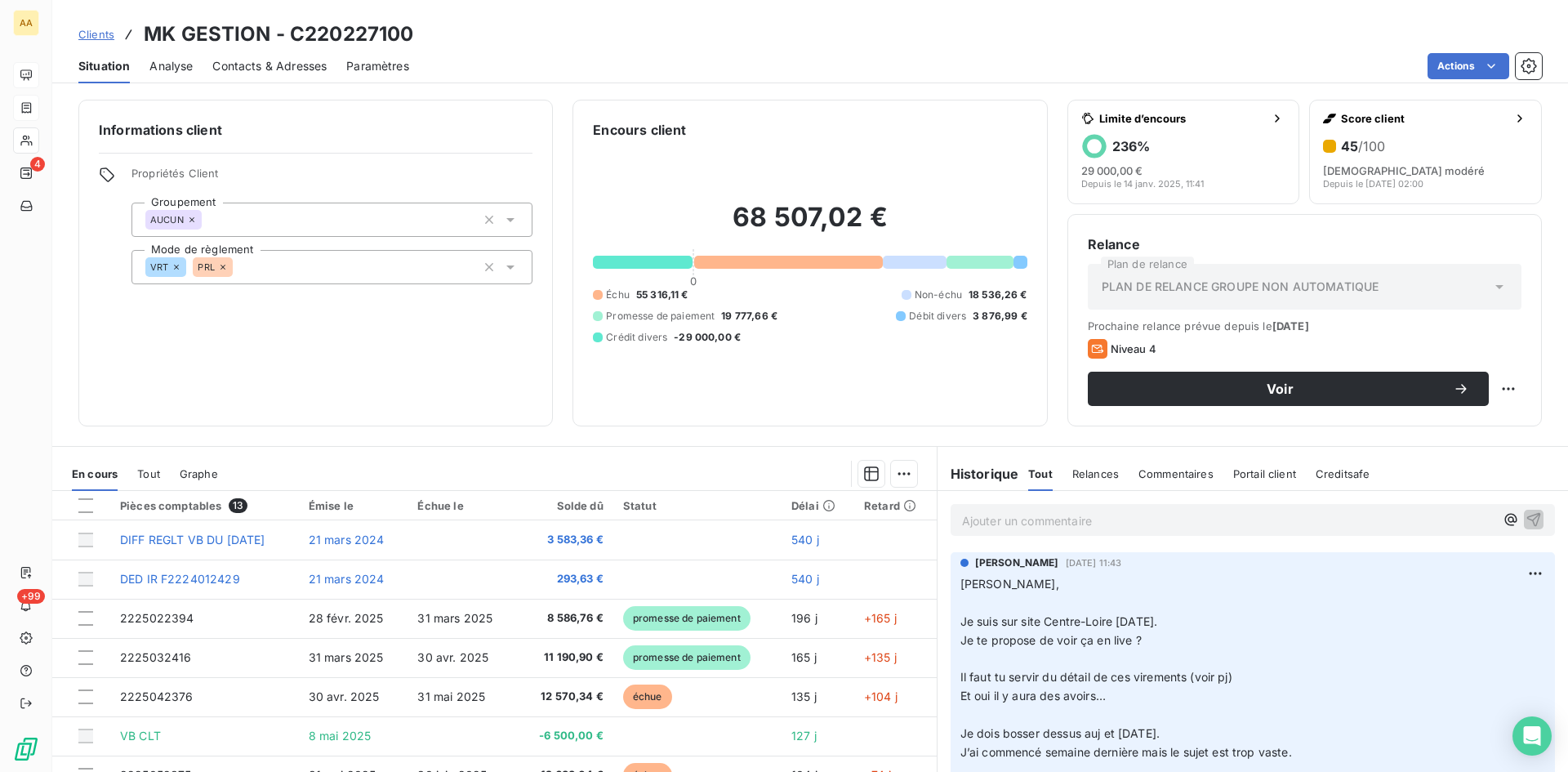
click at [688, 443] on div "Informations client Propriétés Client Groupement AUCUN Mode de règlement VRT PR…" at bounding box center [810, 431] width 1515 height 682
